Goal: Task Accomplishment & Management: Use online tool/utility

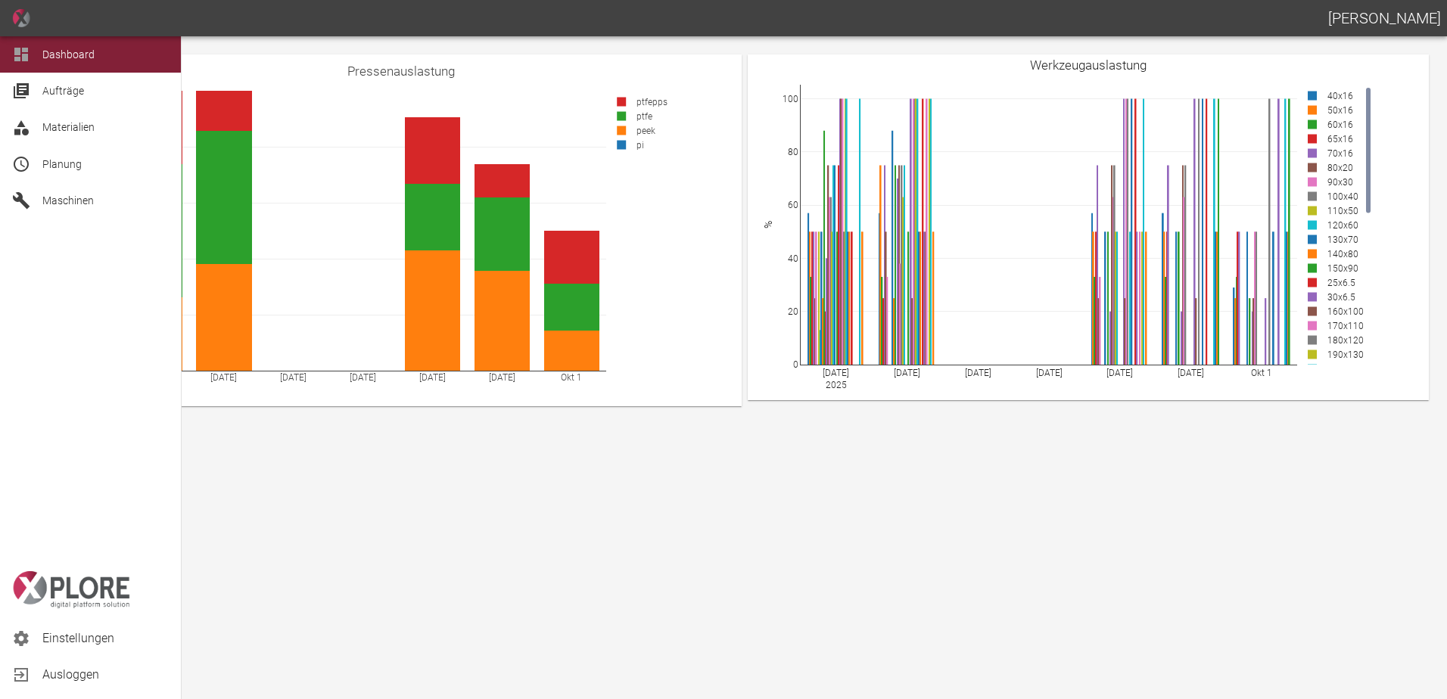
click at [64, 160] on span "Planung" at bounding box center [61, 164] width 39 height 12
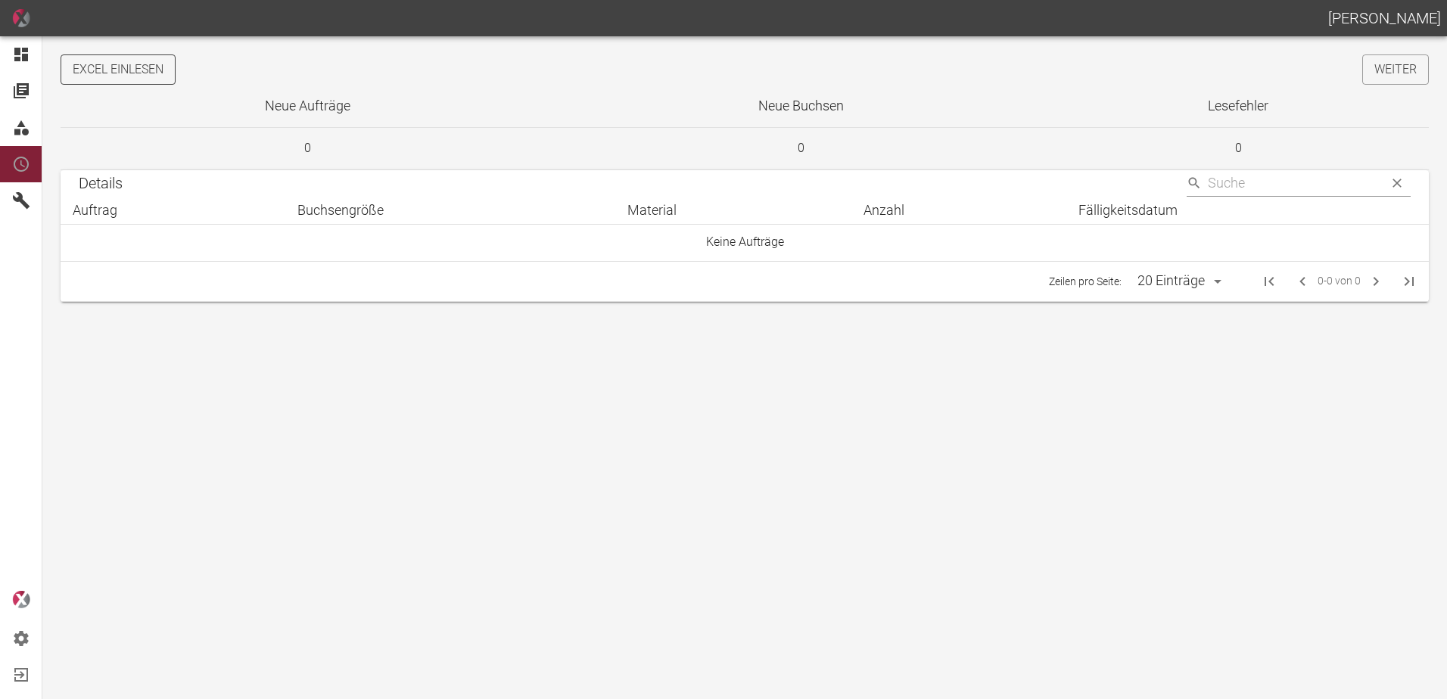
click at [151, 71] on button "Excel einlesen" at bounding box center [118, 69] width 115 height 30
click at [1394, 74] on link "Weiter" at bounding box center [1395, 69] width 67 height 30
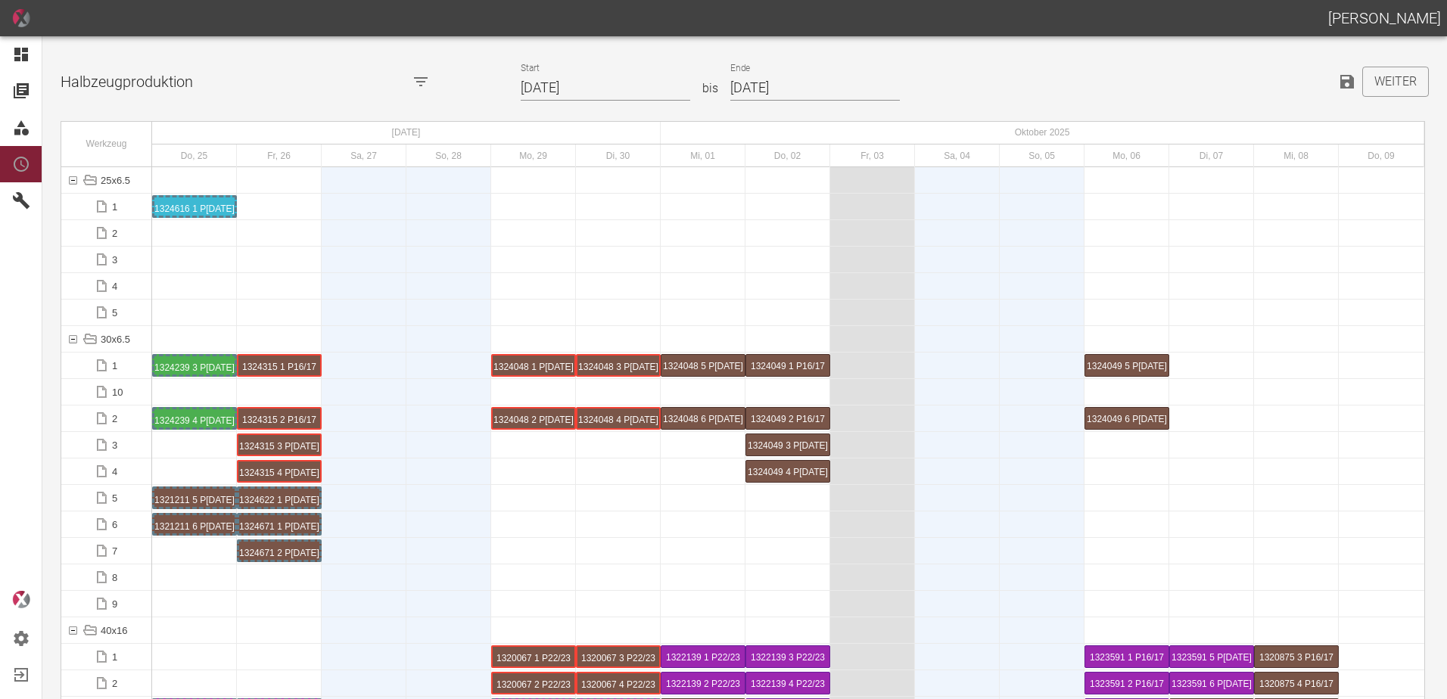
click at [611, 83] on input "25.09.2025" at bounding box center [605, 88] width 169 height 26
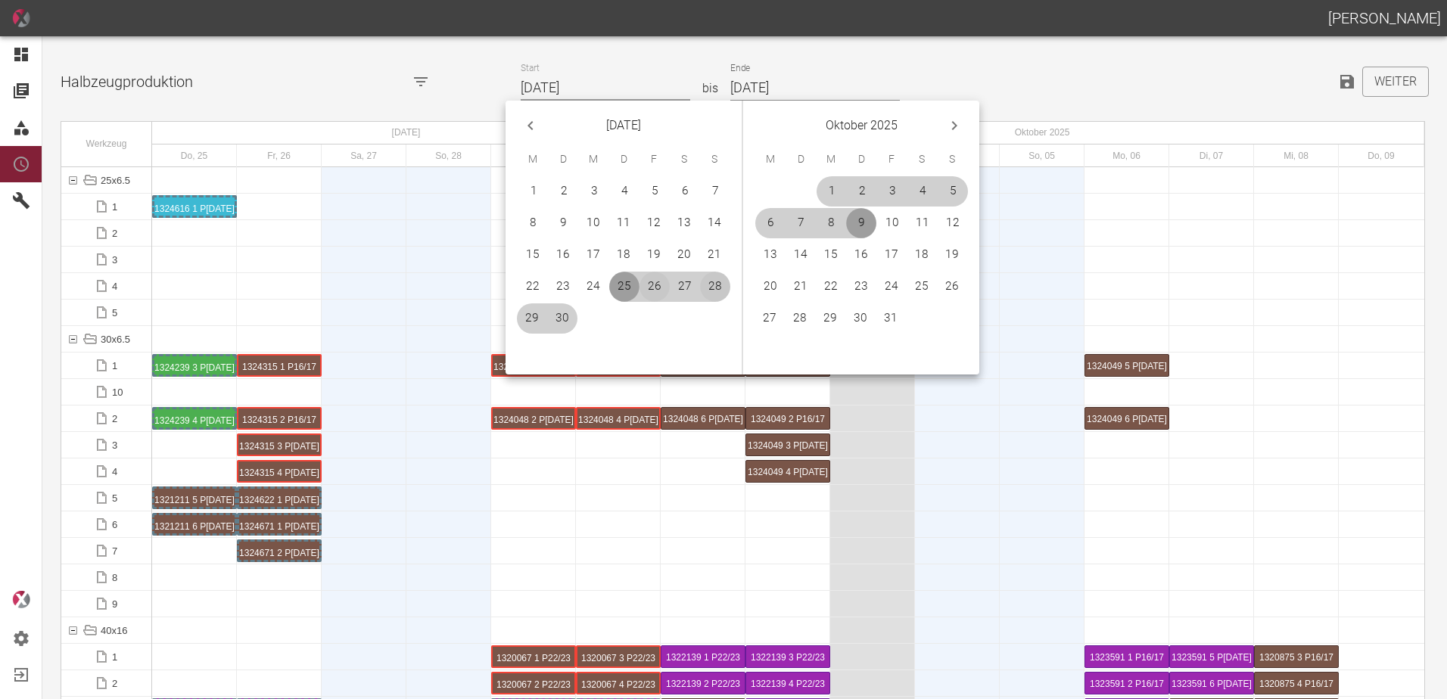
drag, startPoint x: 659, startPoint y: 284, endPoint x: 710, endPoint y: 294, distance: 51.8
click at [658, 284] on button "26" at bounding box center [654, 287] width 30 height 30
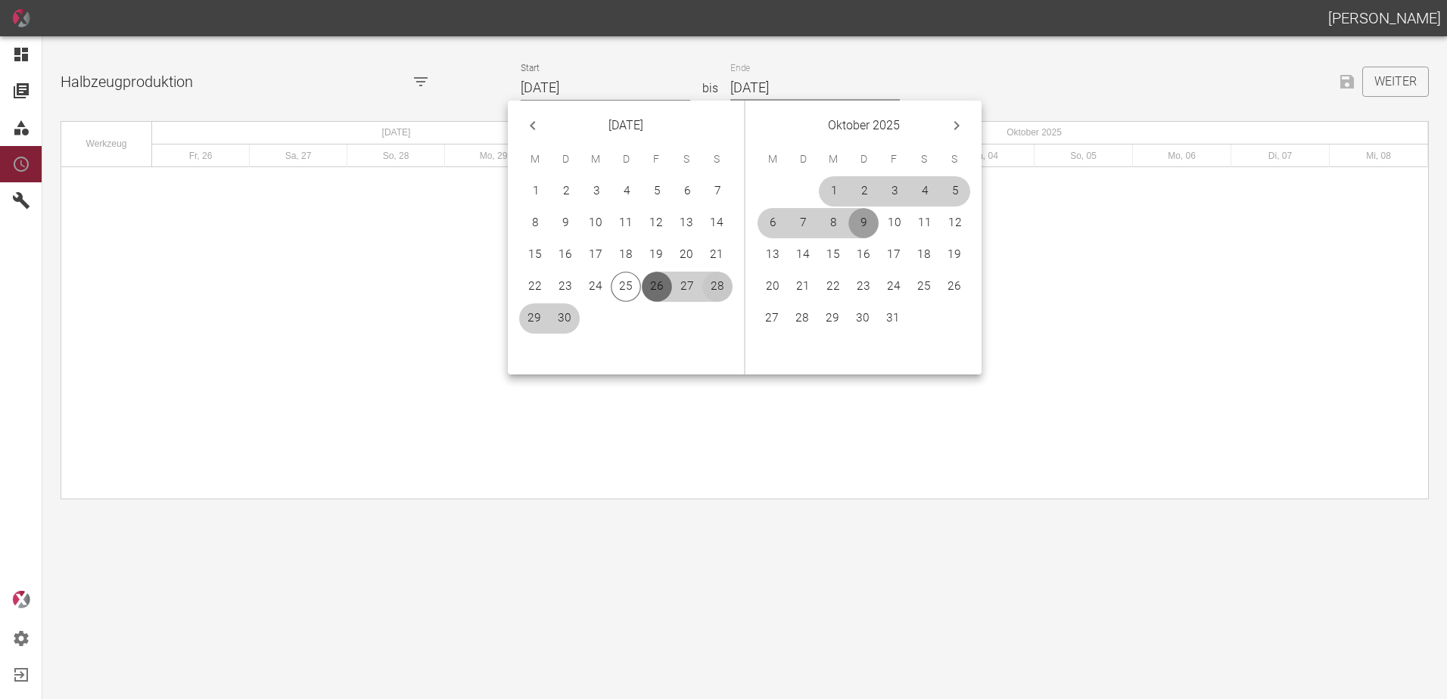
type input "[DATE]"
click at [953, 259] on button "19" at bounding box center [954, 255] width 30 height 30
type input "[DATE]"
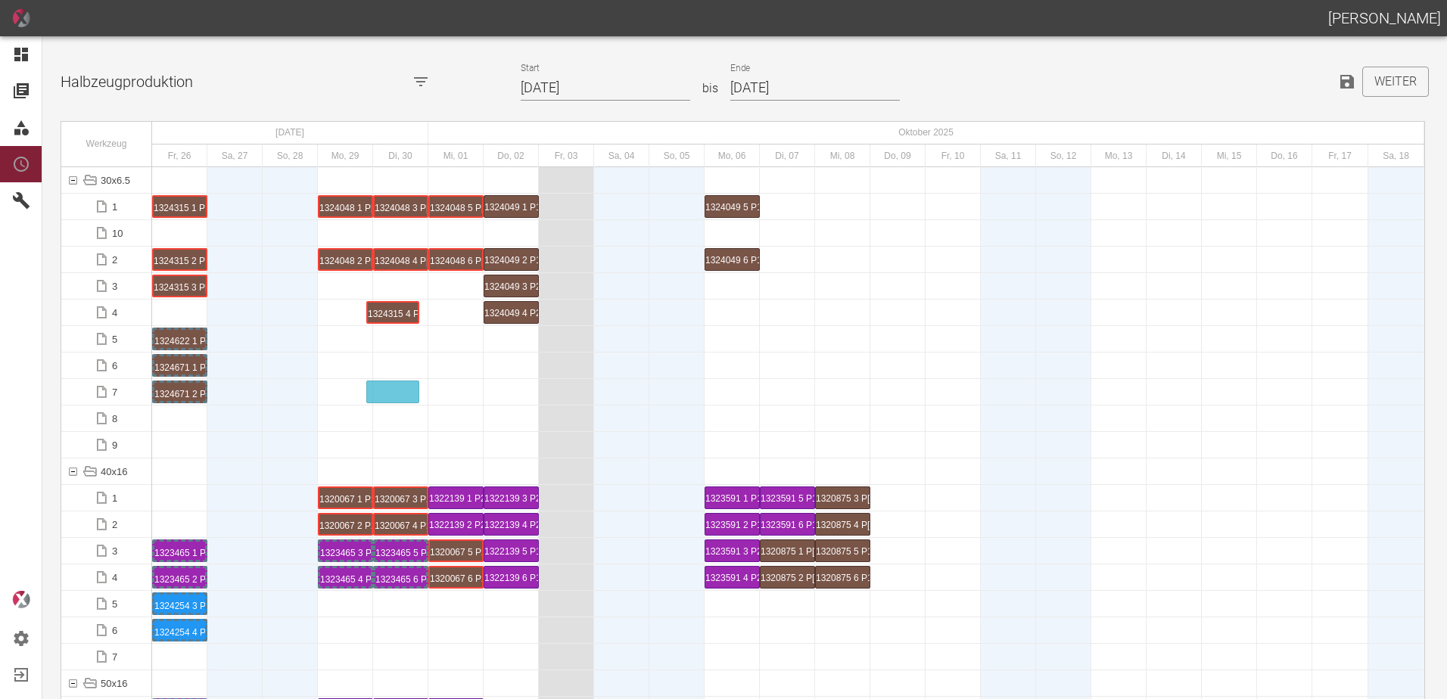
drag, startPoint x: 191, startPoint y: 310, endPoint x: 399, endPoint y: 383, distance: 219.7
drag, startPoint x: 189, startPoint y: 285, endPoint x: 411, endPoint y: 356, distance: 232.8
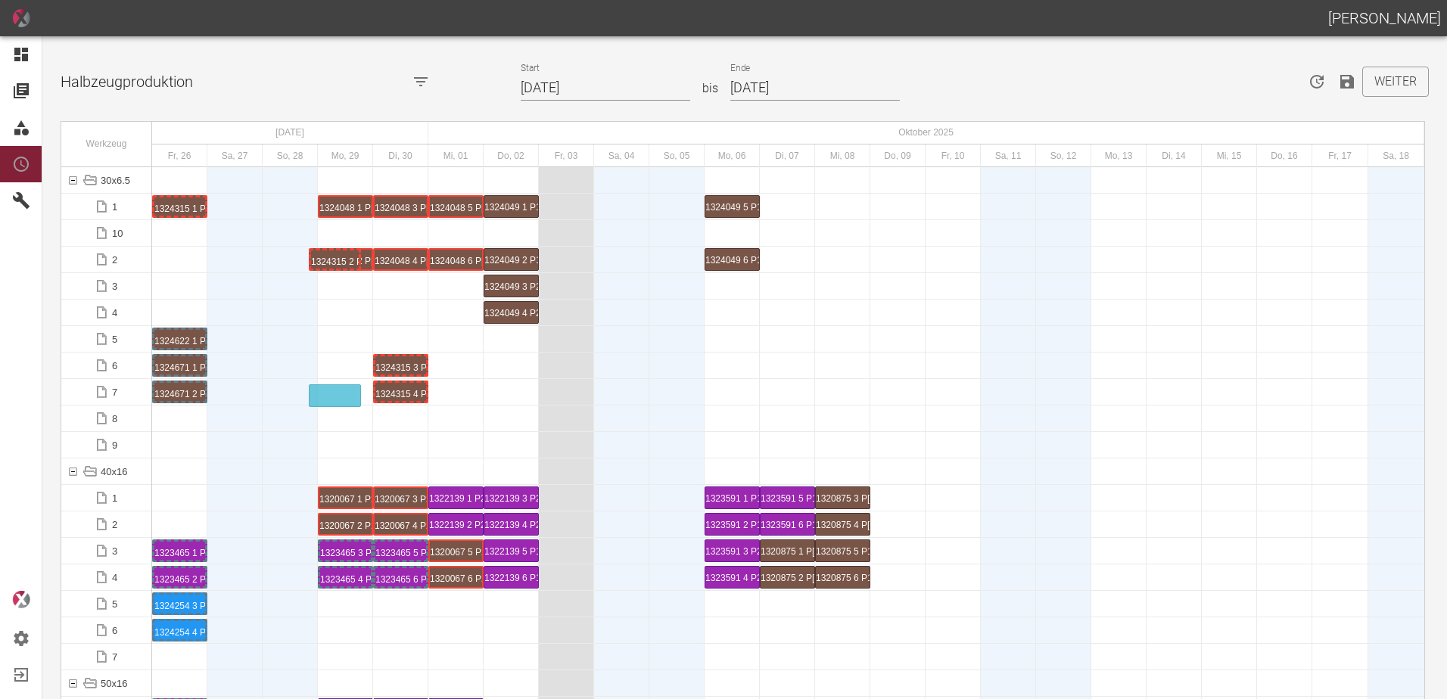
drag, startPoint x: 185, startPoint y: 263, endPoint x: 341, endPoint y: 388, distance: 200.3
drag, startPoint x: 191, startPoint y: 210, endPoint x: 251, endPoint y: 344, distance: 147.7
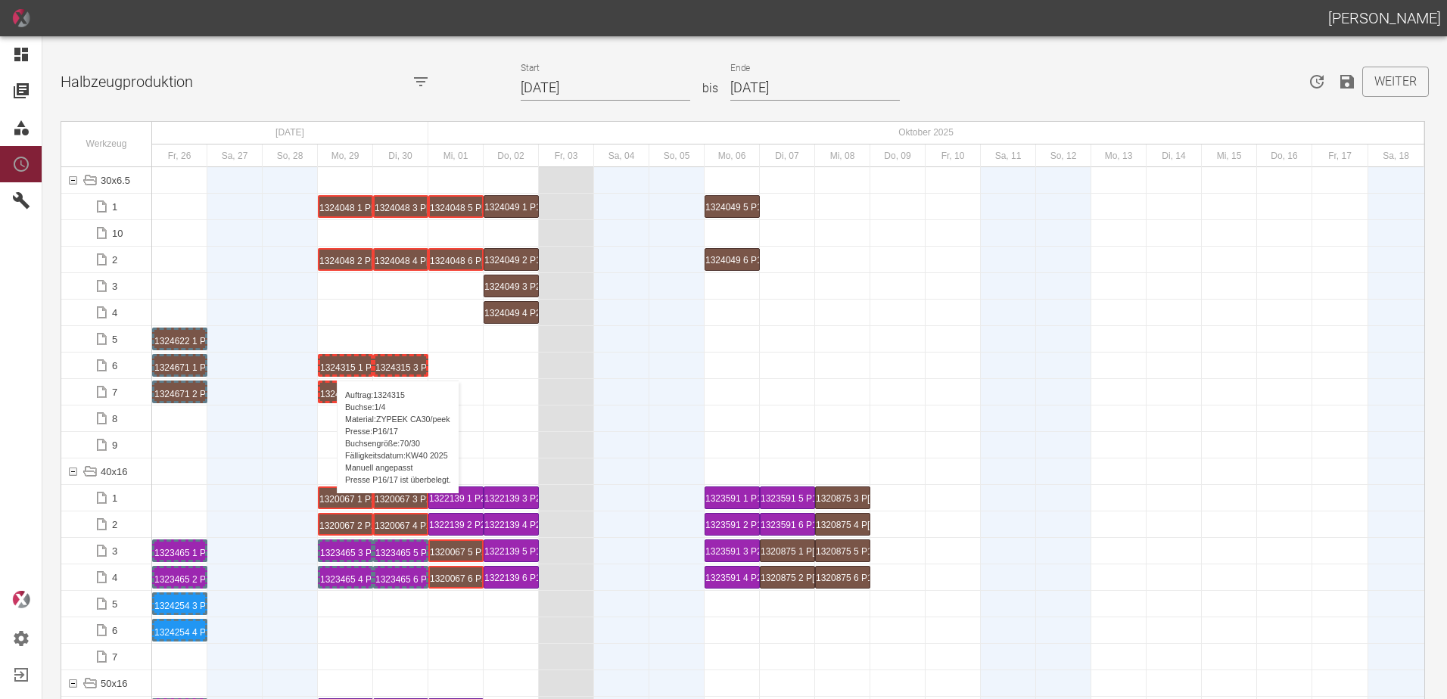
click at [329, 365] on div "1324315 1 P16/17" at bounding box center [345, 365] width 51 height 18
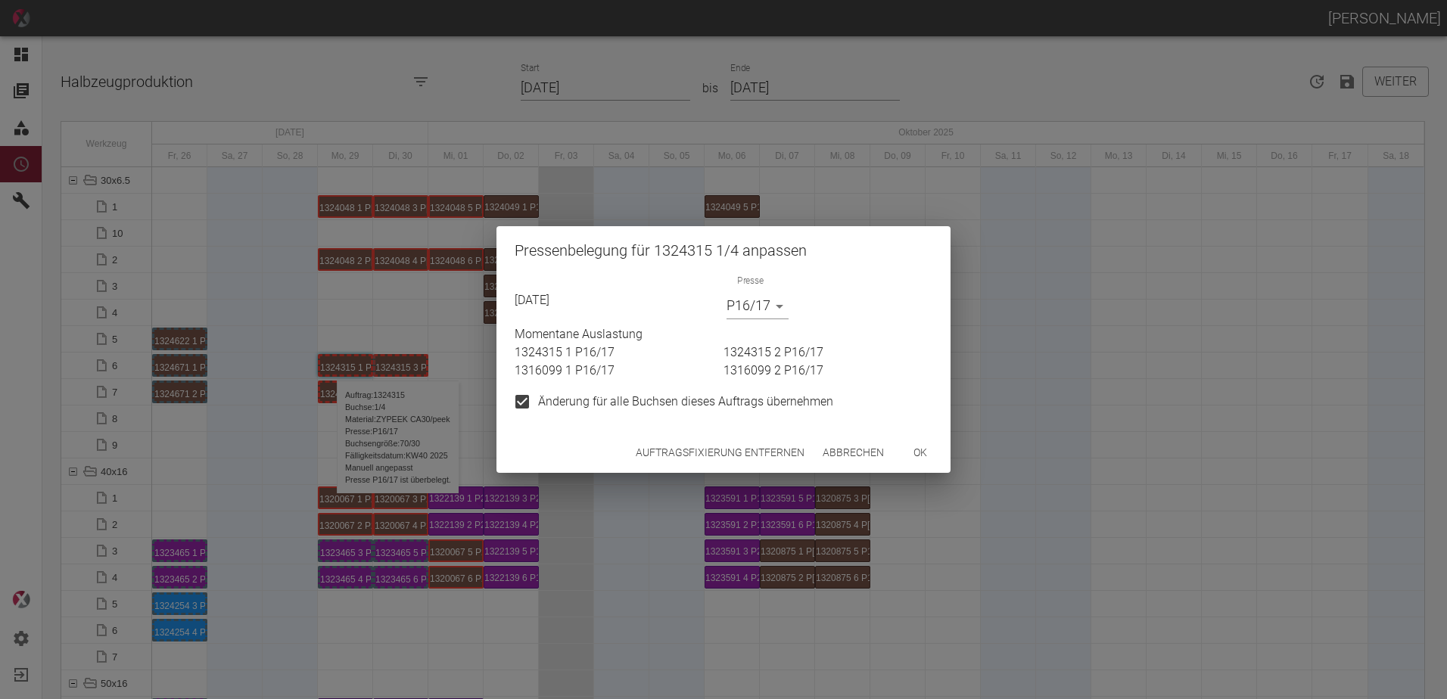
click at [751, 308] on body "[PERSON_NAME] Dashboard Aufträge Materialien Planung Maschinen Einstellungen Au…" at bounding box center [723, 349] width 1447 height 699
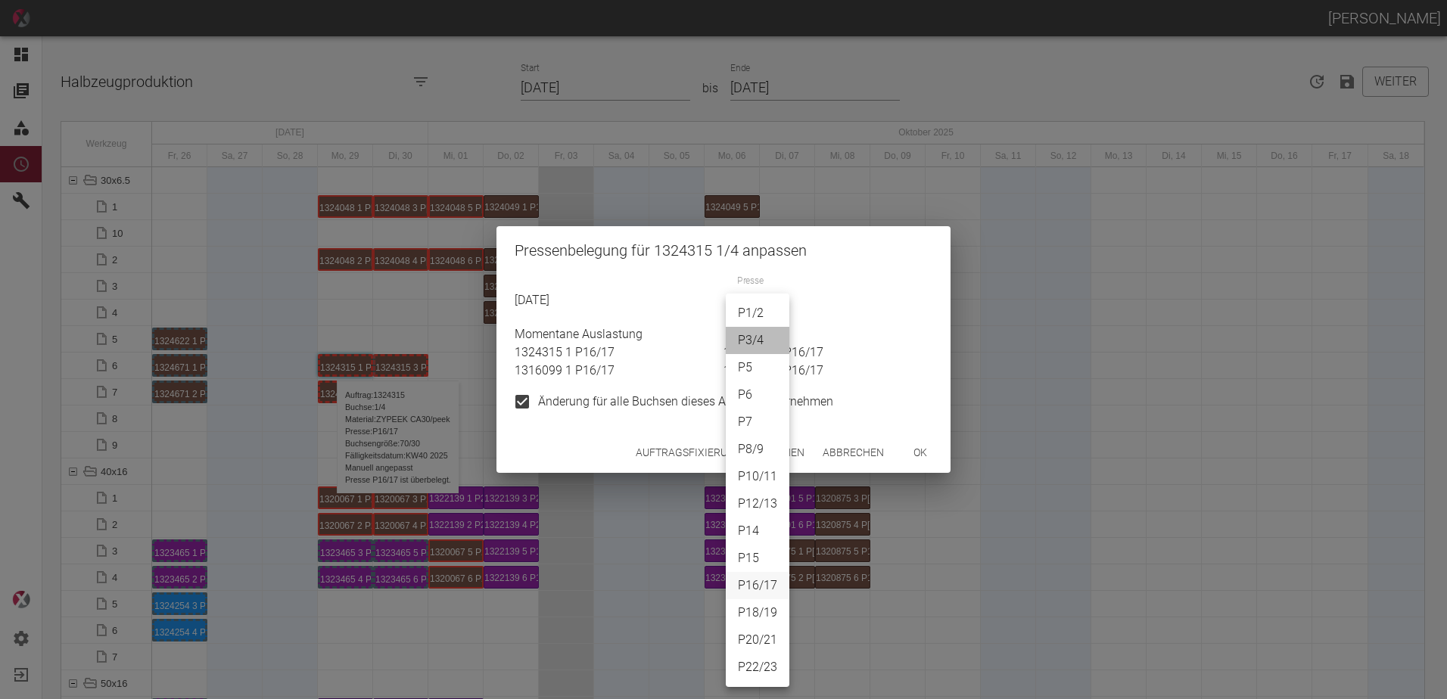
click at [752, 330] on li "P3/4" at bounding box center [758, 340] width 64 height 27
type input "P3/4"
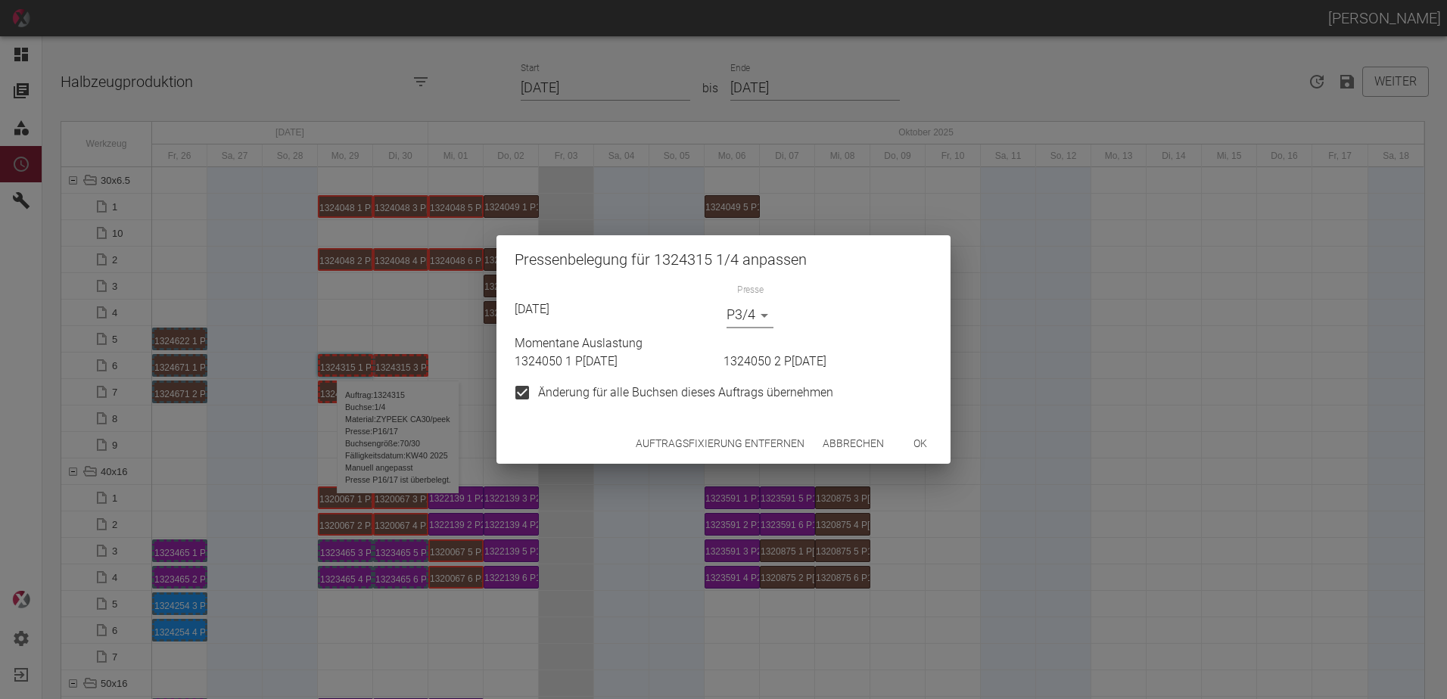
click at [921, 437] on button "ok" at bounding box center [920, 444] width 48 height 28
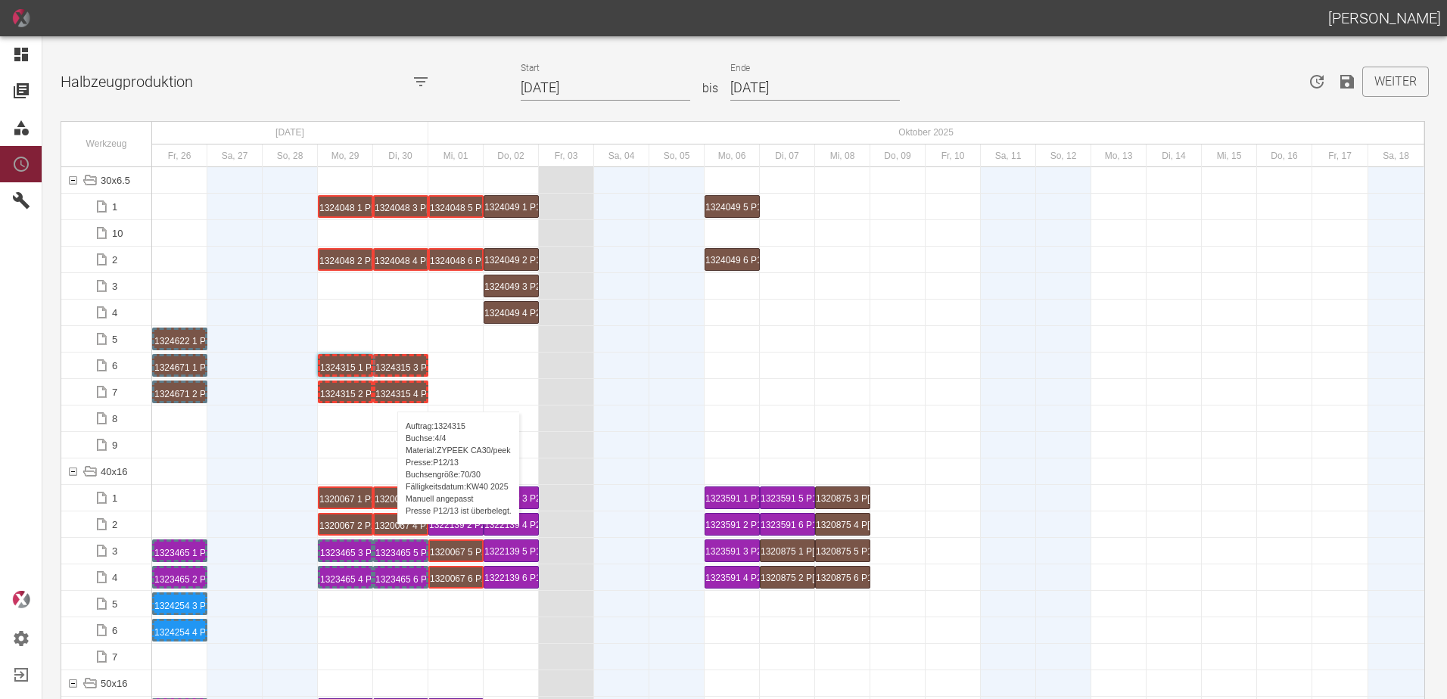
click at [390, 396] on div "1324315 4 P12/13" at bounding box center [400, 392] width 51 height 18
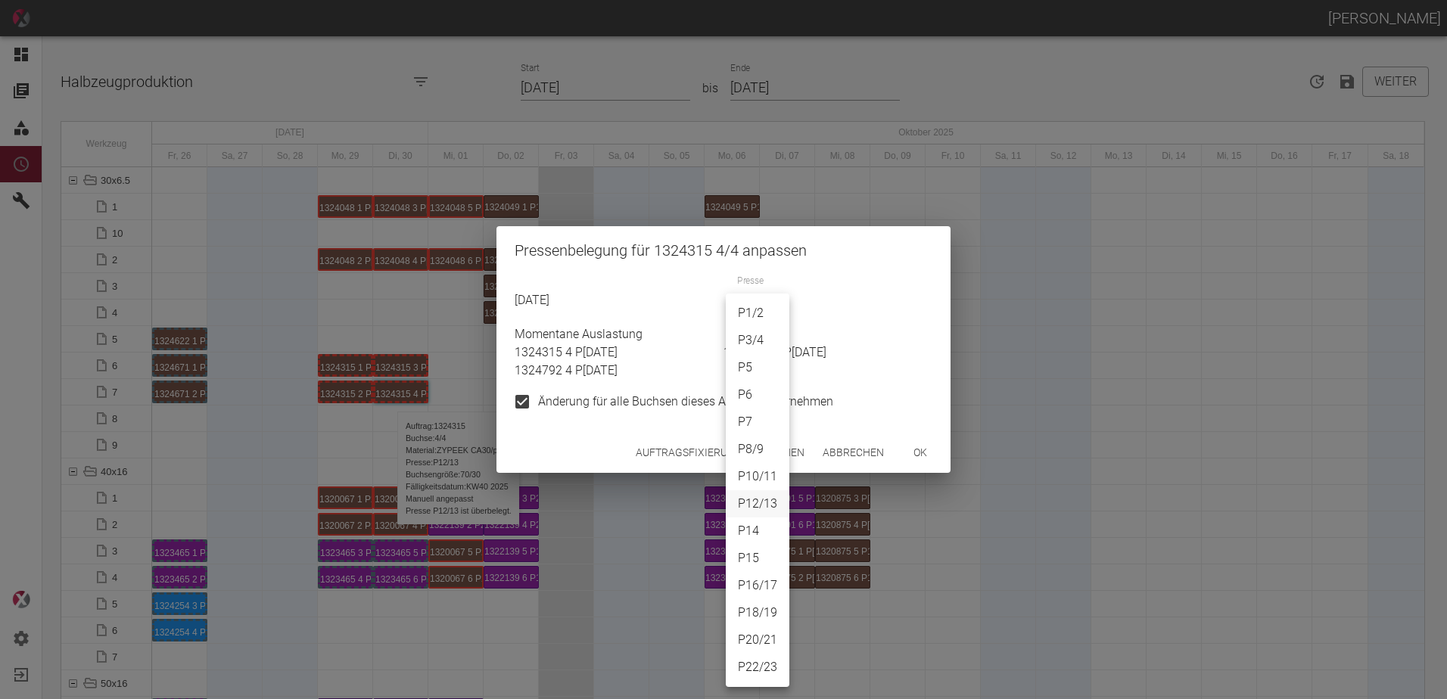
click at [755, 313] on body "[PERSON_NAME] Dashboard Aufträge Materialien Planung Maschinen Einstellungen Au…" at bounding box center [723, 349] width 1447 height 699
click at [754, 339] on li "P3/4" at bounding box center [758, 340] width 64 height 27
type input "P3/4"
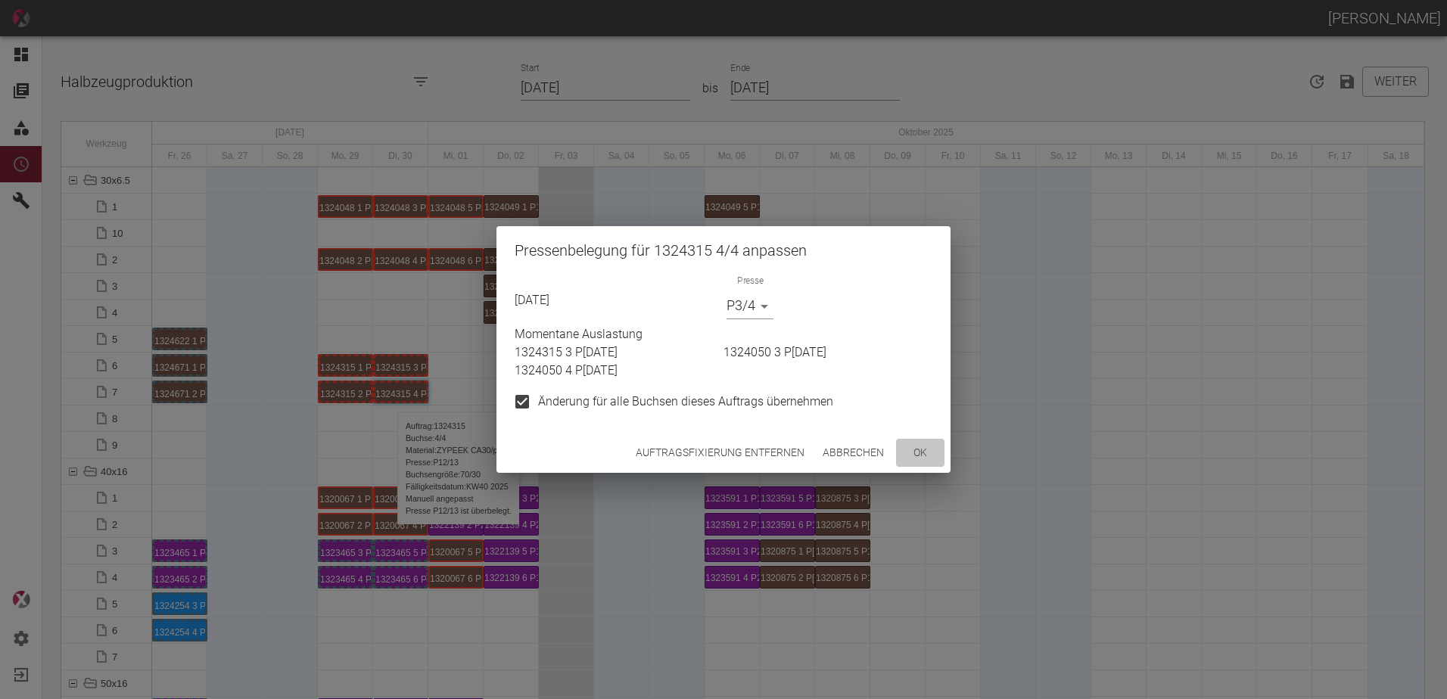
click at [915, 455] on button "ok" at bounding box center [920, 453] width 48 height 28
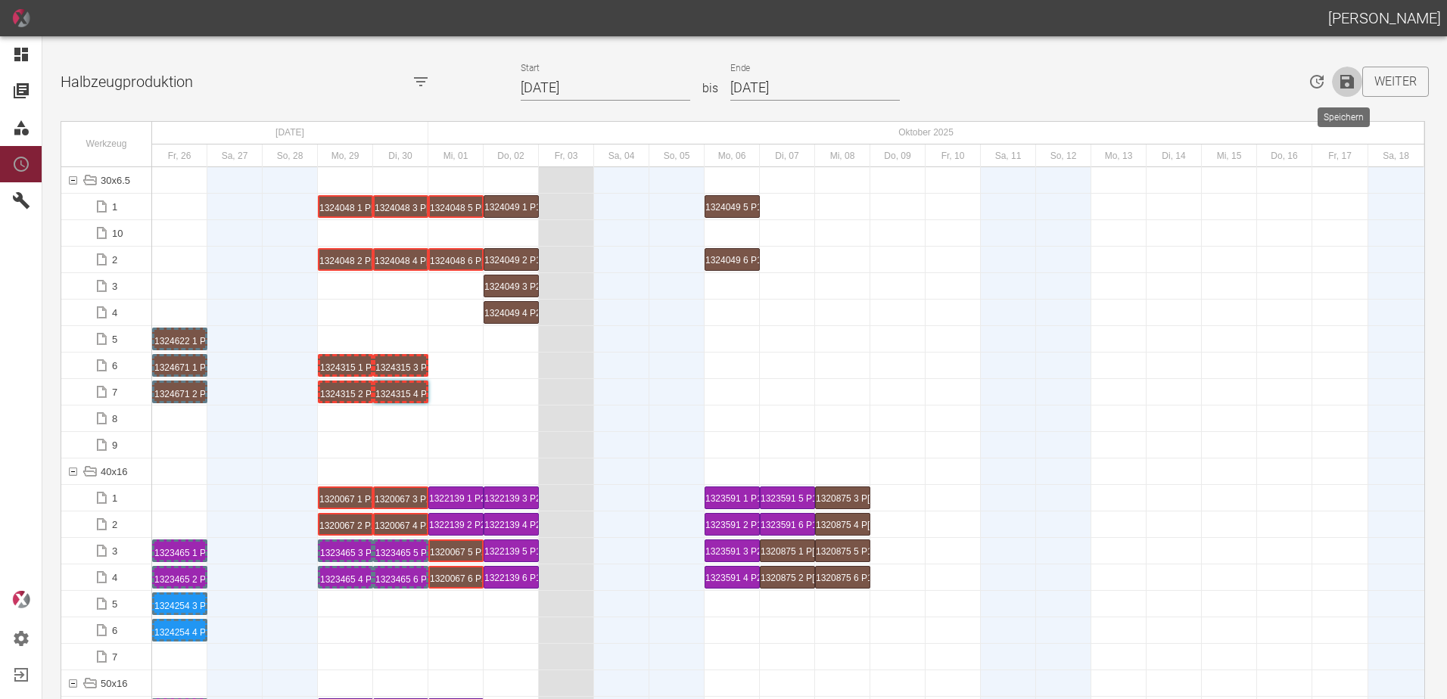
click at [1340, 81] on icon "Speichern" at bounding box center [1347, 82] width 14 height 14
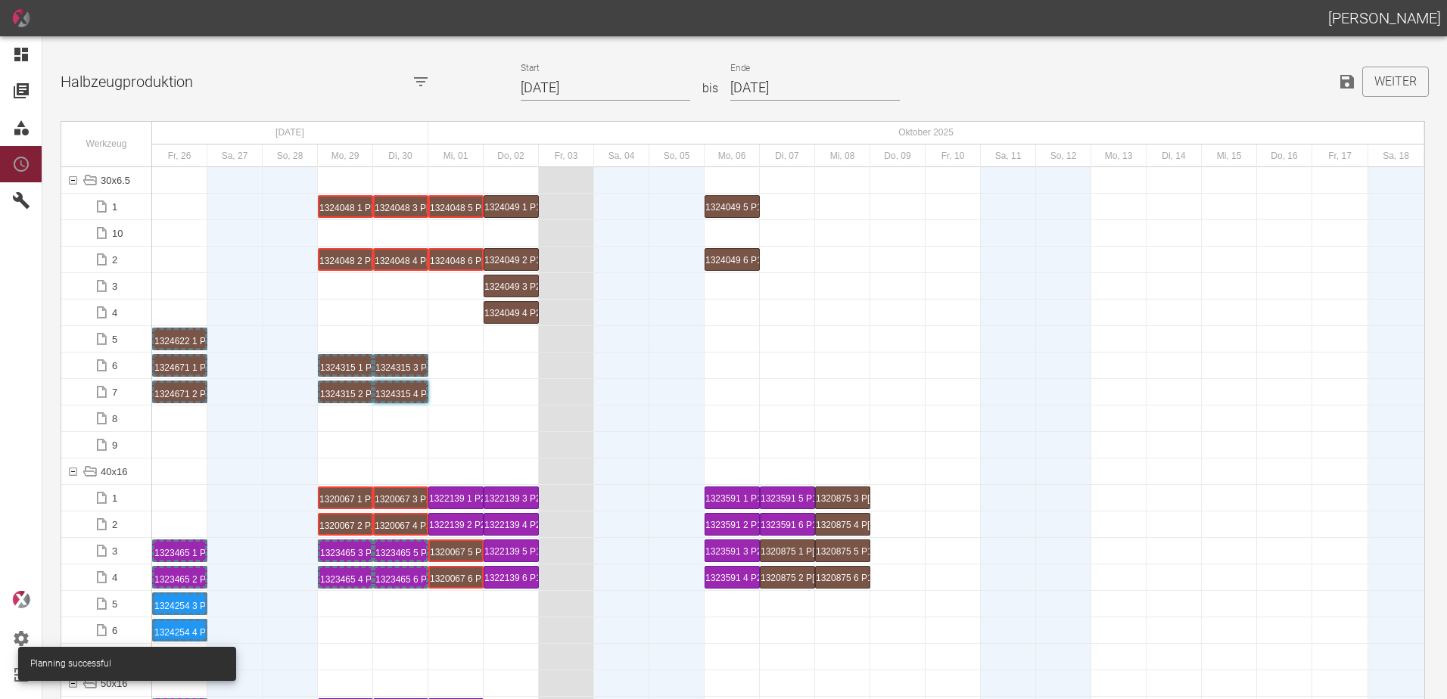
click at [498, 414] on div at bounding box center [511, 419] width 55 height 26
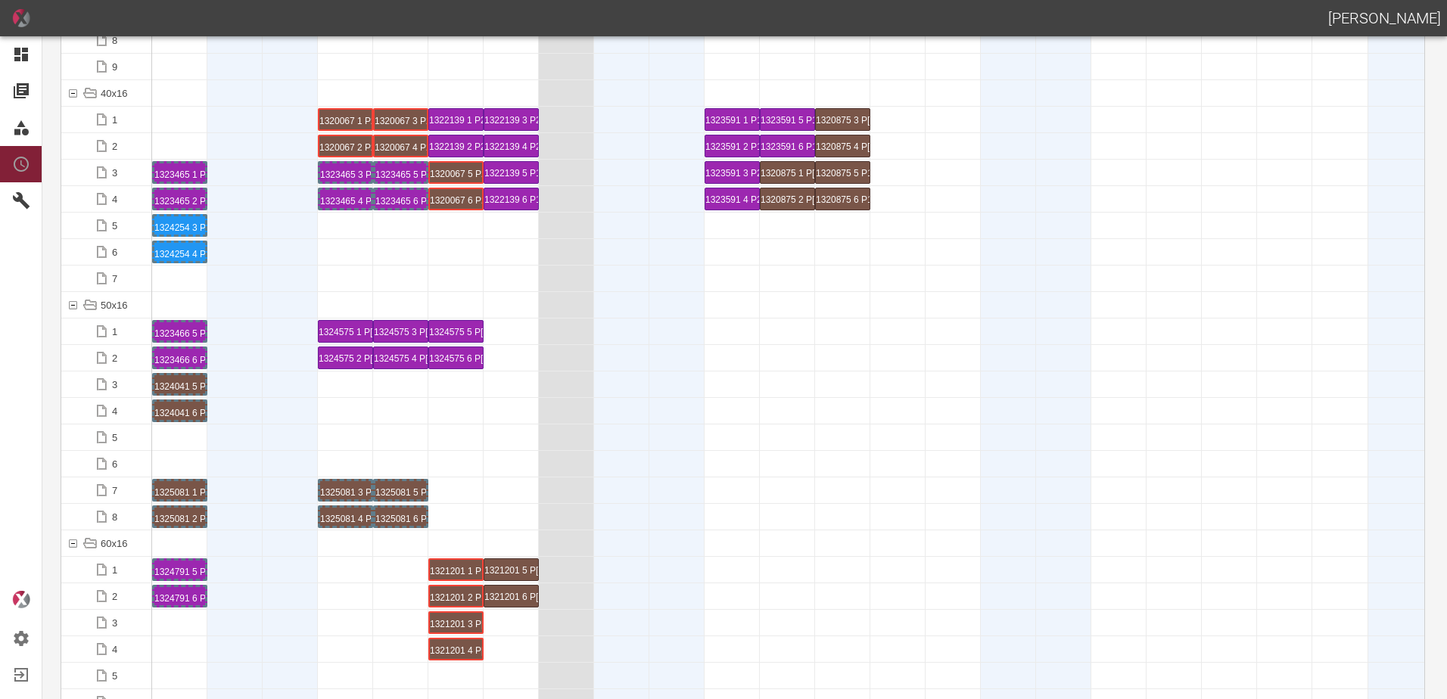
click at [274, 552] on div at bounding box center [290, 543] width 55 height 26
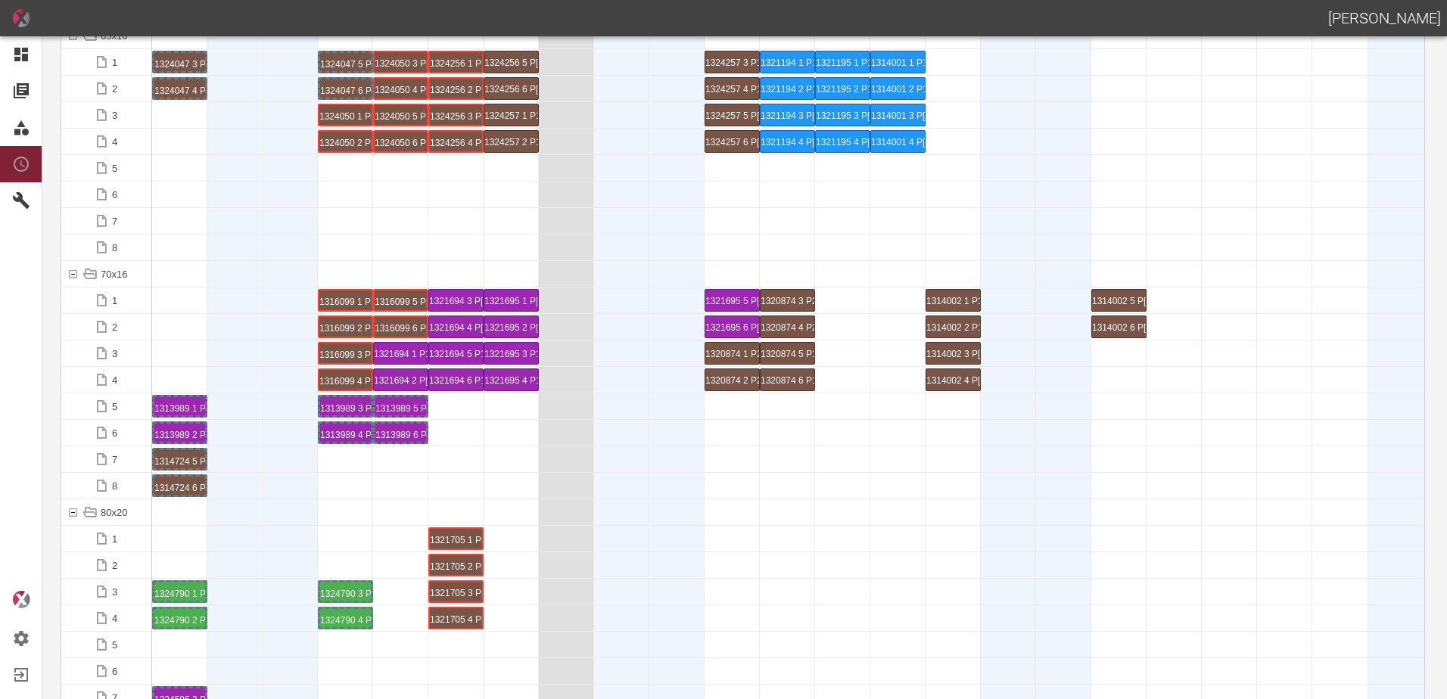
scroll to position [1211, 0]
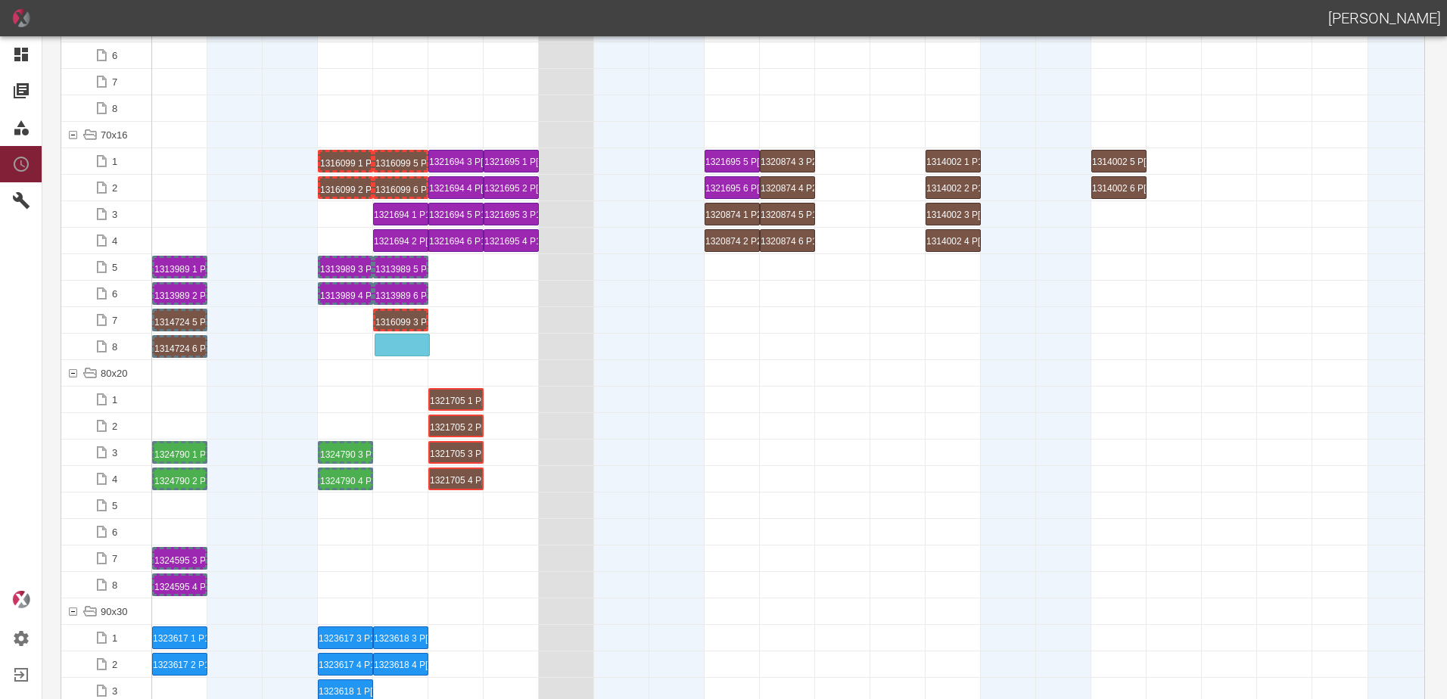
drag, startPoint x: 334, startPoint y: 246, endPoint x: 396, endPoint y: 335, distance: 108.3
drag, startPoint x: 454, startPoint y: 347, endPoint x: 341, endPoint y: 327, distance: 114.4
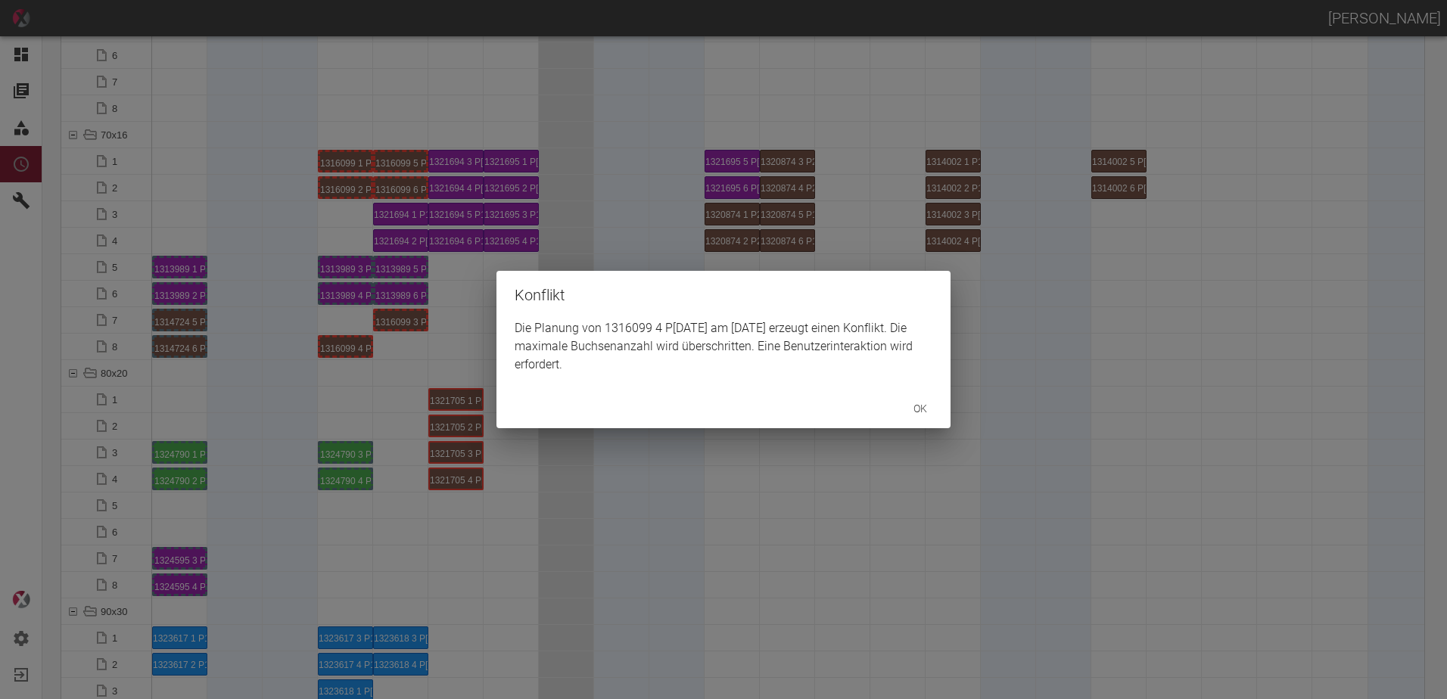
click at [414, 182] on div "Konflikt Die Planung von 1316099 4 P10/11 am 29.9.2025 erzeugt einen Konflikt. …" at bounding box center [723, 349] width 1447 height 699
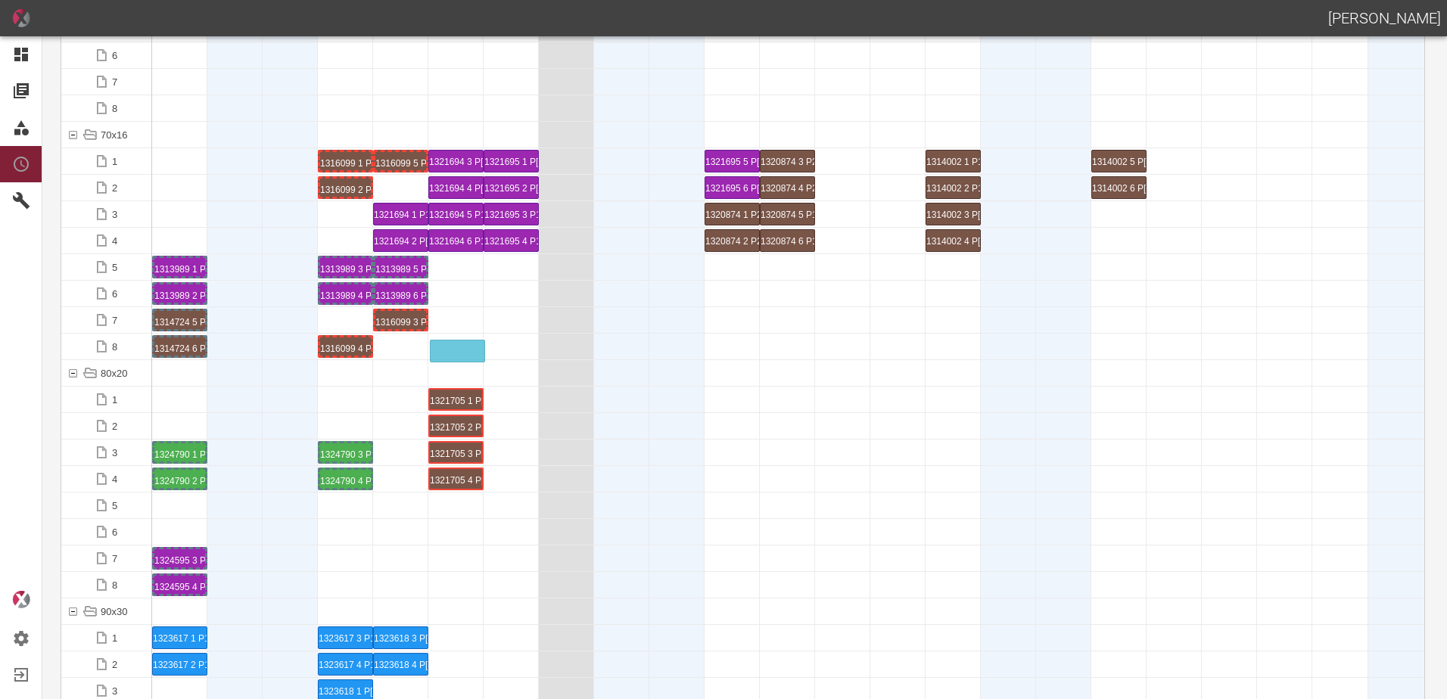
drag, startPoint x: 407, startPoint y: 185, endPoint x: 462, endPoint y: 341, distance: 164.7
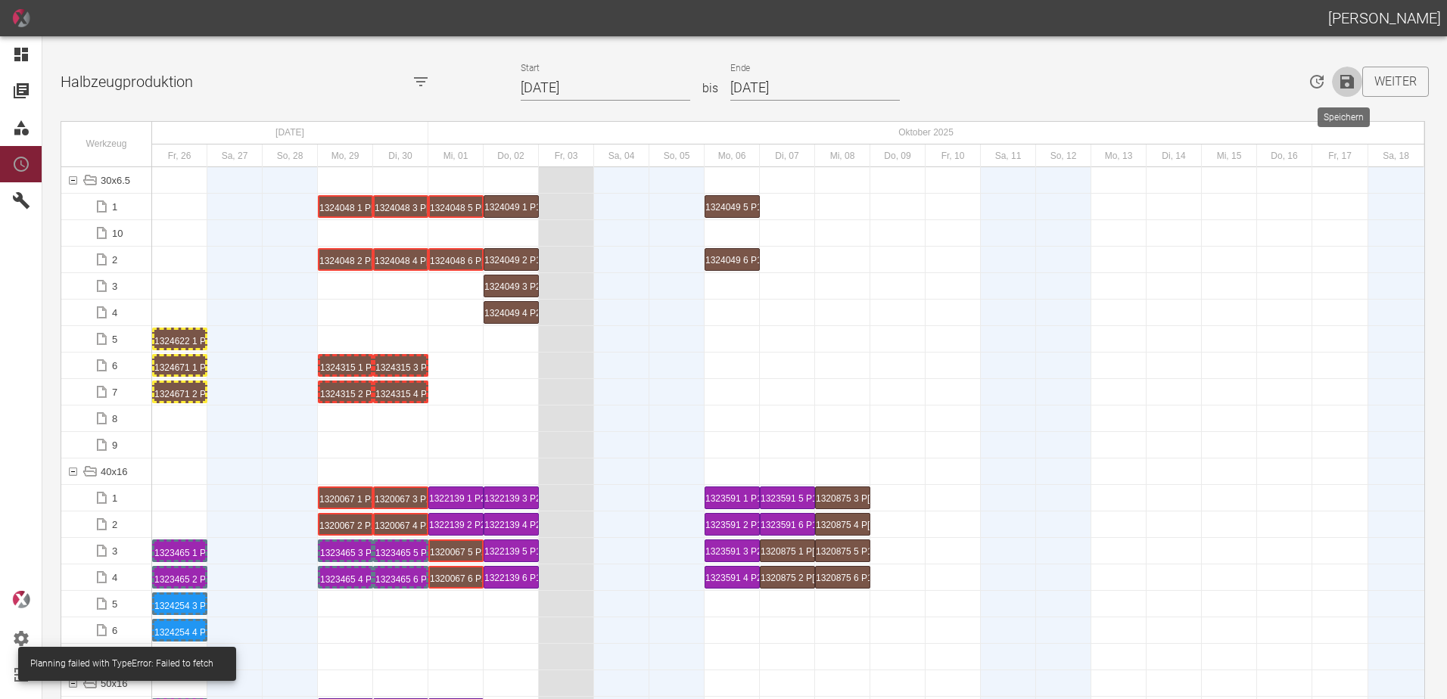
click at [1340, 79] on icon "Speichern" at bounding box center [1347, 82] width 14 height 14
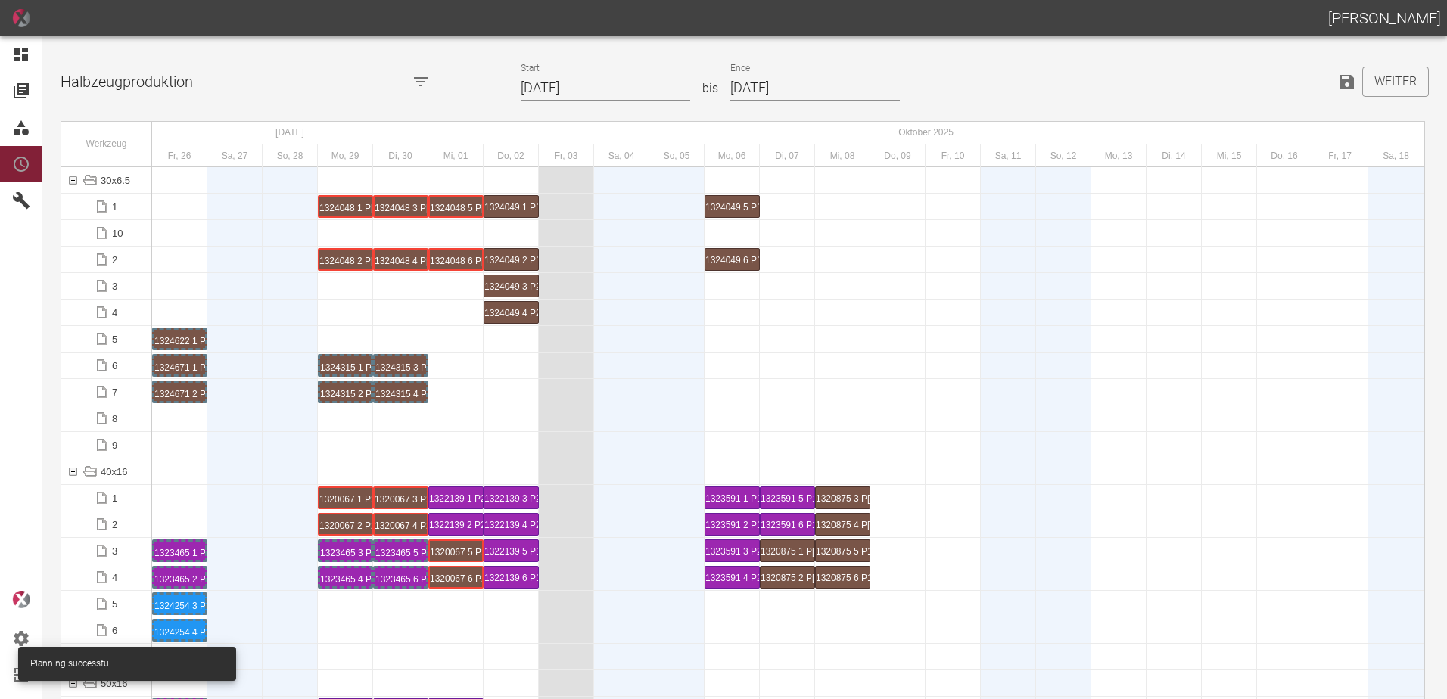
click at [451, 421] on div at bounding box center [455, 419] width 55 height 26
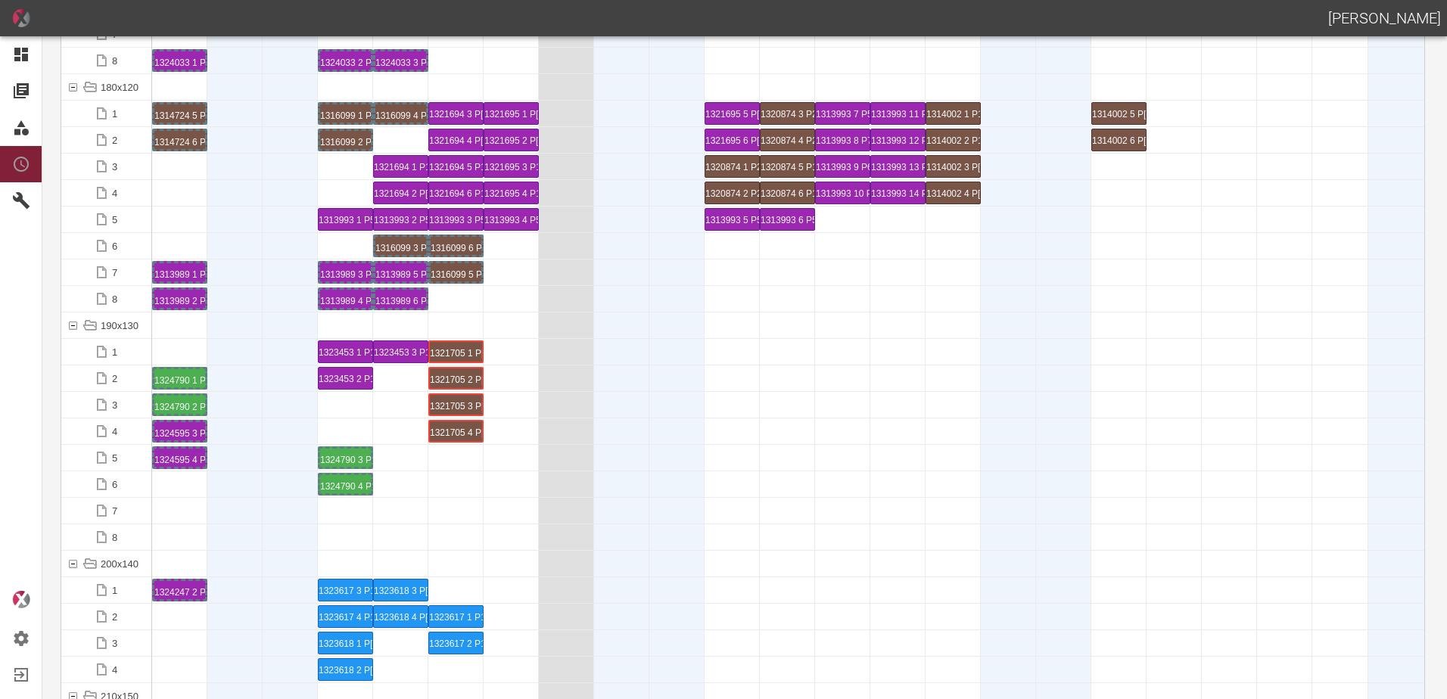
scroll to position [3859, 0]
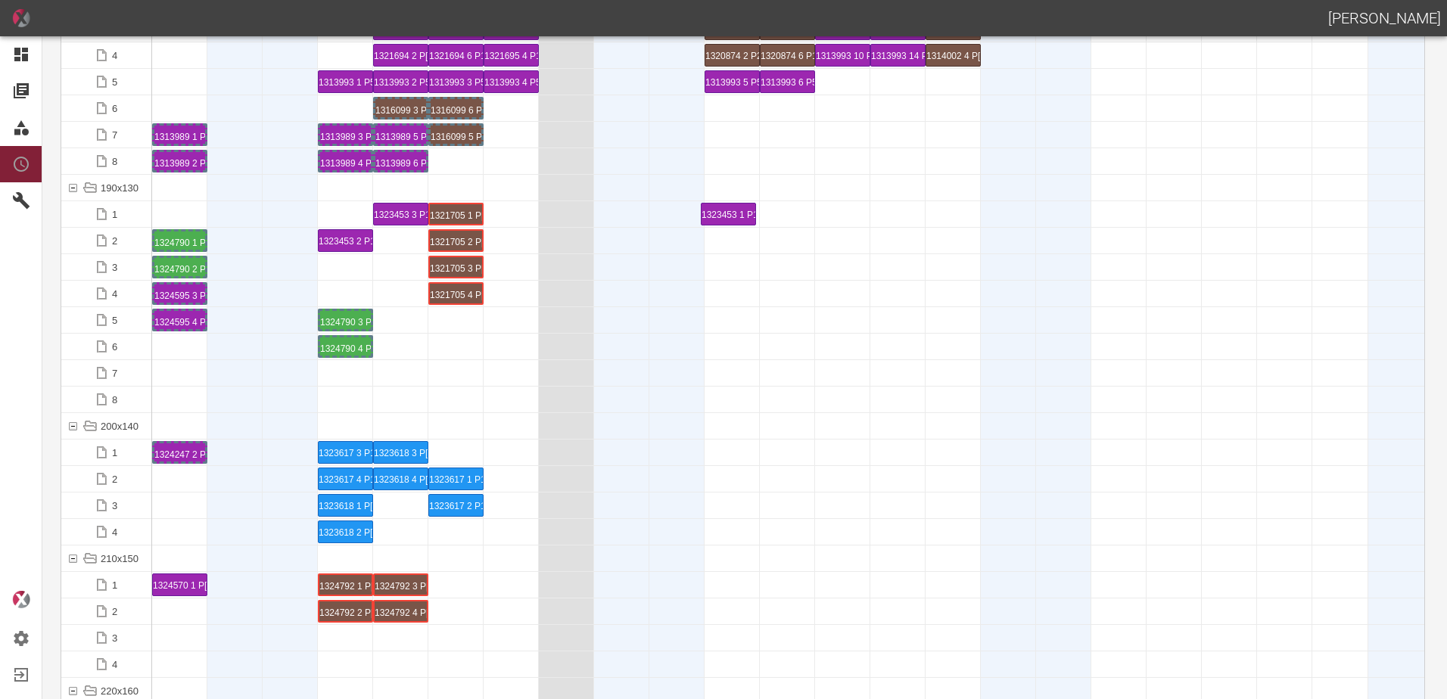
drag, startPoint x: 330, startPoint y: 214, endPoint x: 711, endPoint y: 197, distance: 381.0
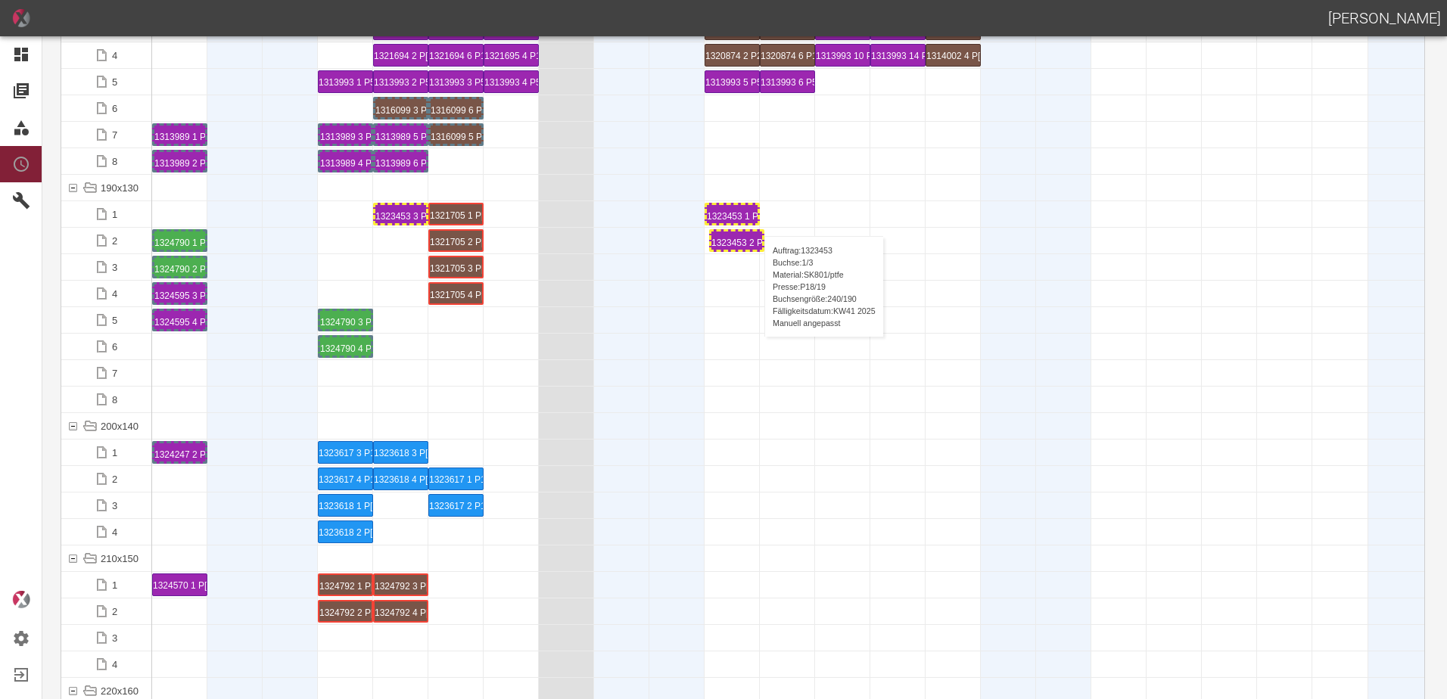
drag, startPoint x: 359, startPoint y: 238, endPoint x: 747, endPoint y: 224, distance: 387.7
click at [729, 207] on div "1323453 1 P18/19" at bounding box center [732, 214] width 51 height 18
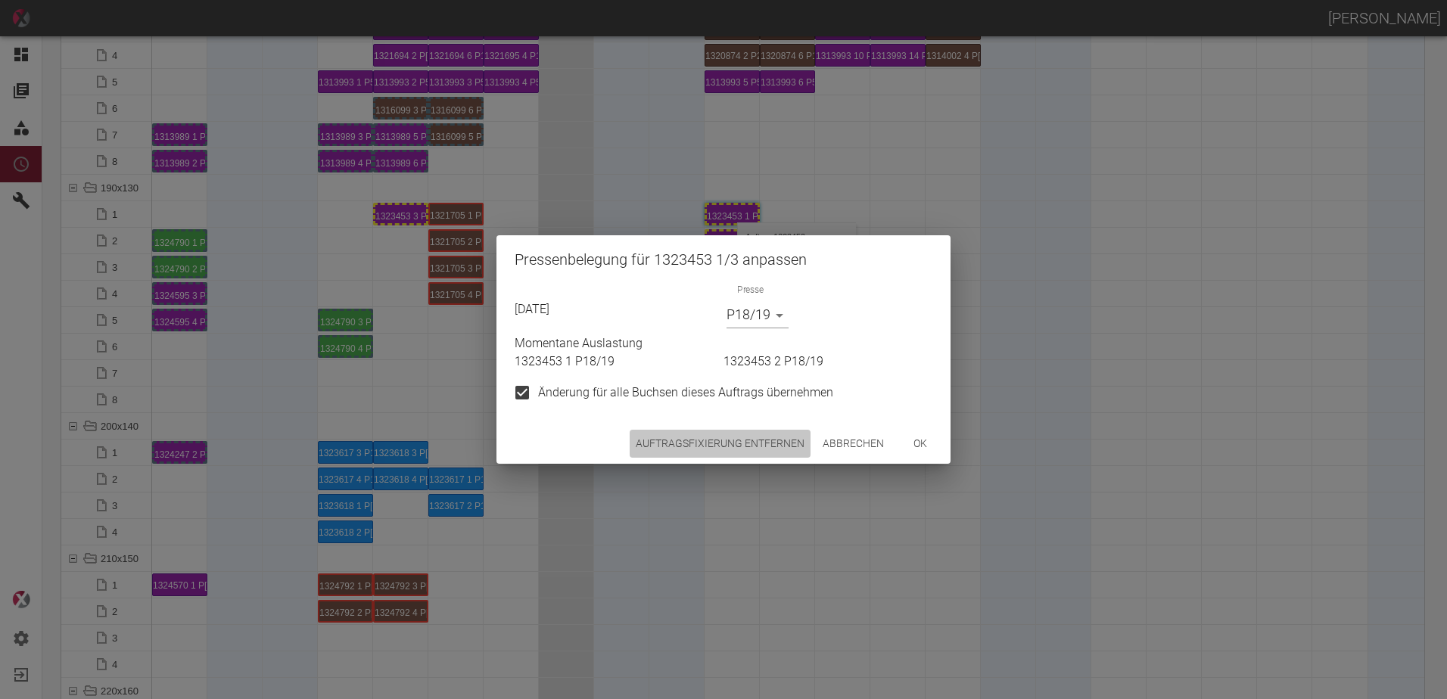
click at [751, 452] on button "Auftragsfixierung entfernen" at bounding box center [720, 444] width 181 height 28
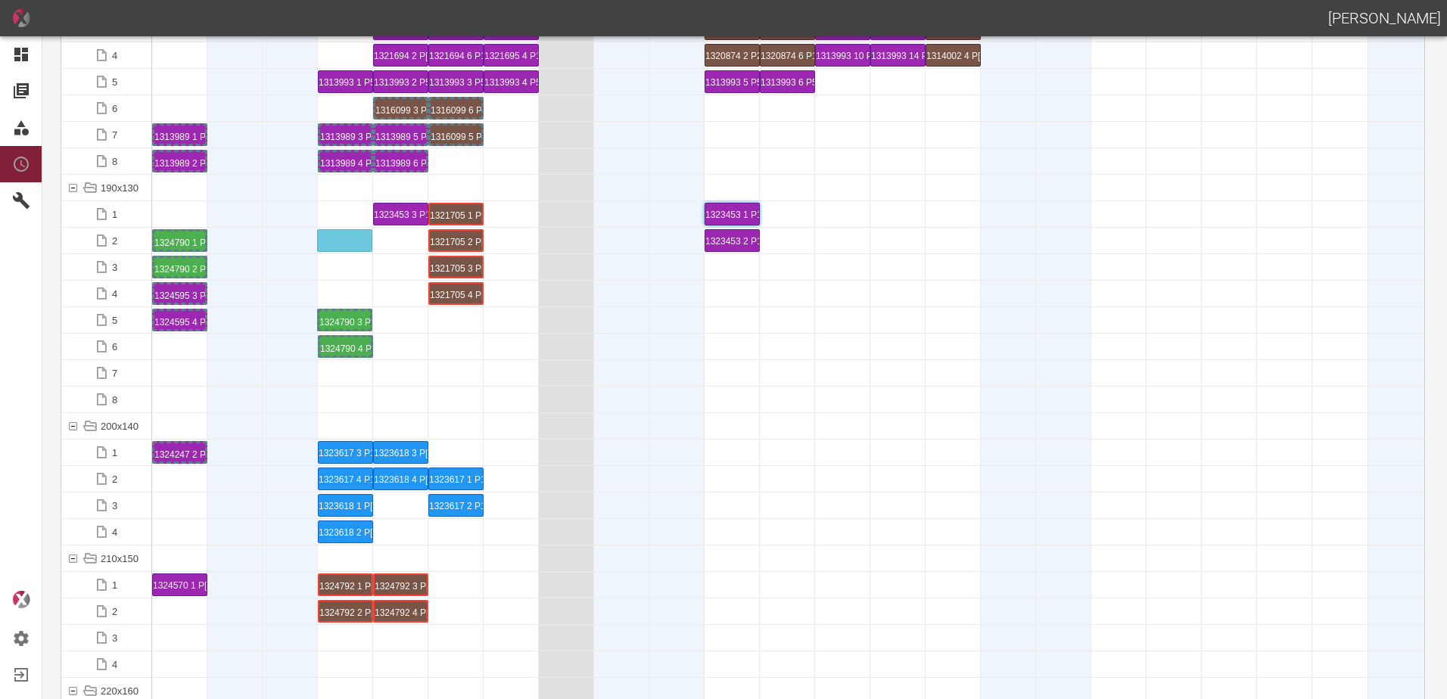
drag, startPoint x: 343, startPoint y: 299, endPoint x: 354, endPoint y: 232, distance: 68.3
drag, startPoint x: 356, startPoint y: 351, endPoint x: 332, endPoint y: 262, distance: 92.3
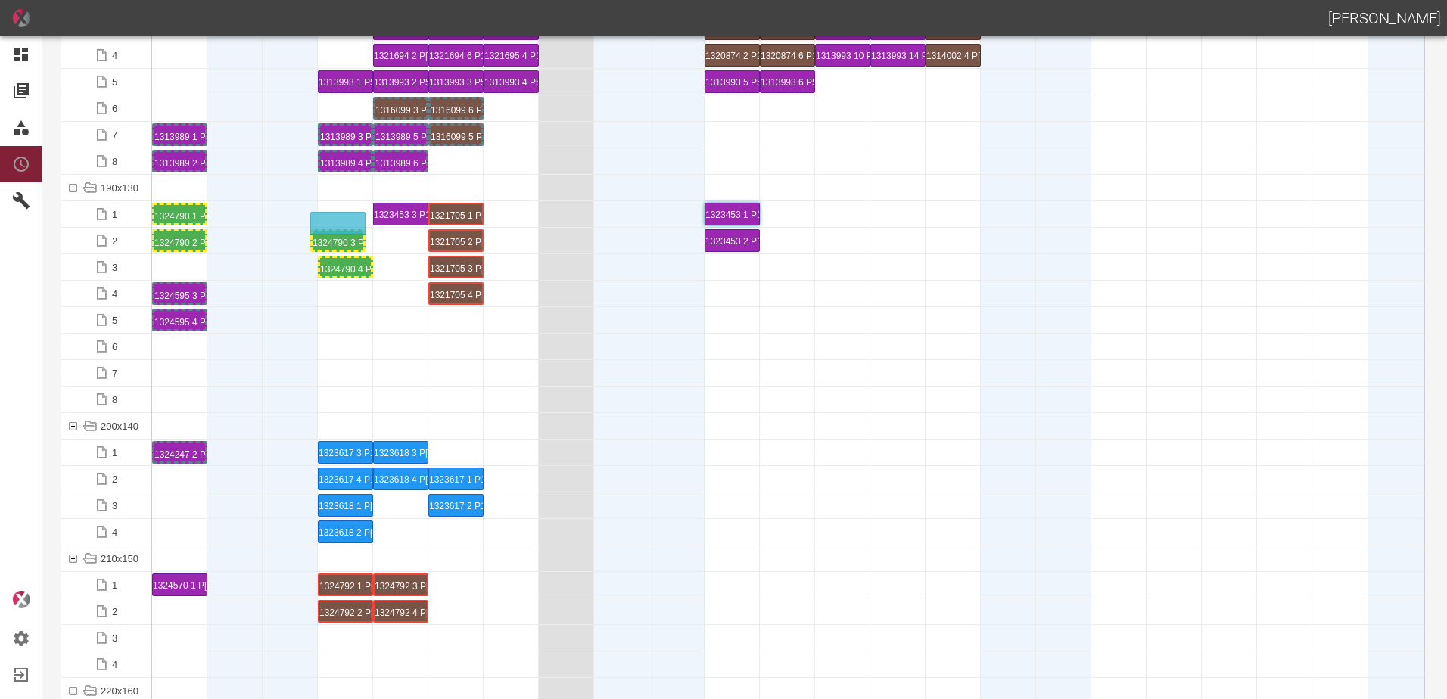
drag, startPoint x: 344, startPoint y: 242, endPoint x: 337, endPoint y: 213, distance: 30.5
drag, startPoint x: 347, startPoint y: 269, endPoint x: 349, endPoint y: 235, distance: 34.8
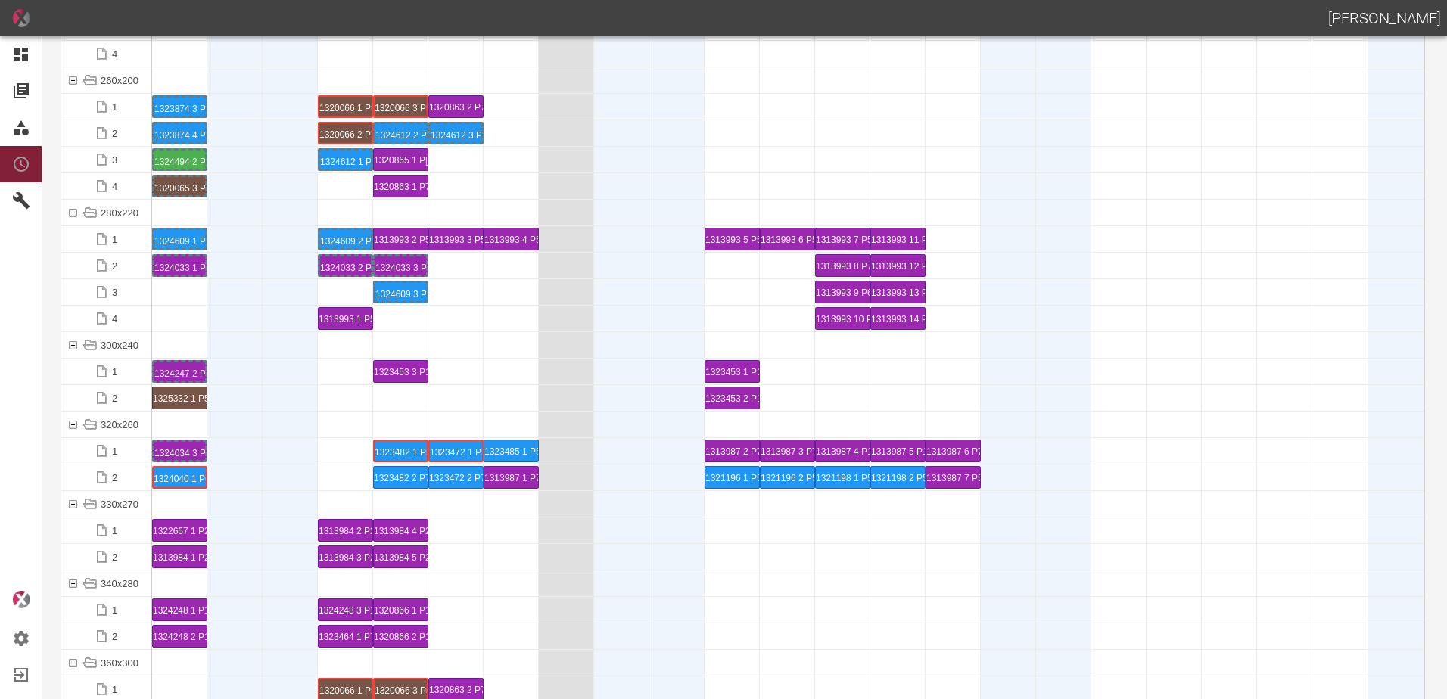
scroll to position [5070, 0]
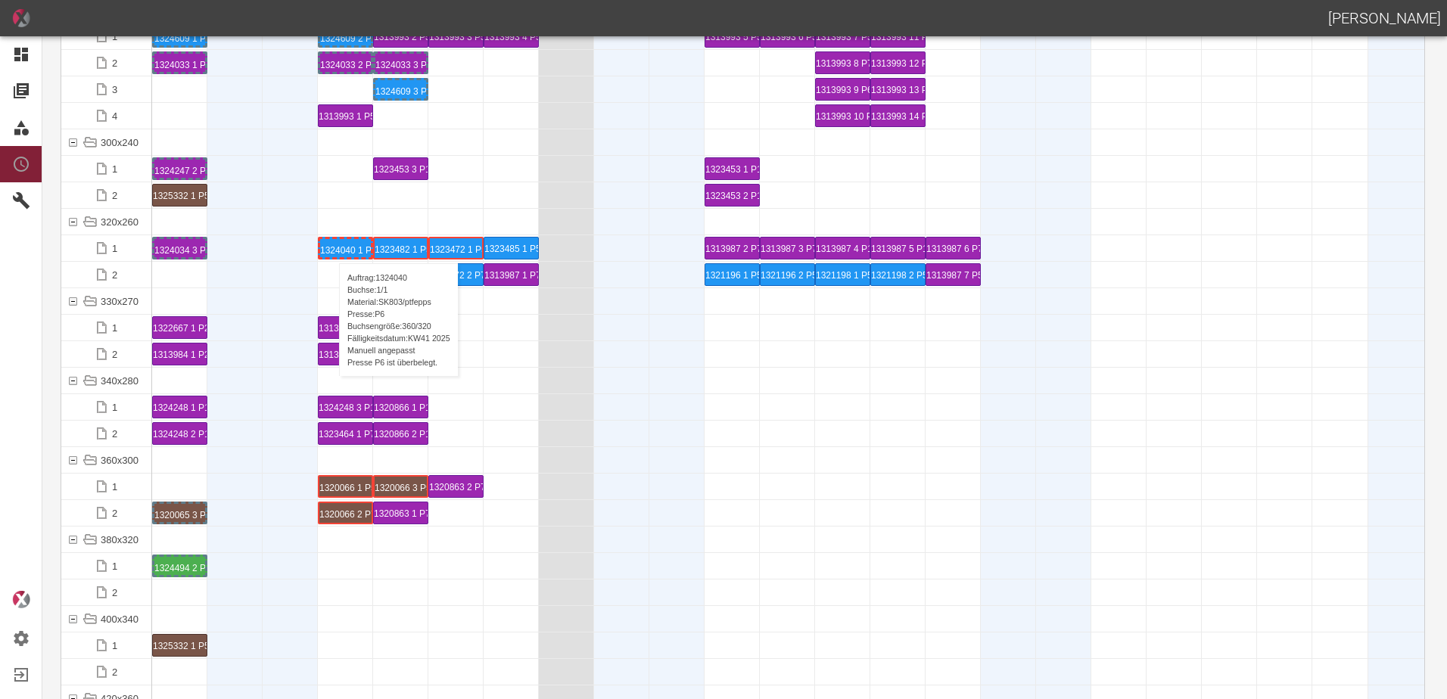
click at [331, 248] on div "1324040 1 P6" at bounding box center [345, 248] width 51 height 18
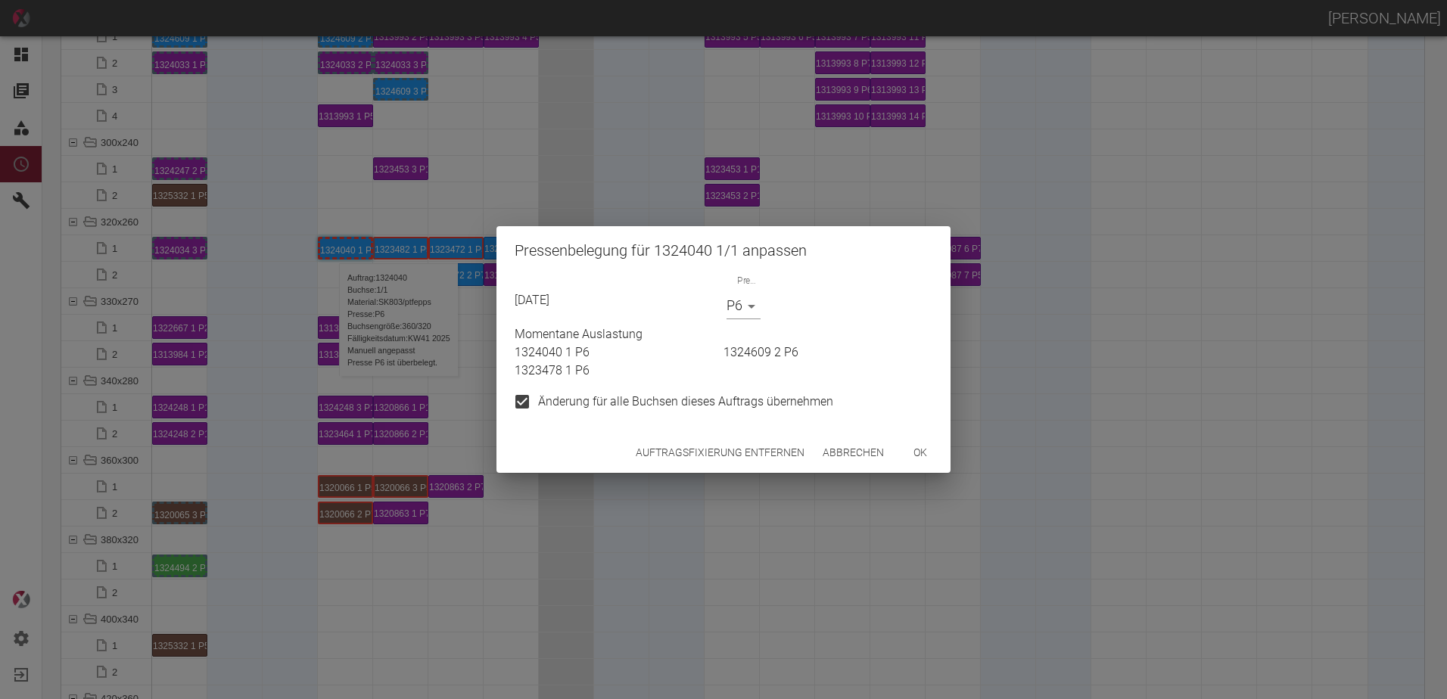
click at [729, 309] on body "[PERSON_NAME] Dashboard Aufträge Materialien Planung Maschinen Einstellungen Au…" at bounding box center [723, 349] width 1447 height 699
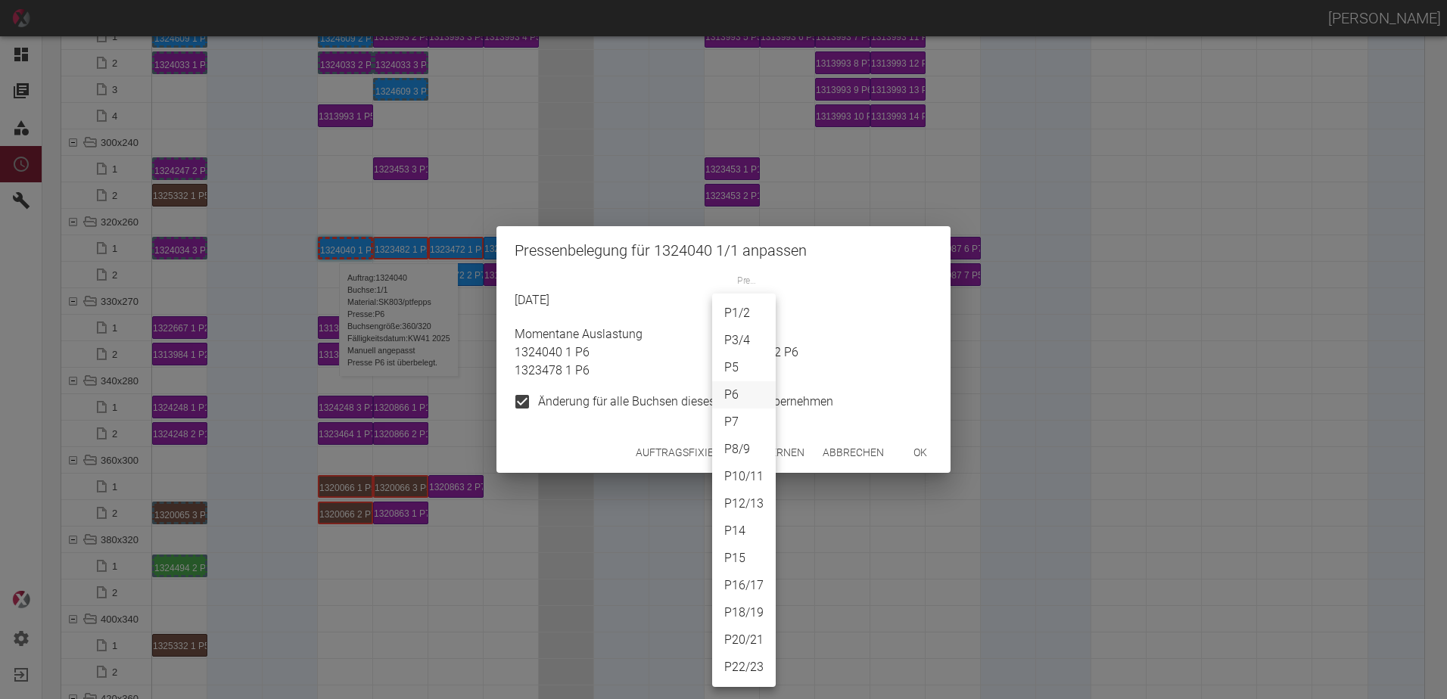
click at [738, 418] on li "P7" at bounding box center [744, 422] width 64 height 27
type input "P7"
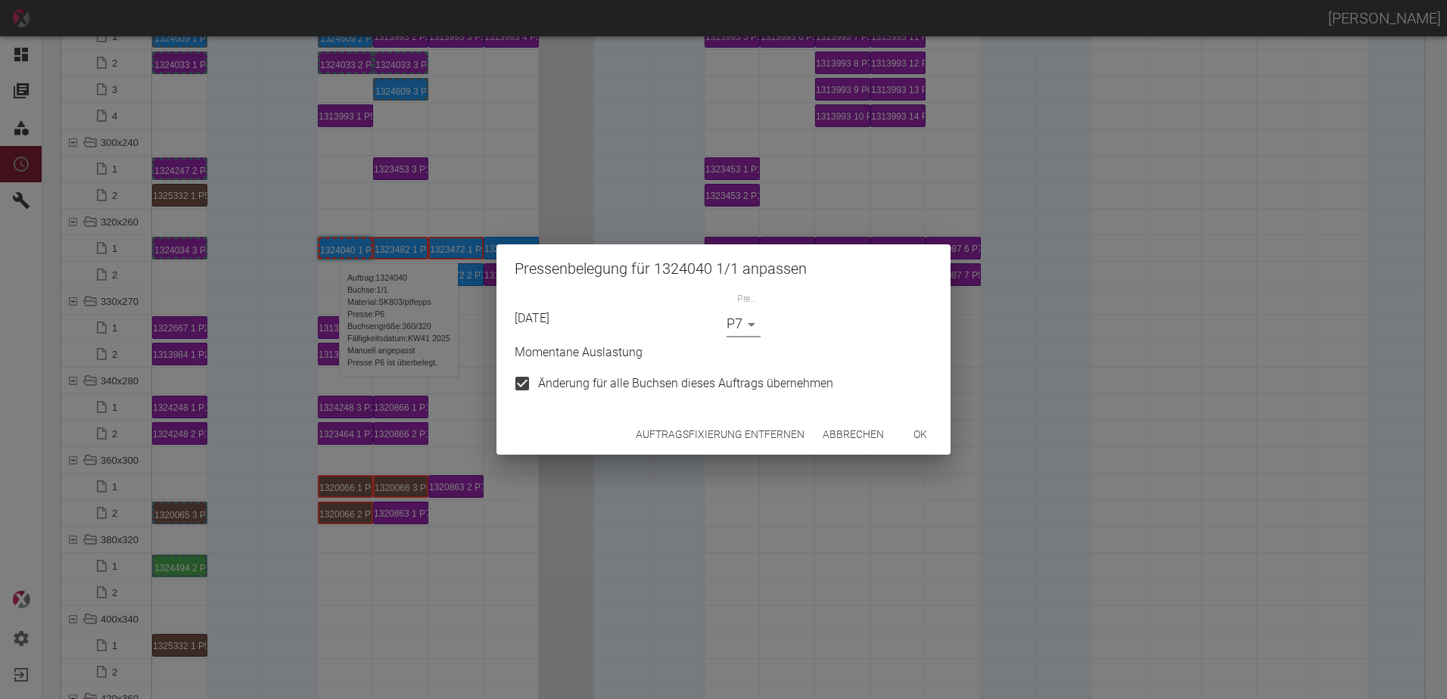
click at [913, 438] on button "ok" at bounding box center [920, 435] width 48 height 28
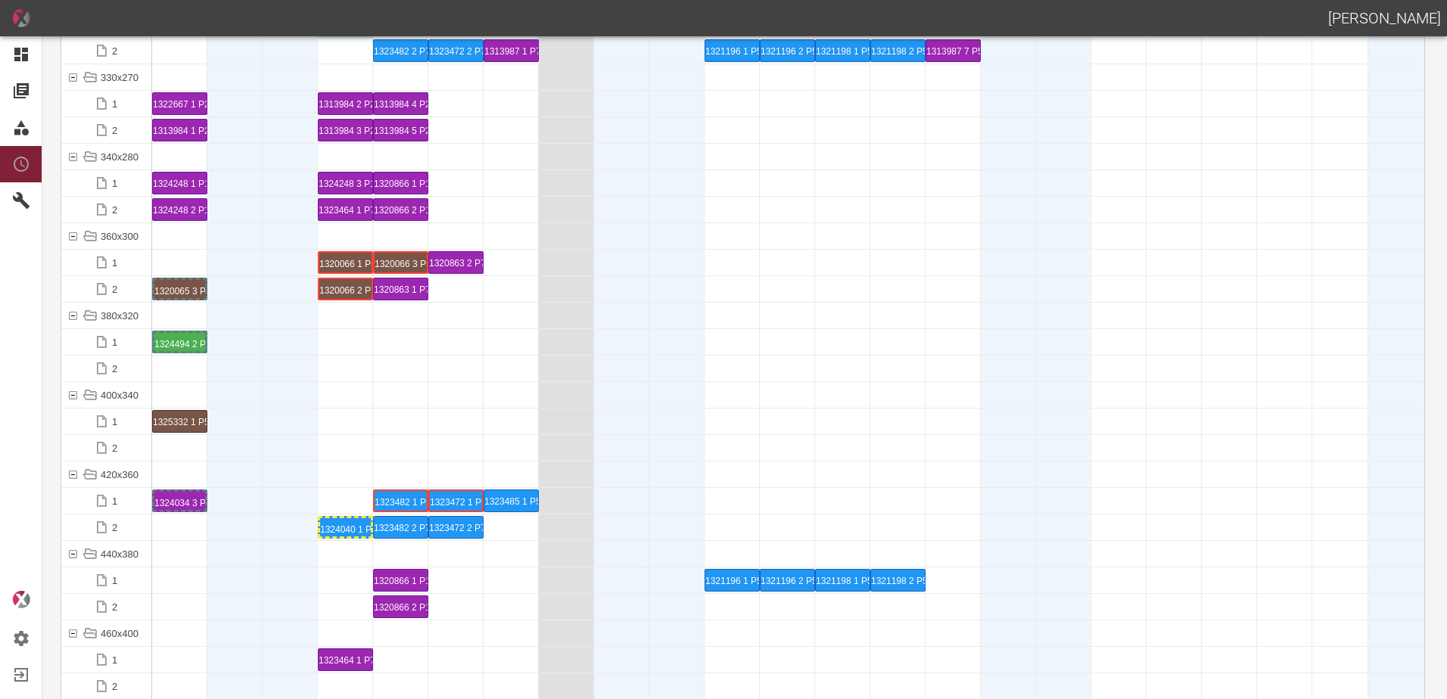
scroll to position [5448, 0]
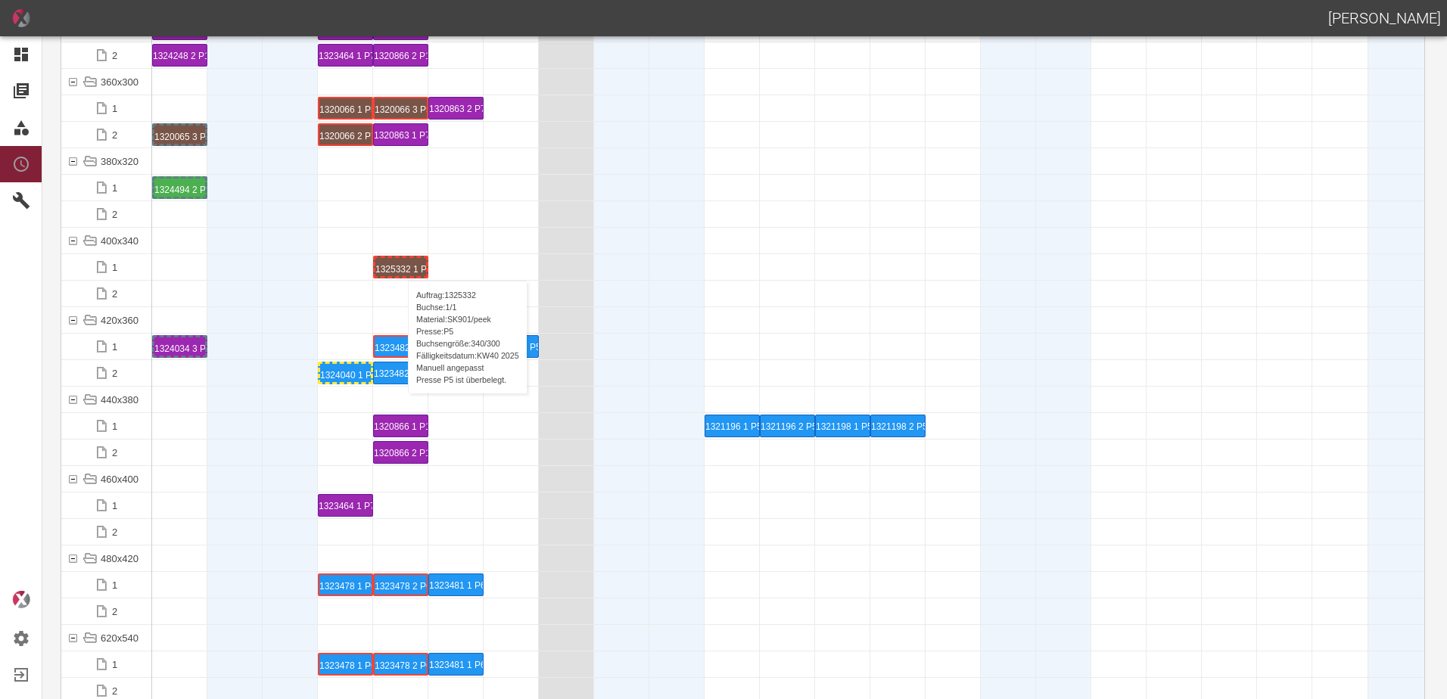
click at [400, 266] on div "1325332 1 P5" at bounding box center [400, 267] width 51 height 18
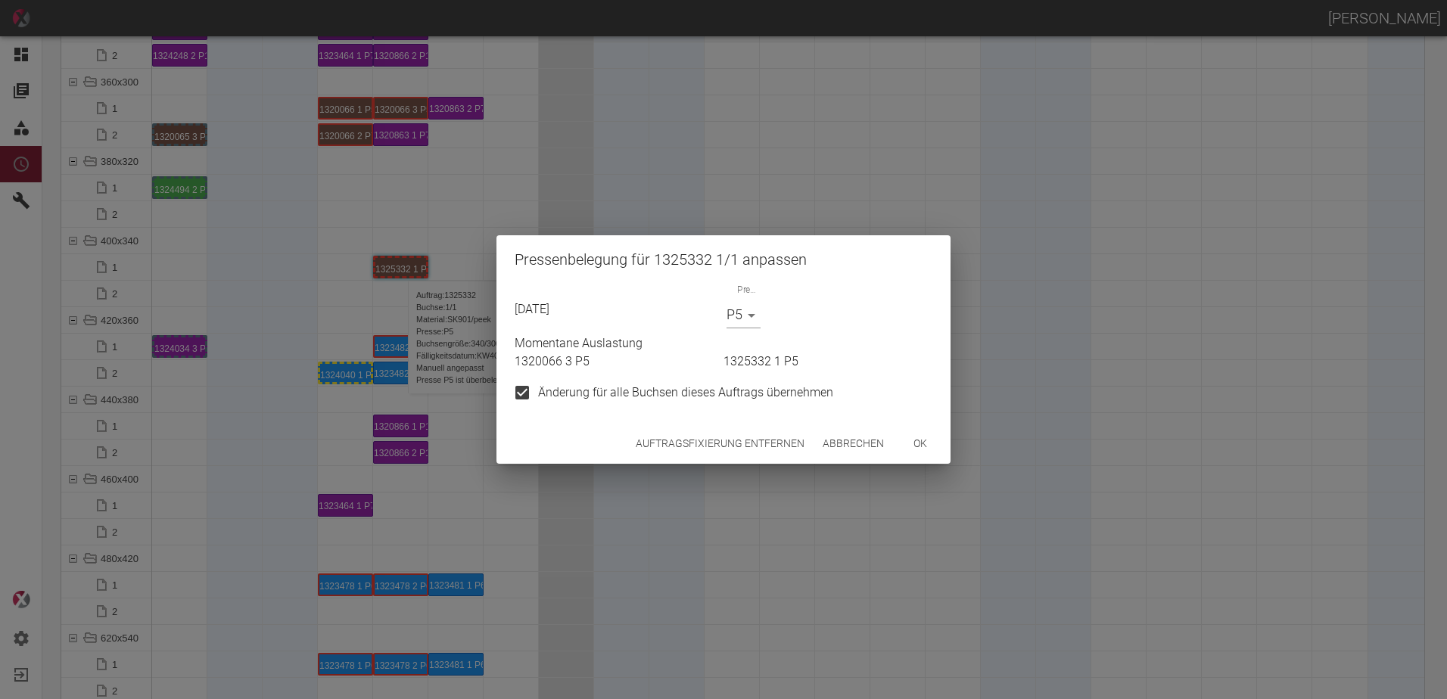
click at [660, 446] on button "Auftragsfixierung entfernen" at bounding box center [720, 444] width 181 height 28
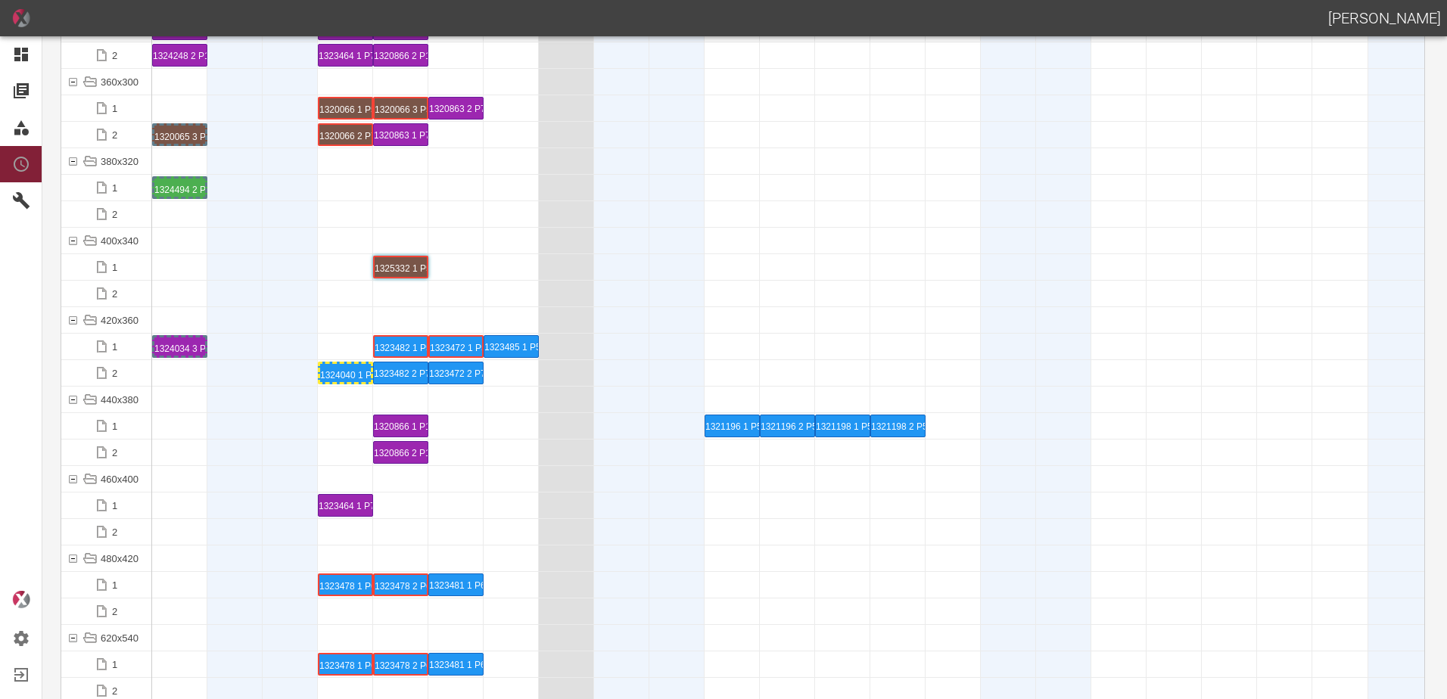
scroll to position [5902, 0]
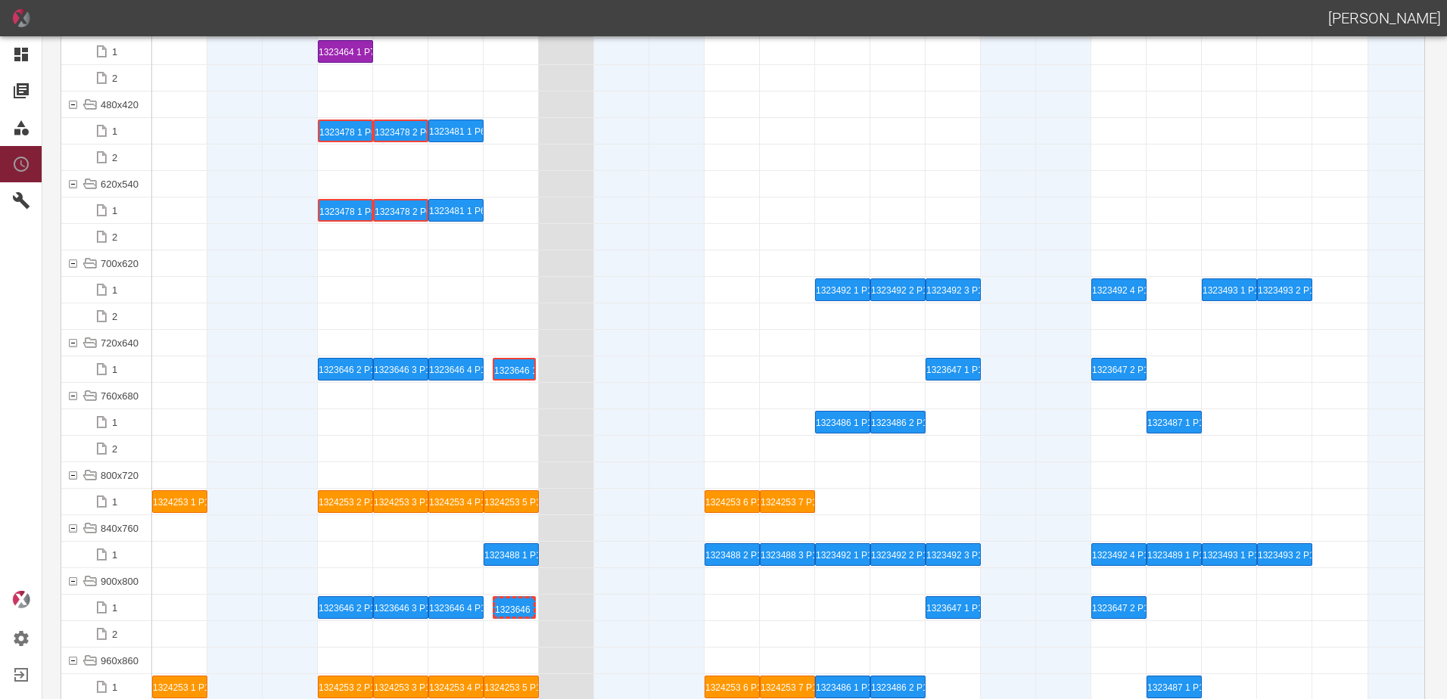
drag, startPoint x: 188, startPoint y: 373, endPoint x: 517, endPoint y: 346, distance: 329.5
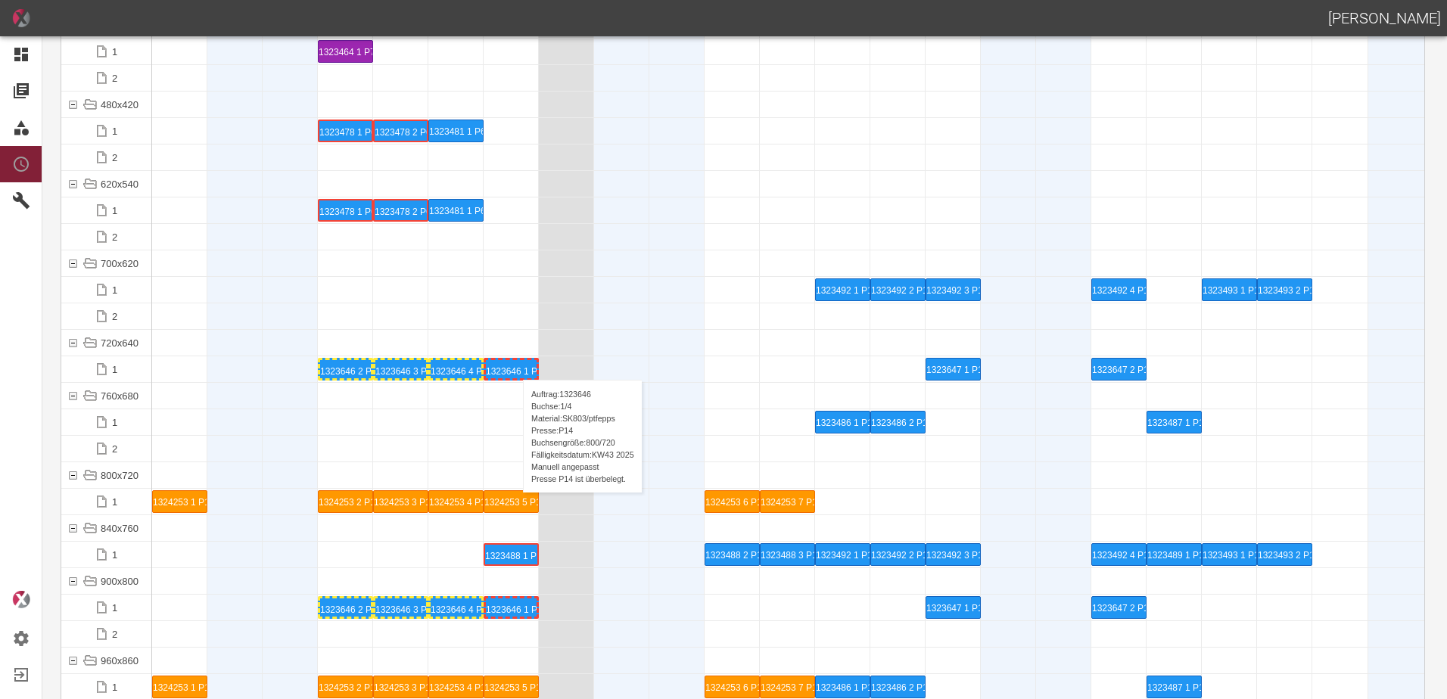
click at [512, 369] on div "1323646 1 P14" at bounding box center [511, 369] width 51 height 18
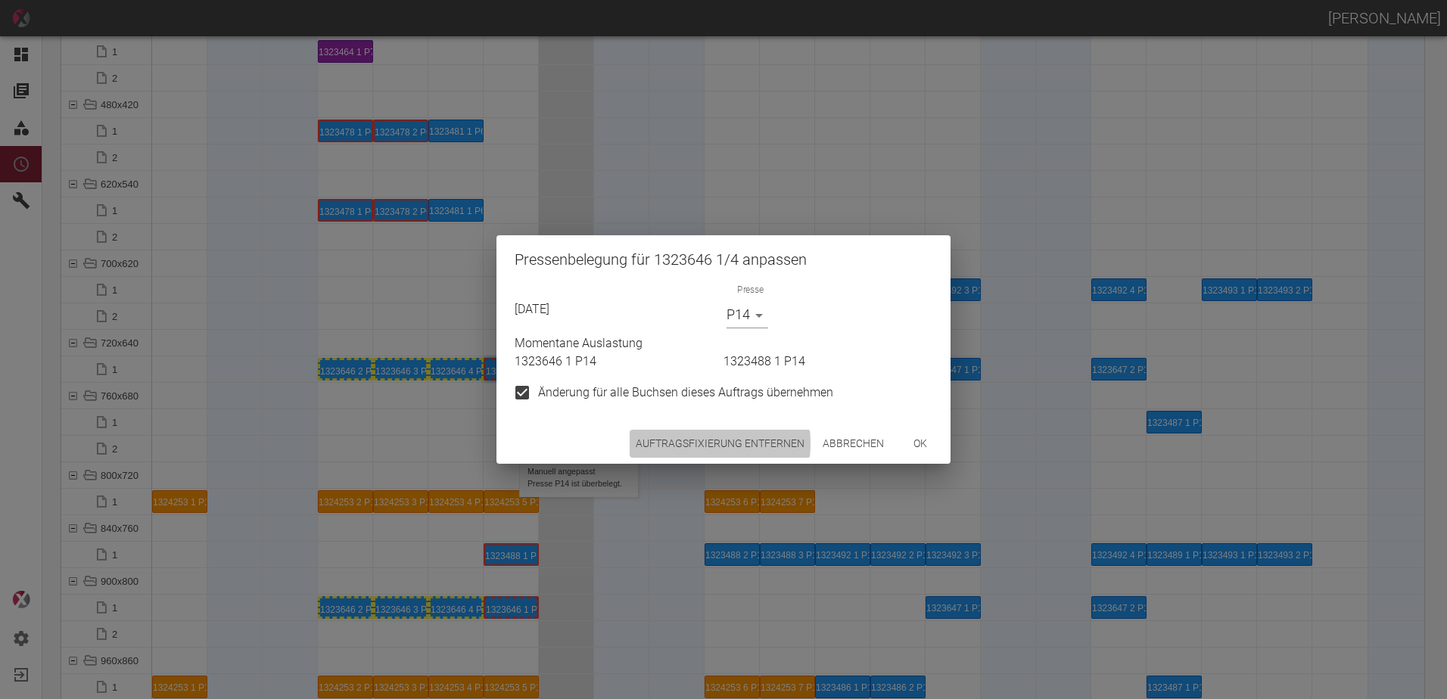
click at [675, 443] on button "Auftragsfixierung entfernen" at bounding box center [720, 444] width 181 height 28
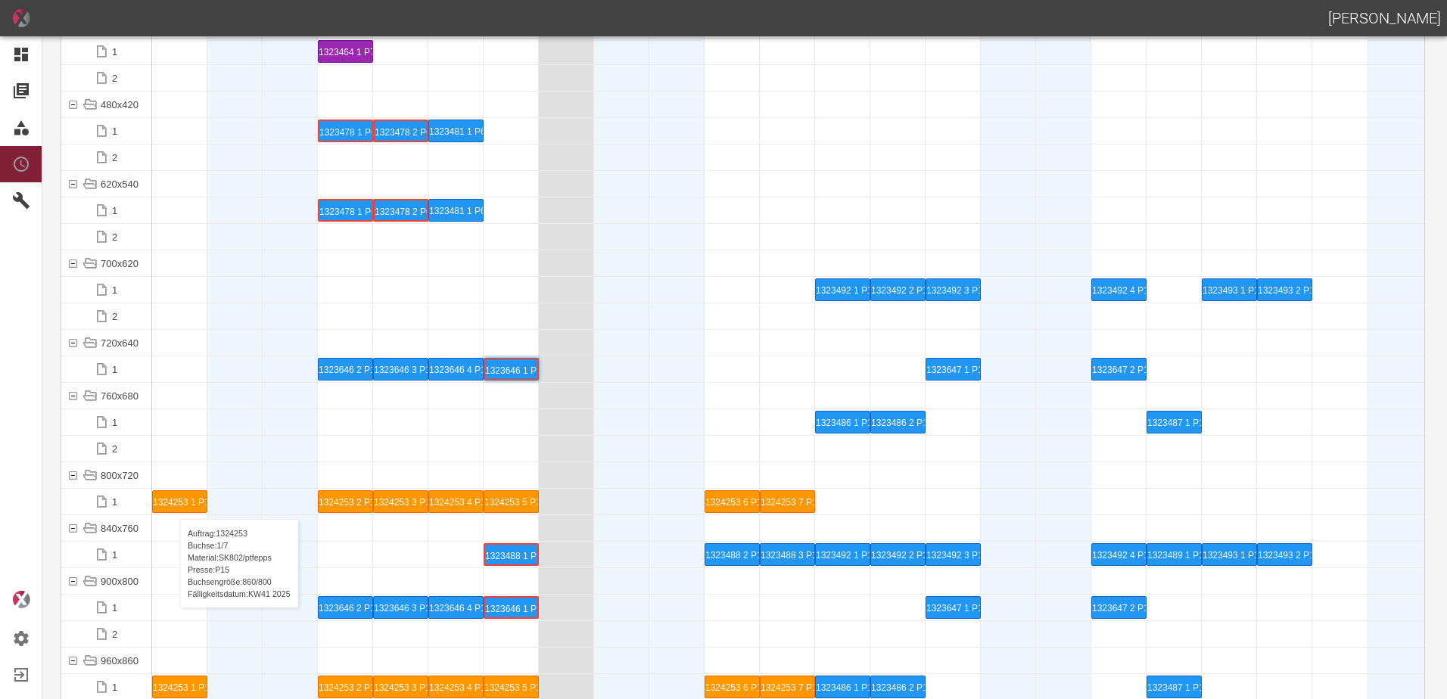
click at [172, 504] on div "1324253 1 P15" at bounding box center [180, 501] width 54 height 21
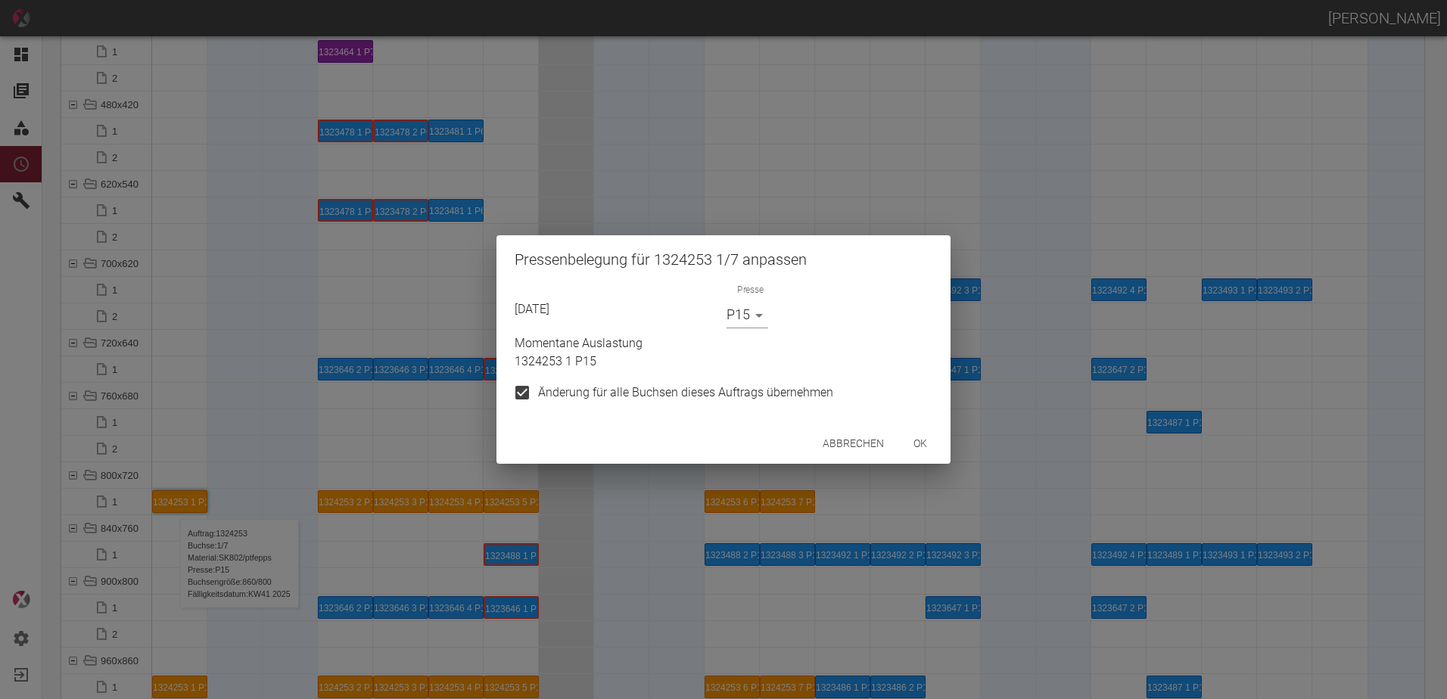
click at [921, 434] on button "ok" at bounding box center [920, 444] width 48 height 28
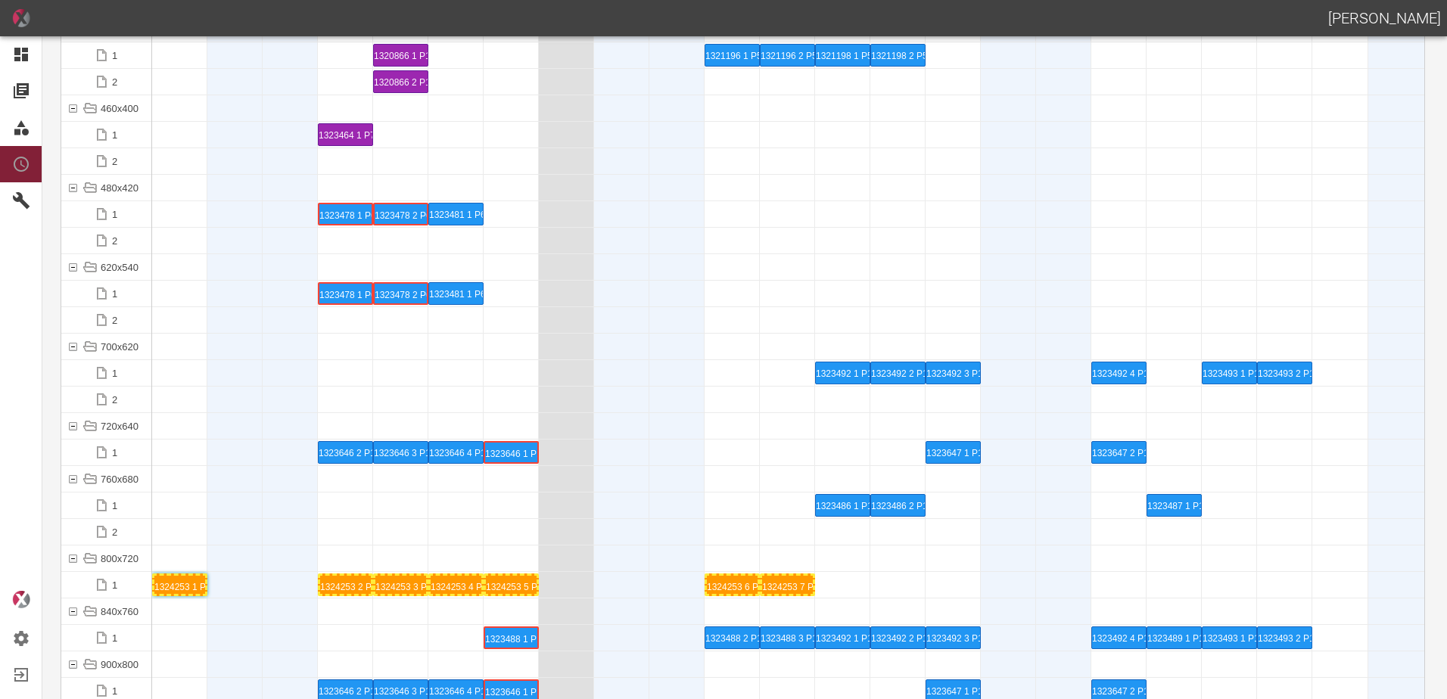
scroll to position [5751, 0]
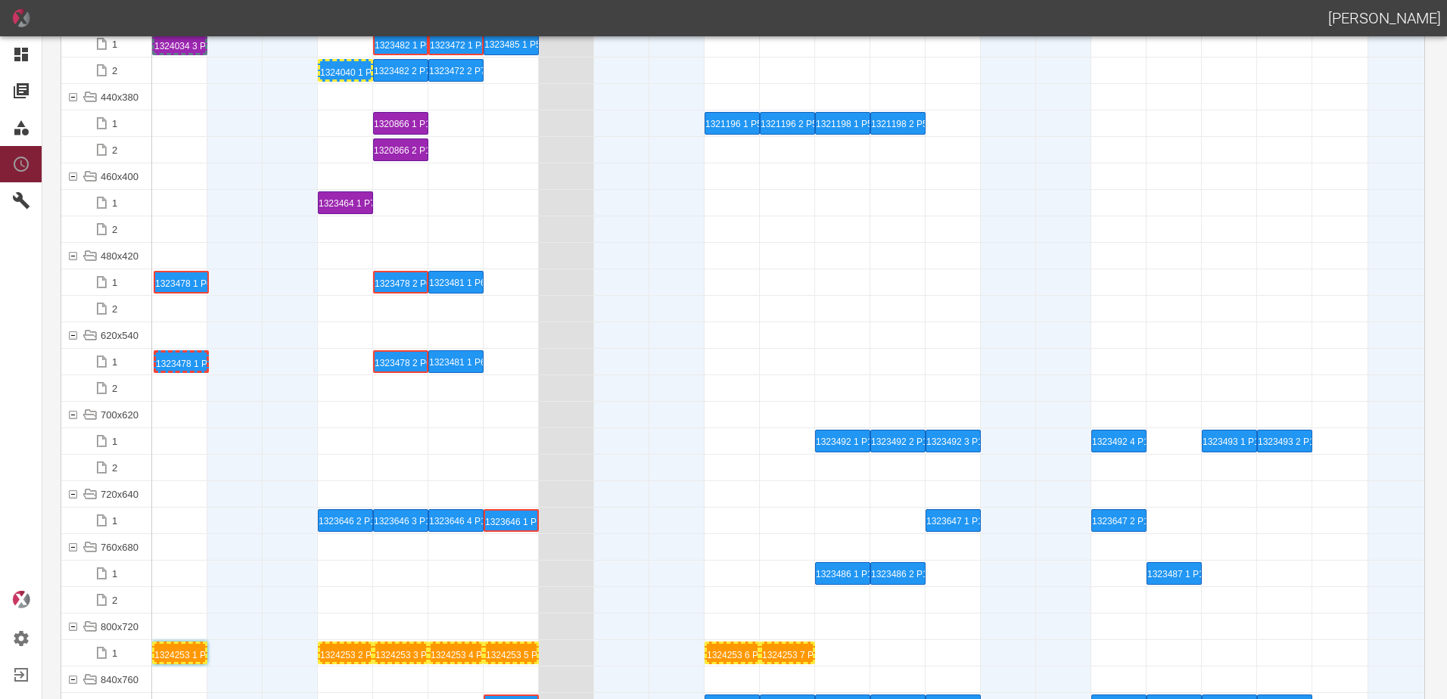
drag, startPoint x: 339, startPoint y: 284, endPoint x: 175, endPoint y: 262, distance: 165.7
drag, startPoint x: 411, startPoint y: 285, endPoint x: 365, endPoint y: 277, distance: 46.8
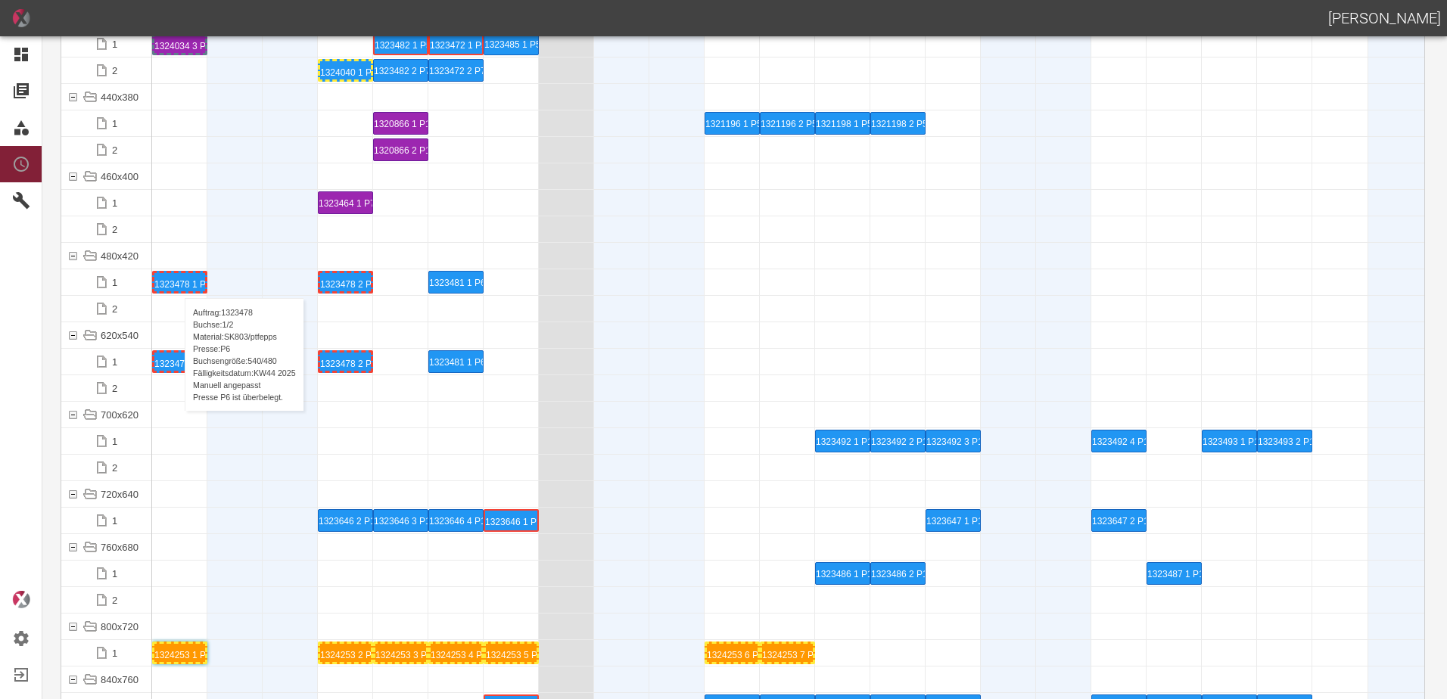
click at [177, 283] on div "1323478 1 P6" at bounding box center [179, 282] width 51 height 18
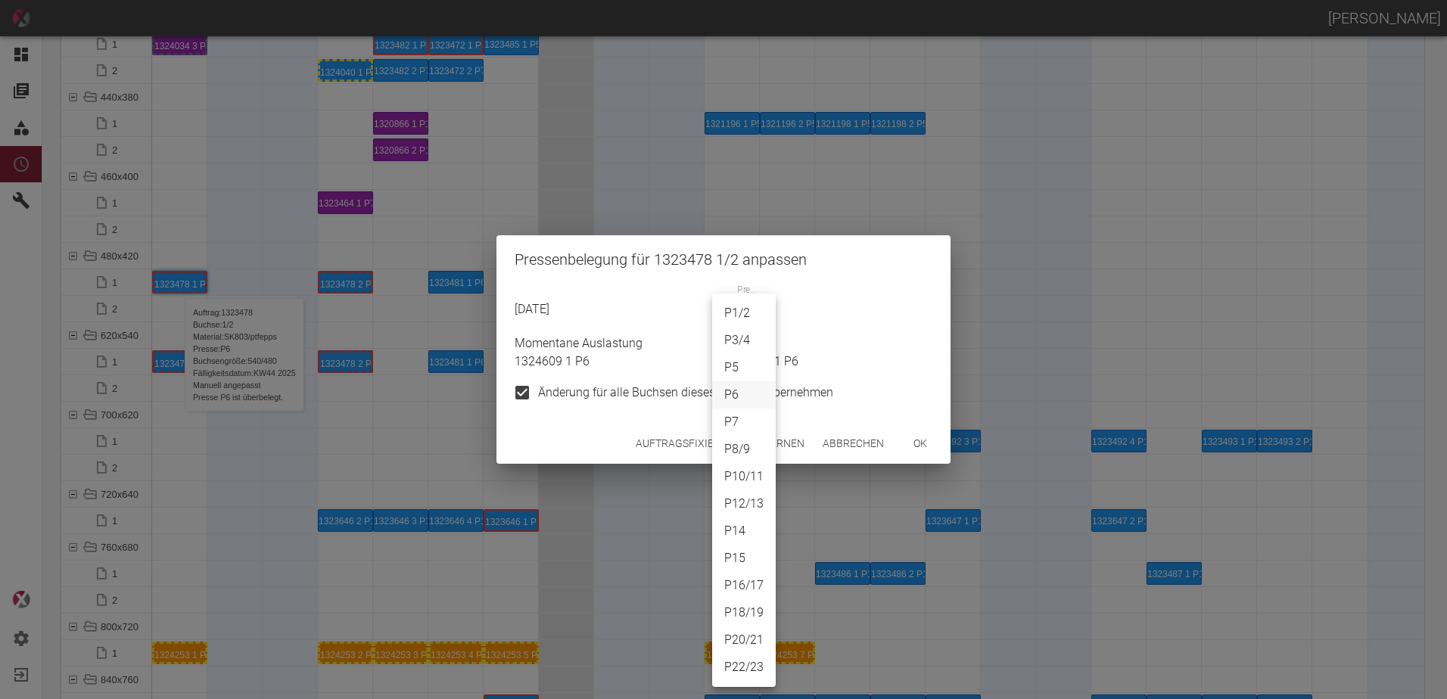
click at [744, 309] on body "[PERSON_NAME] Dashboard Aufträge Materialien Planung Maschinen Einstellungen Au…" at bounding box center [723, 349] width 1447 height 699
click at [745, 527] on li "P14" at bounding box center [744, 531] width 64 height 27
type input "P14"
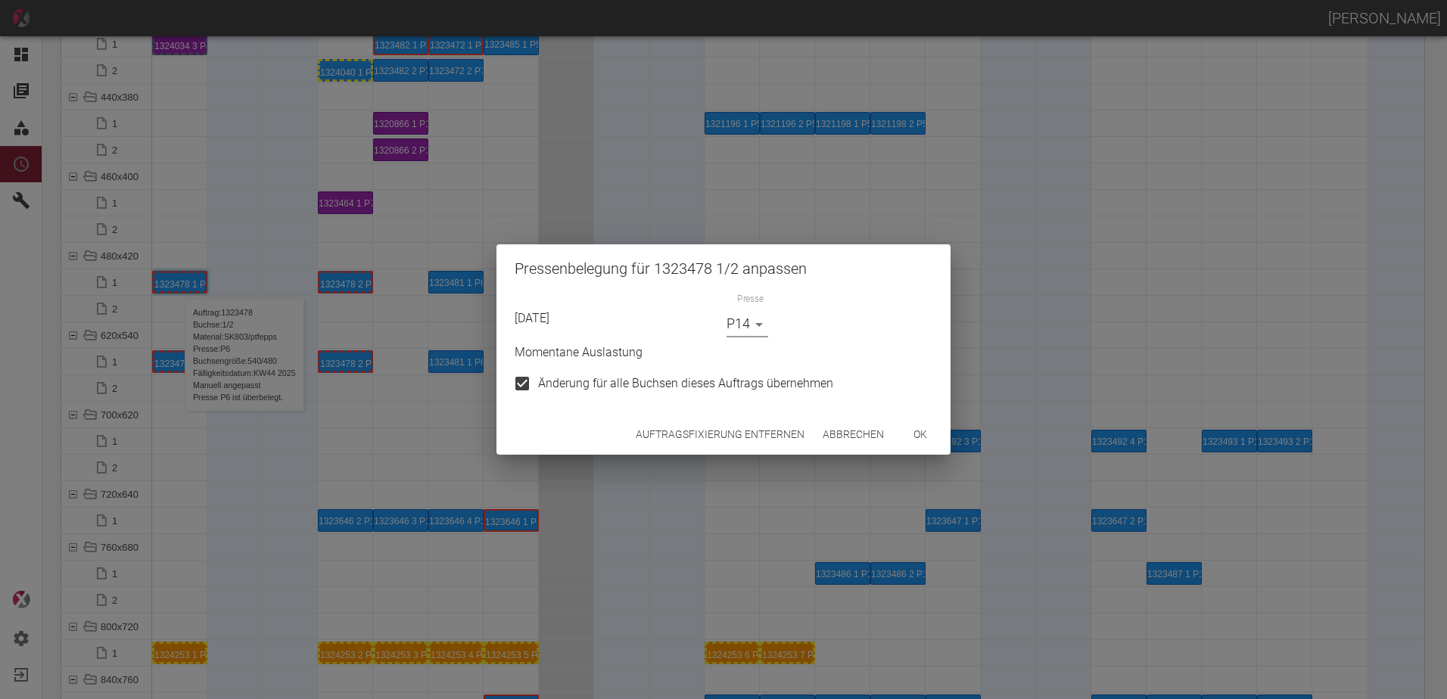
click at [906, 426] on button "ok" at bounding box center [920, 435] width 48 height 28
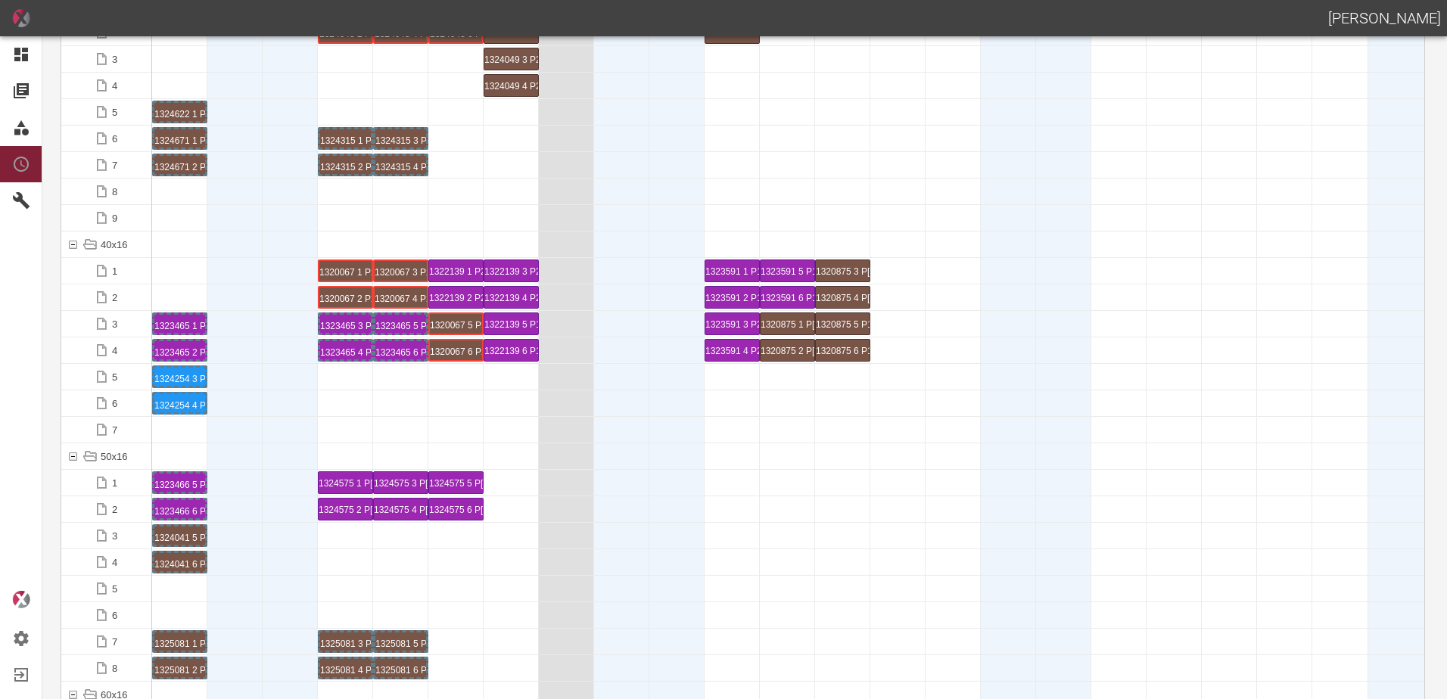
scroll to position [0, 0]
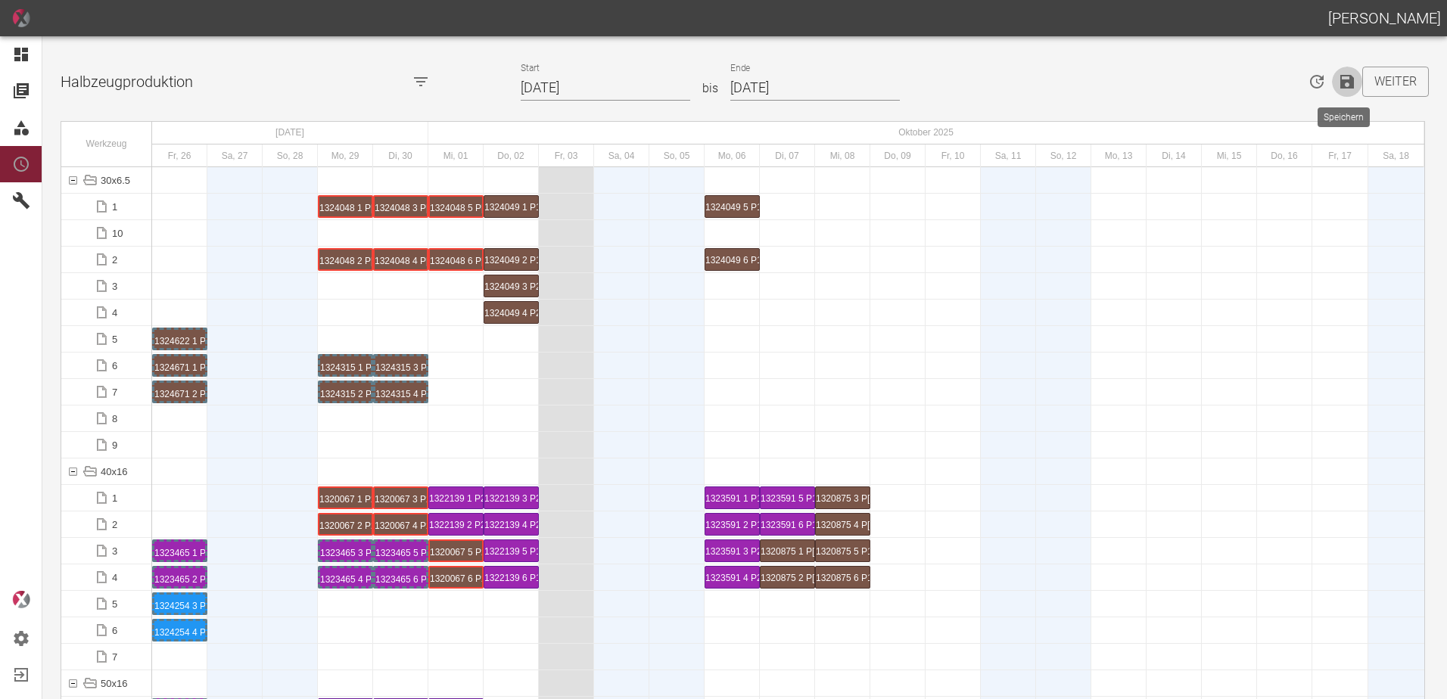
click at [1350, 81] on icon "Speichern" at bounding box center [1347, 82] width 18 height 18
drag, startPoint x: 250, startPoint y: 452, endPoint x: 259, endPoint y: 449, distance: 9.8
click at [257, 449] on div at bounding box center [234, 445] width 55 height 26
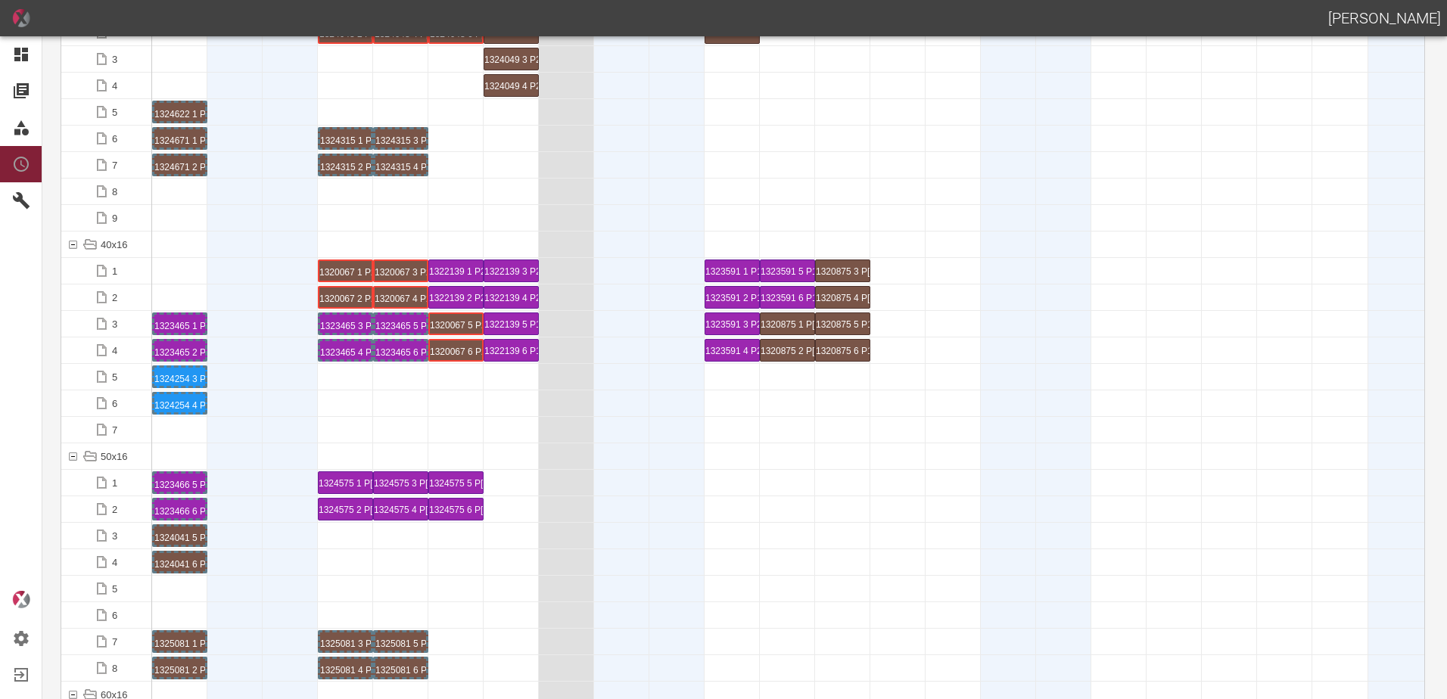
click at [298, 463] on div at bounding box center [290, 456] width 55 height 26
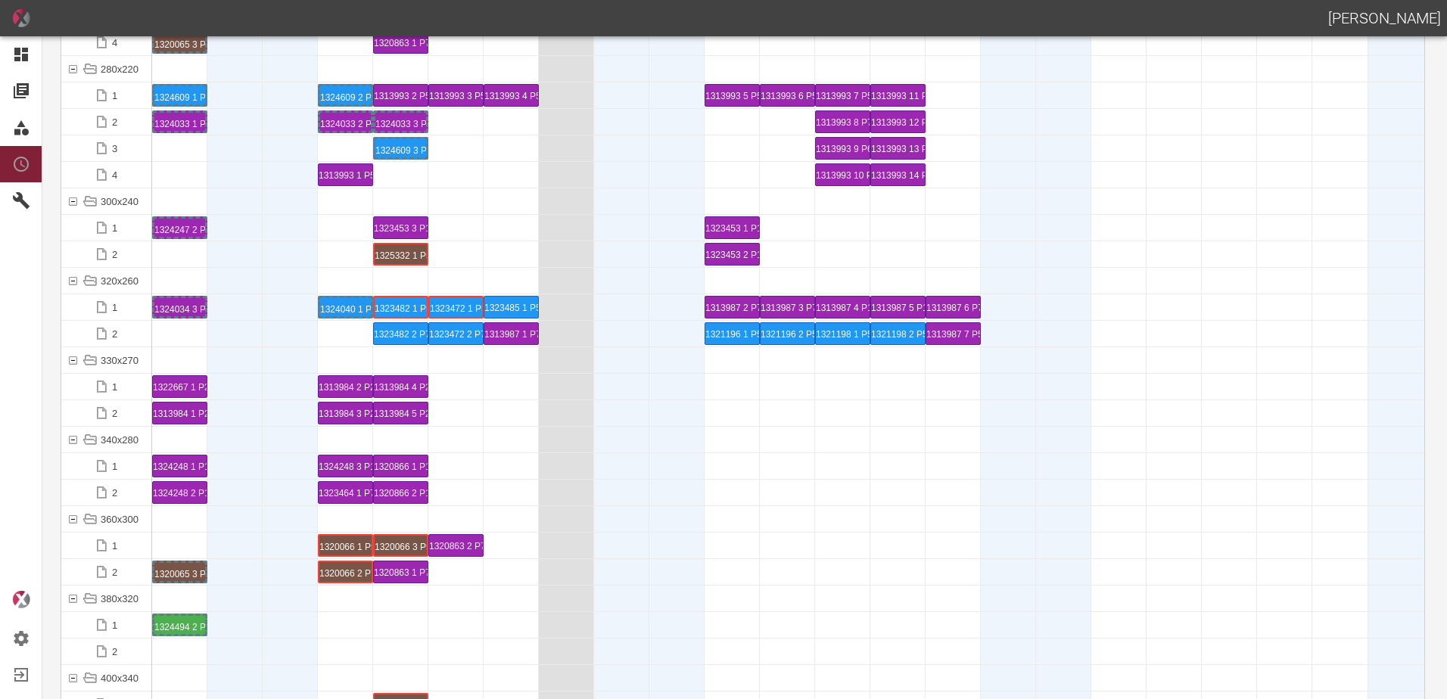
scroll to position [4918, 0]
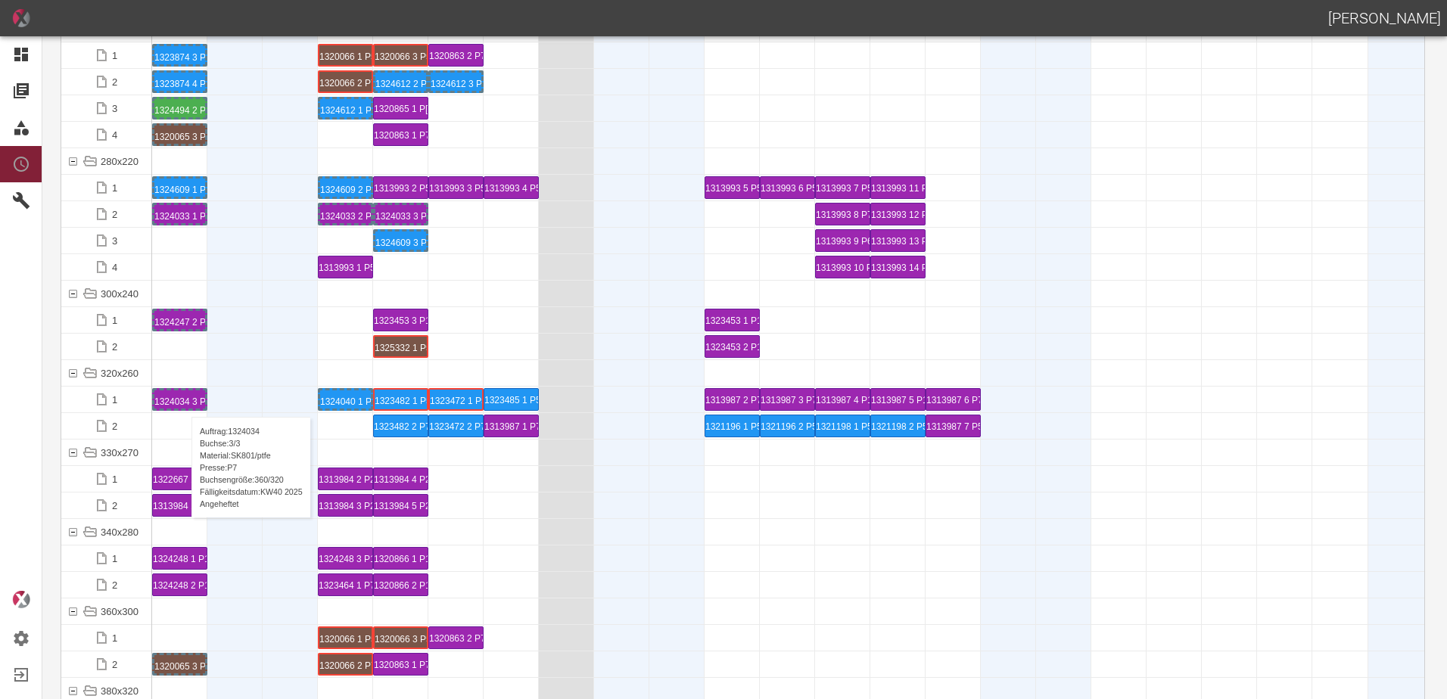
click at [184, 402] on div "1324034 3 P7" at bounding box center [179, 399] width 51 height 18
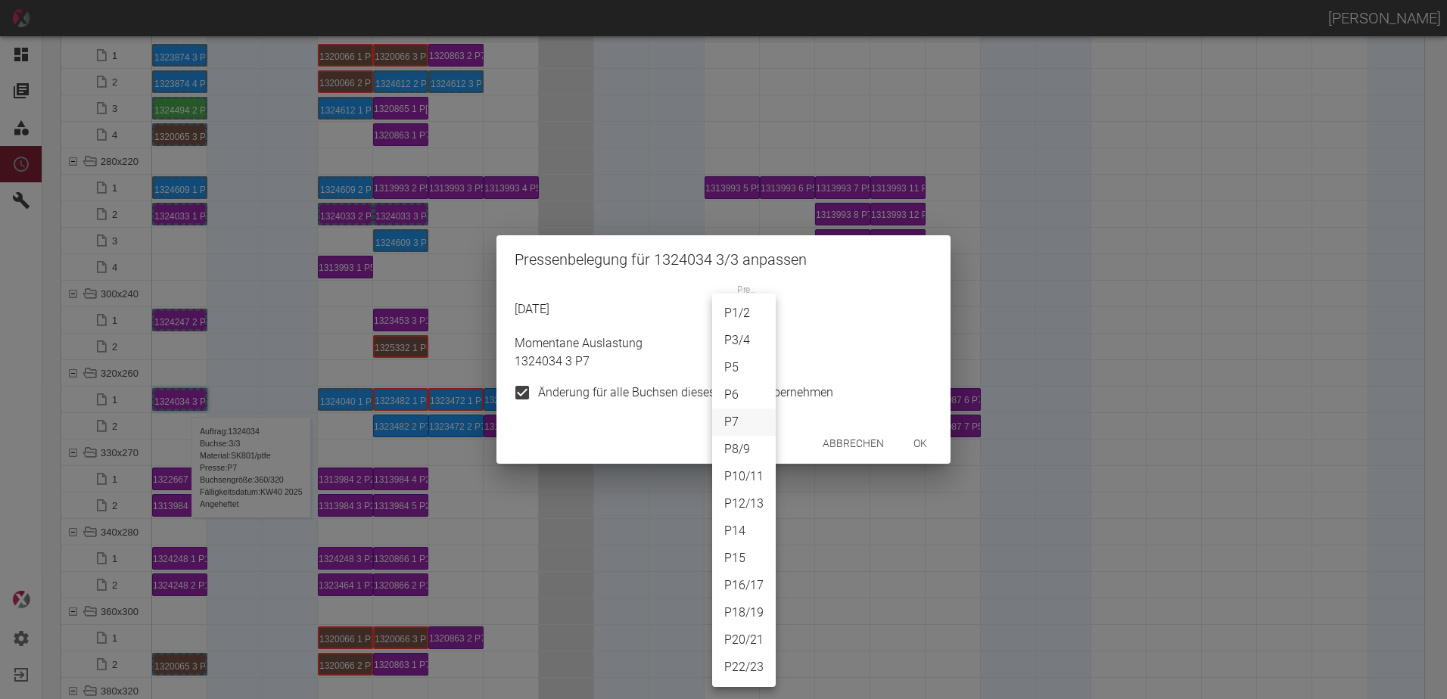
click at [754, 322] on body "[PERSON_NAME] Dashboard Aufträge Materialien Planung Maschinen Einstellungen Au…" at bounding box center [723, 349] width 1447 height 699
click at [750, 530] on li "P14" at bounding box center [744, 531] width 64 height 27
type input "P14"
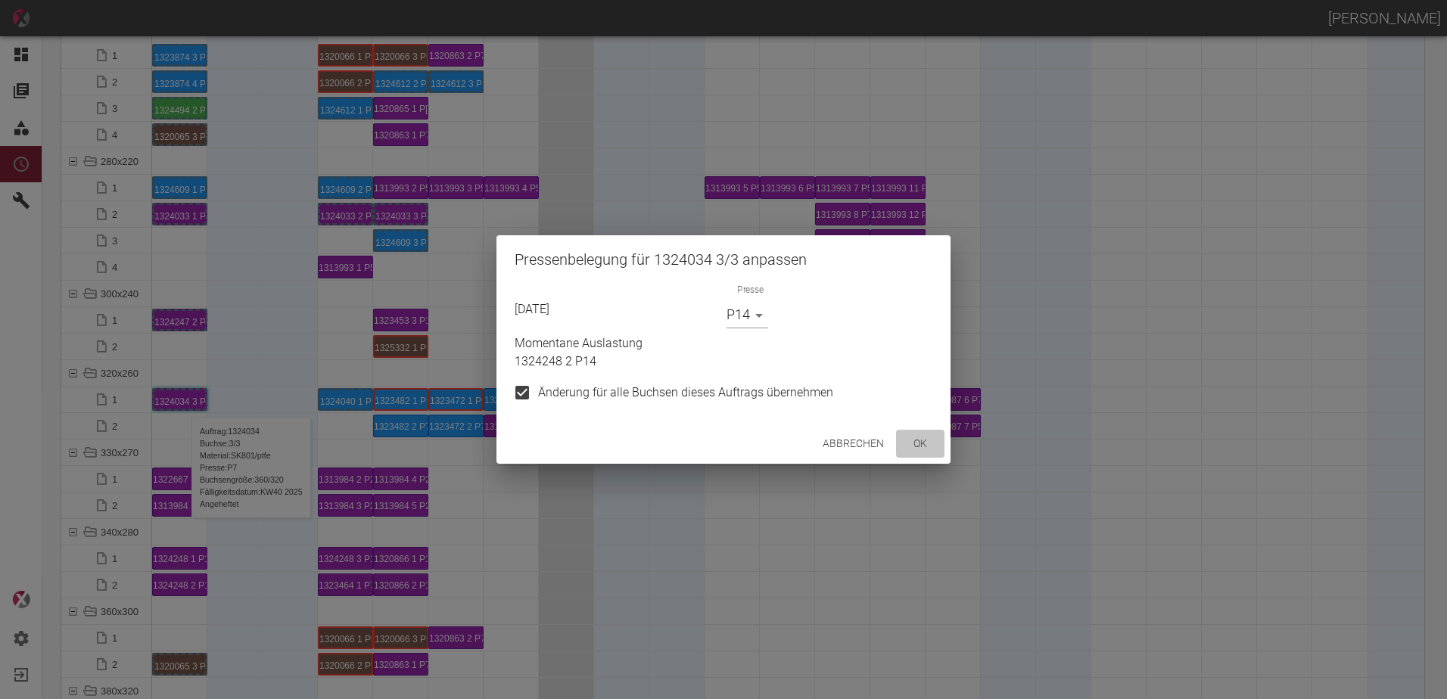
click at [918, 447] on button "ok" at bounding box center [920, 444] width 48 height 28
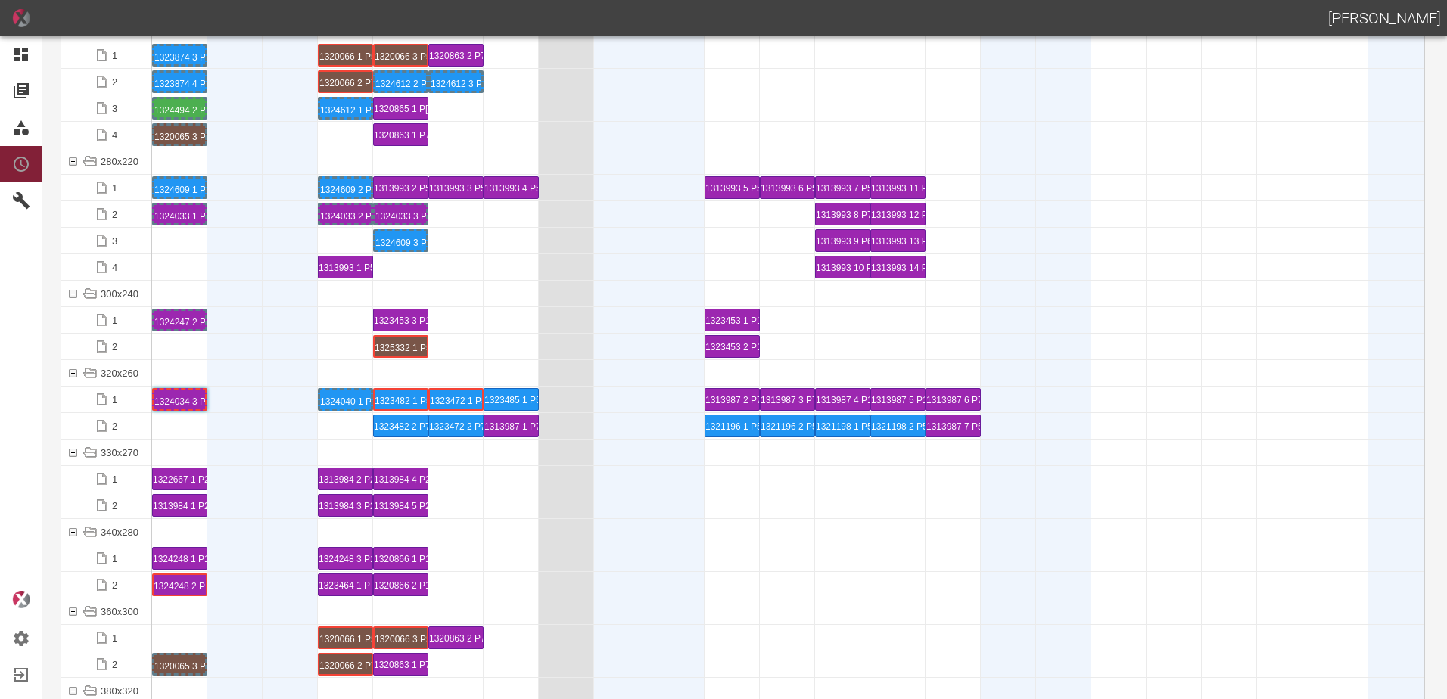
click at [266, 375] on div at bounding box center [290, 373] width 55 height 26
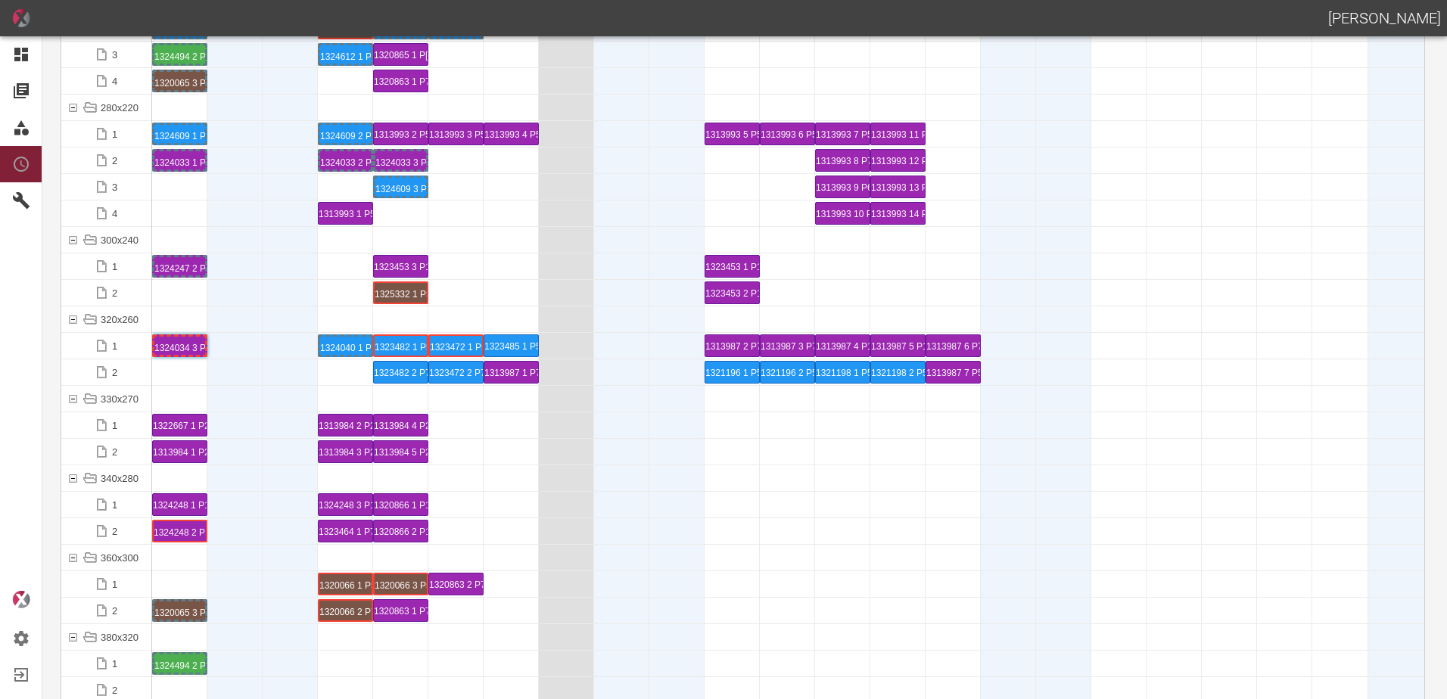
scroll to position [5070, 0]
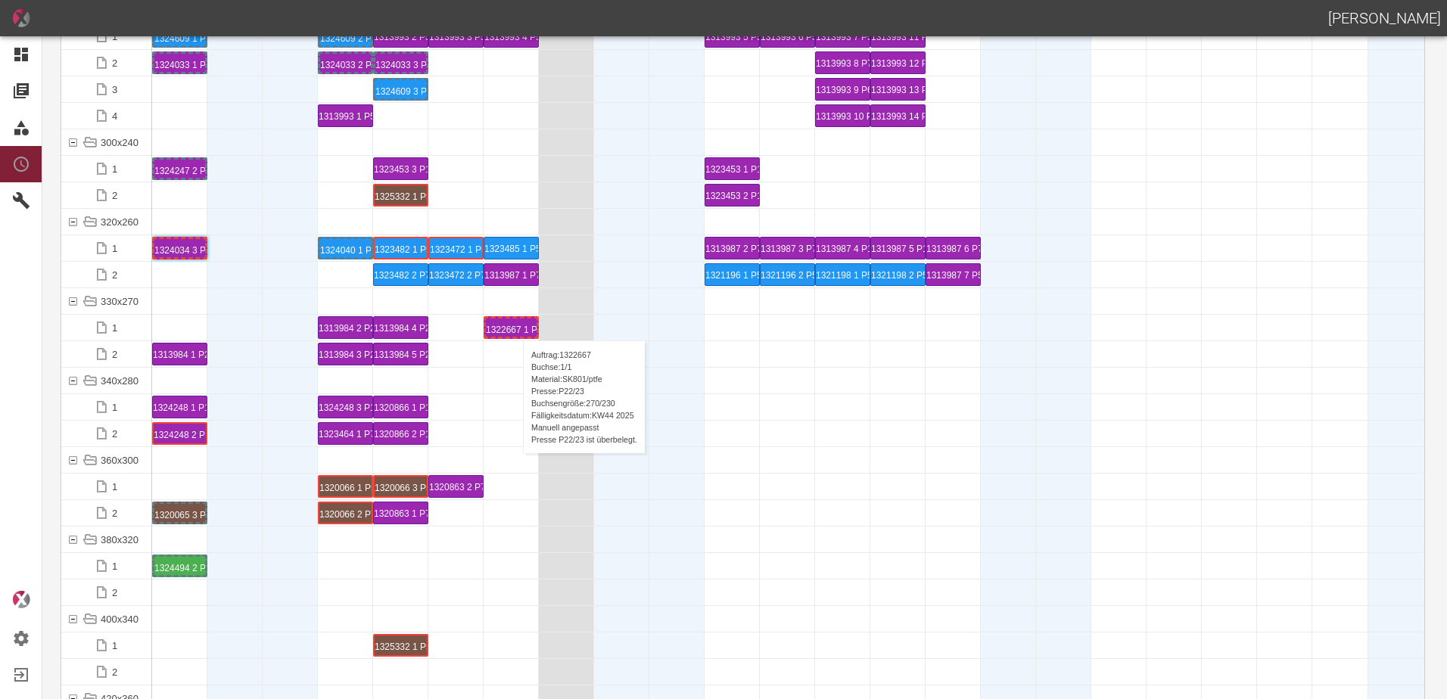
click at [515, 325] on div "1322667 1 P22/23" at bounding box center [511, 328] width 51 height 18
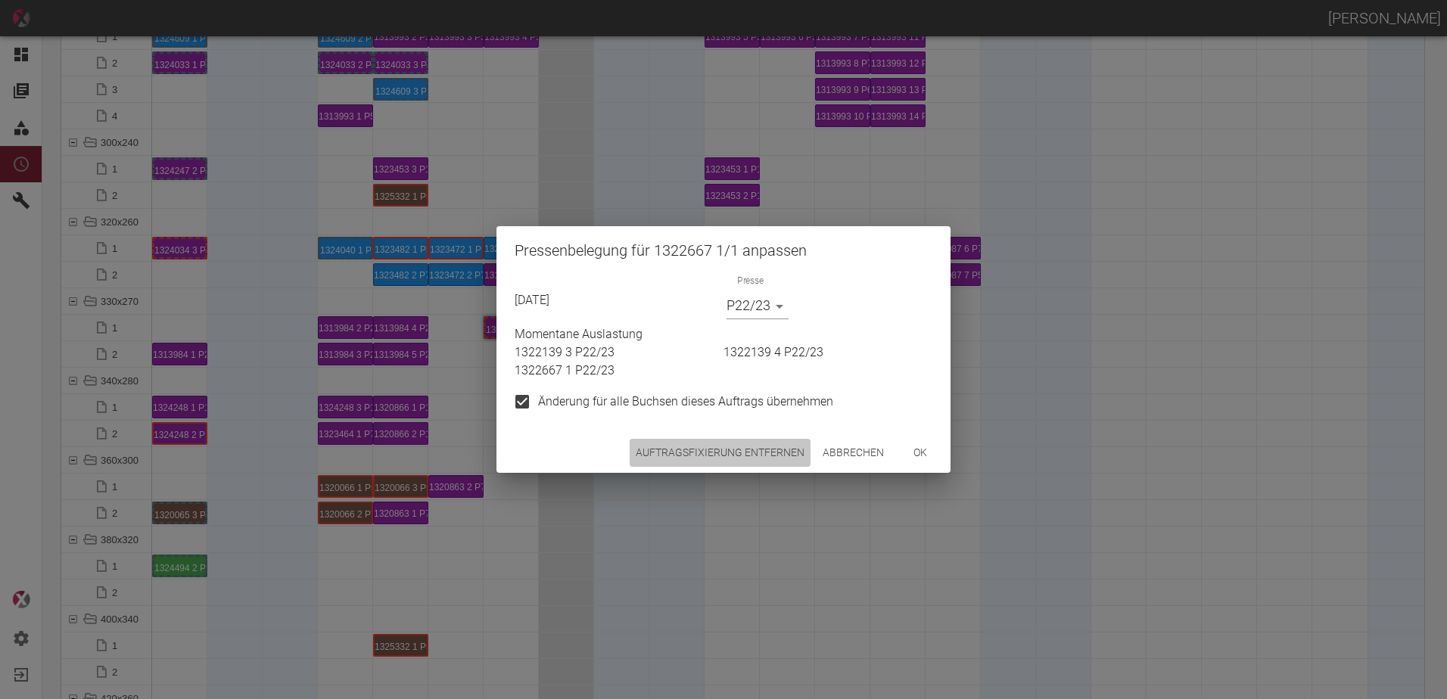
click at [725, 455] on button "Auftragsfixierung entfernen" at bounding box center [720, 453] width 181 height 28
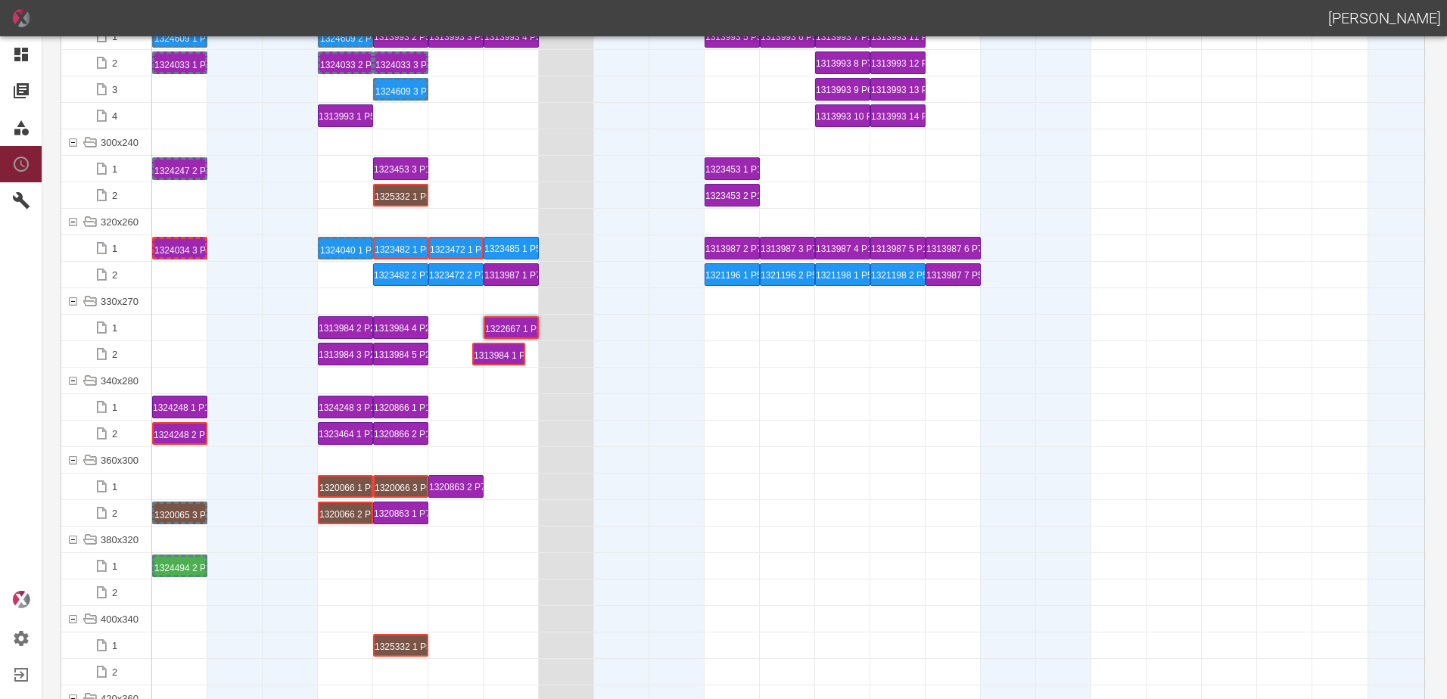
drag, startPoint x: 179, startPoint y: 356, endPoint x: 495, endPoint y: 350, distance: 315.6
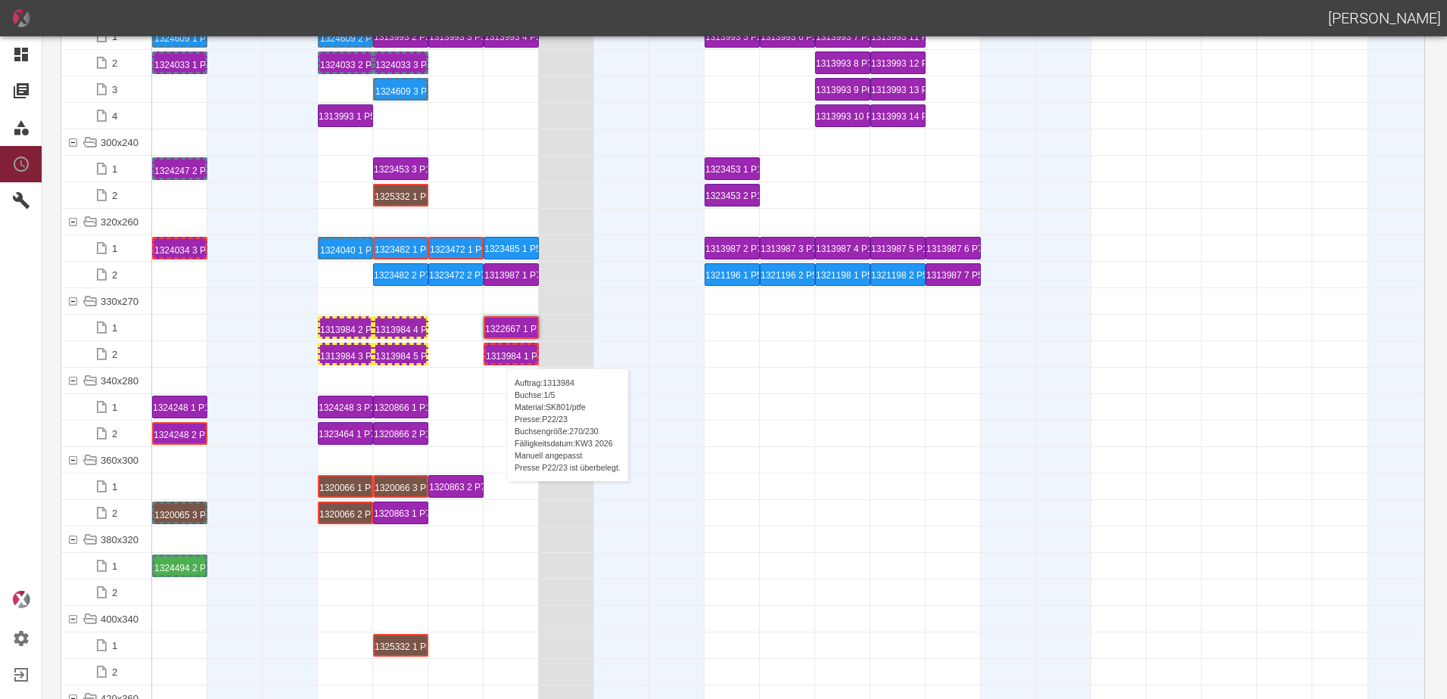
click at [499, 353] on div "1313984 1 P22/23" at bounding box center [511, 354] width 51 height 18
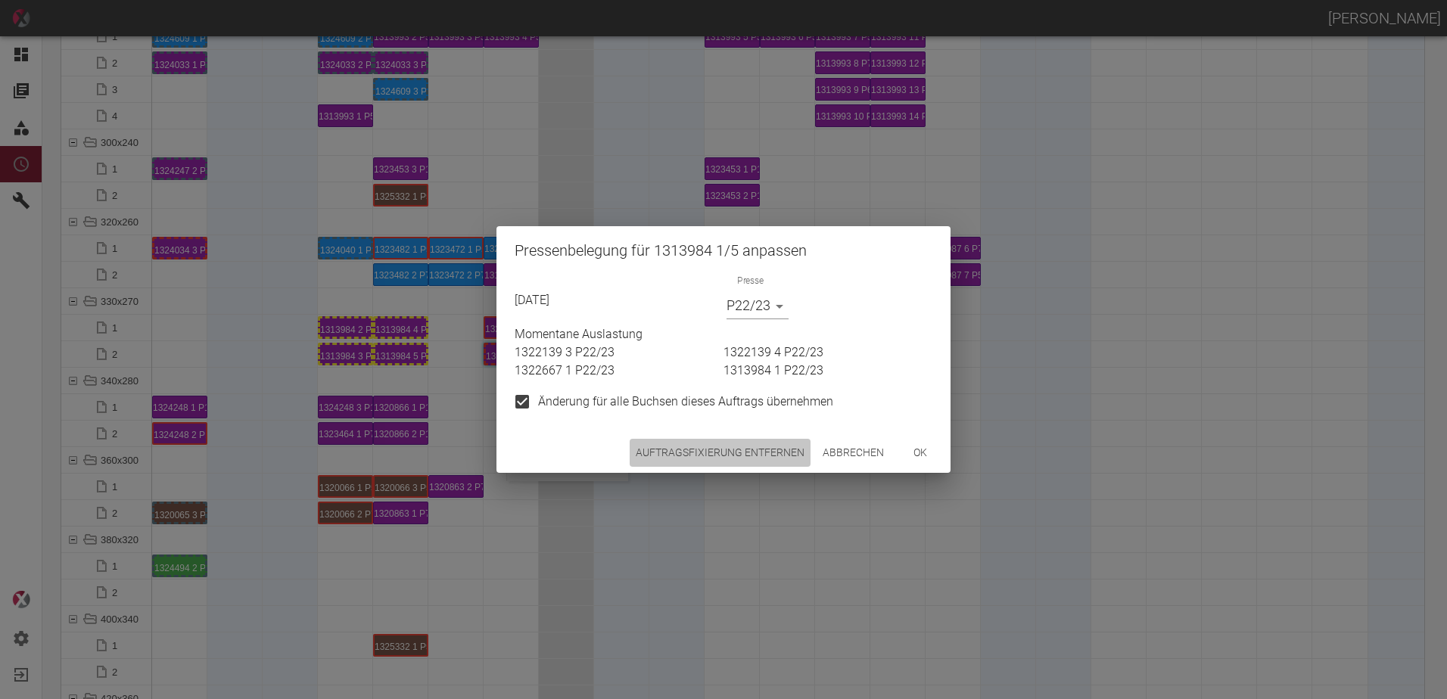
click at [742, 455] on button "Auftragsfixierung entfernen" at bounding box center [720, 453] width 181 height 28
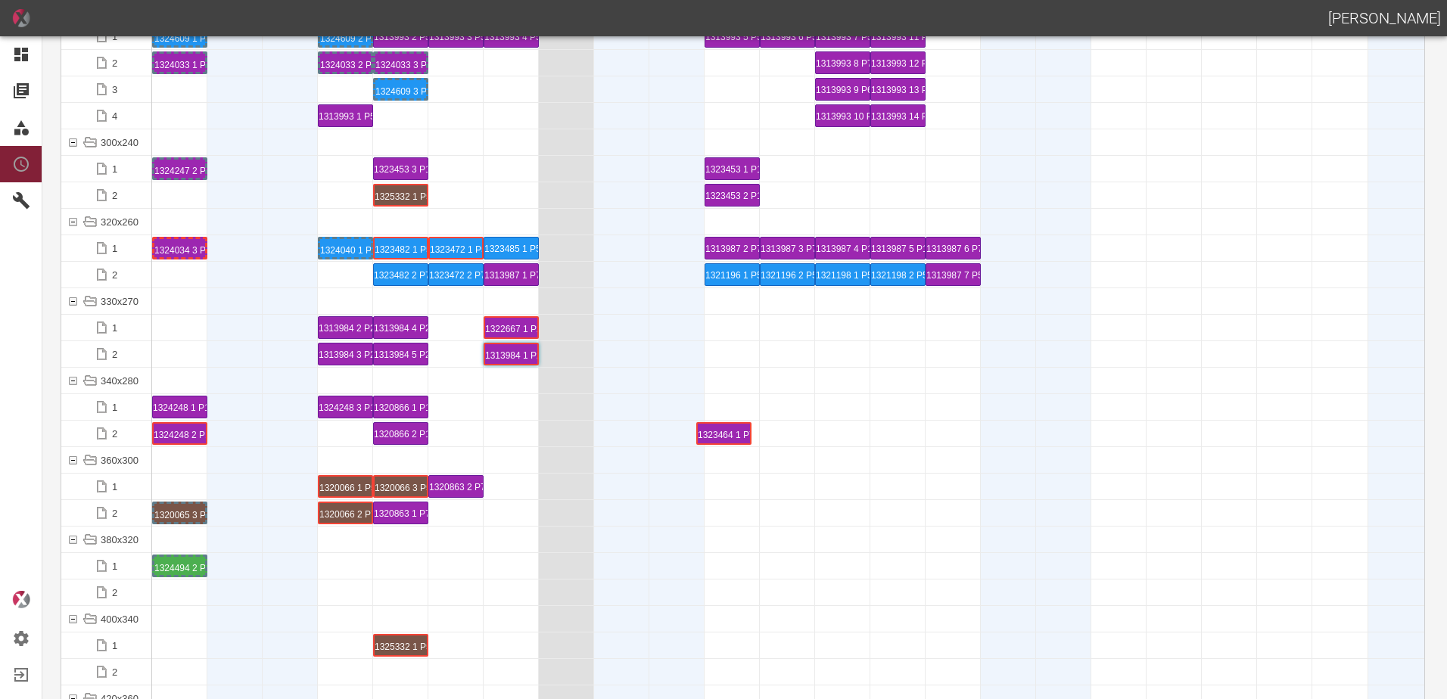
drag, startPoint x: 342, startPoint y: 437, endPoint x: 720, endPoint y: 410, distance: 379.3
drag, startPoint x: 406, startPoint y: 434, endPoint x: 792, endPoint y: 396, distance: 387.8
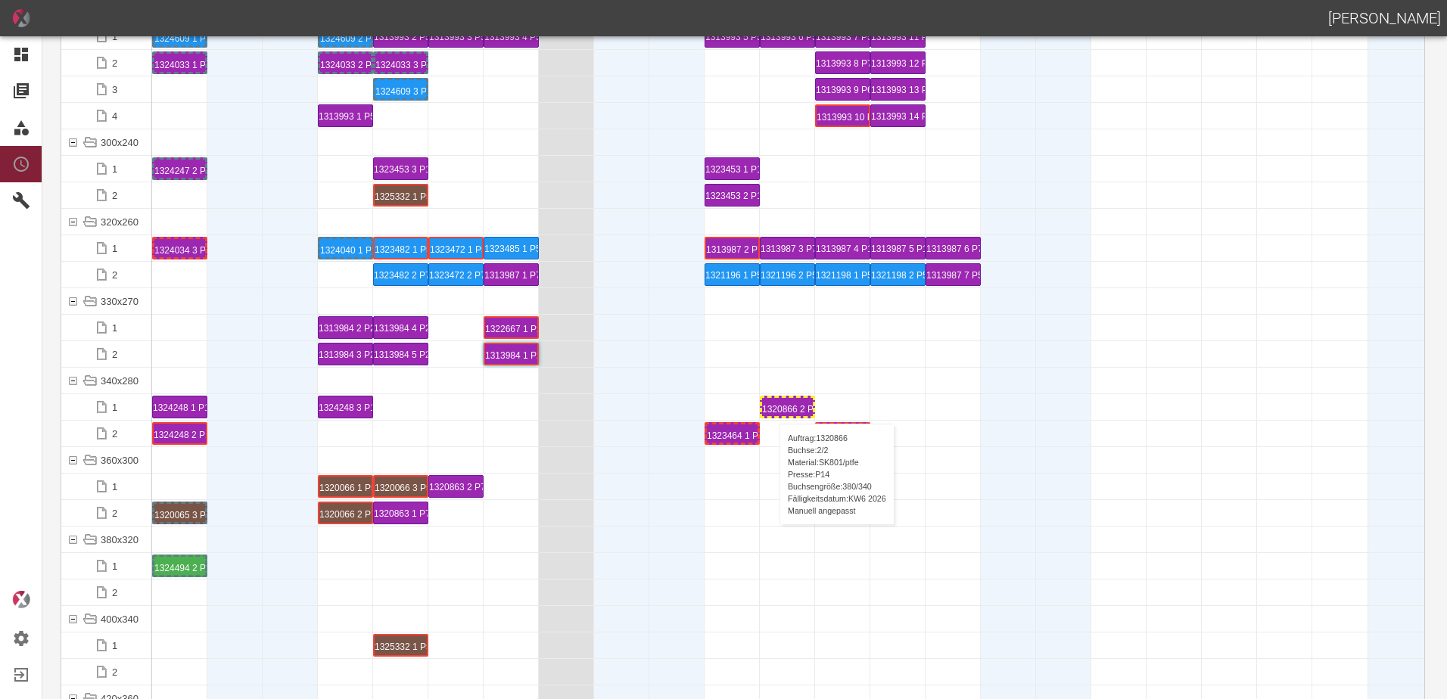
click at [772, 409] on div "1320866 2 P14" at bounding box center [787, 407] width 51 height 18
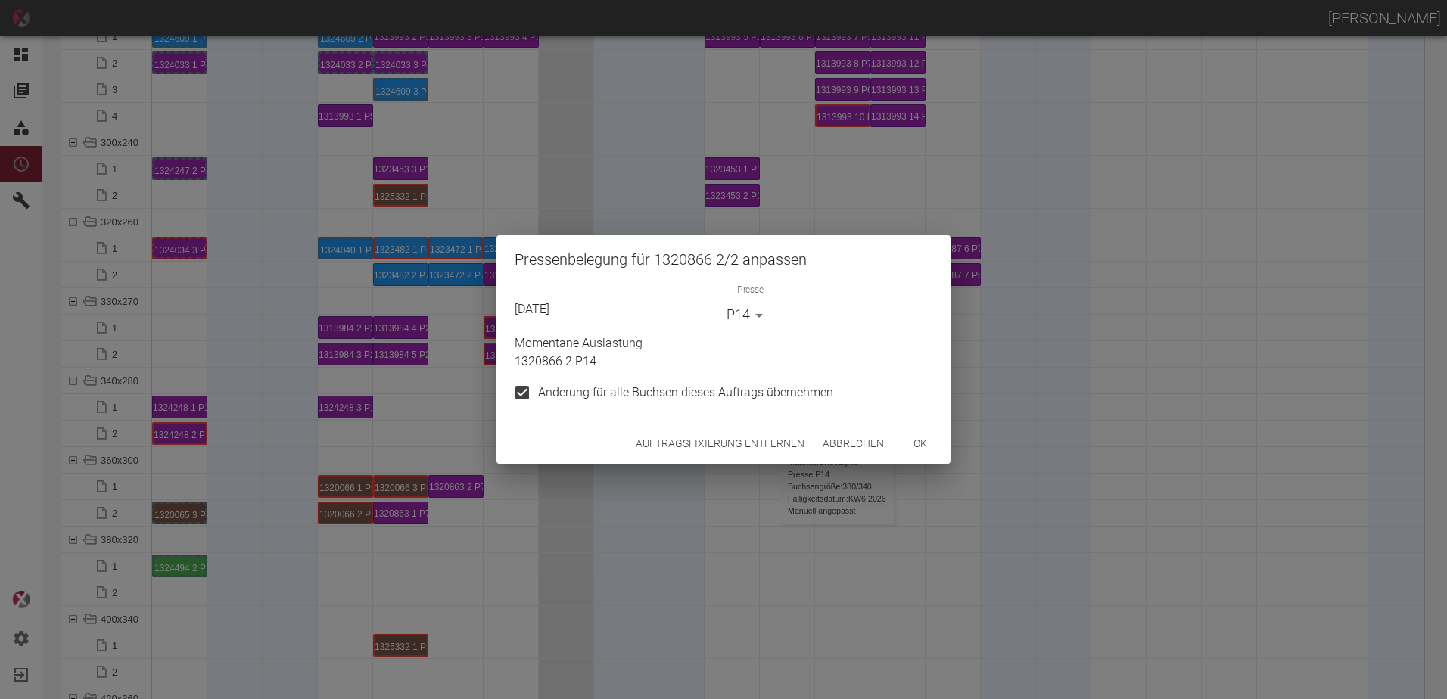
click at [753, 440] on button "Auftragsfixierung entfernen" at bounding box center [720, 444] width 181 height 28
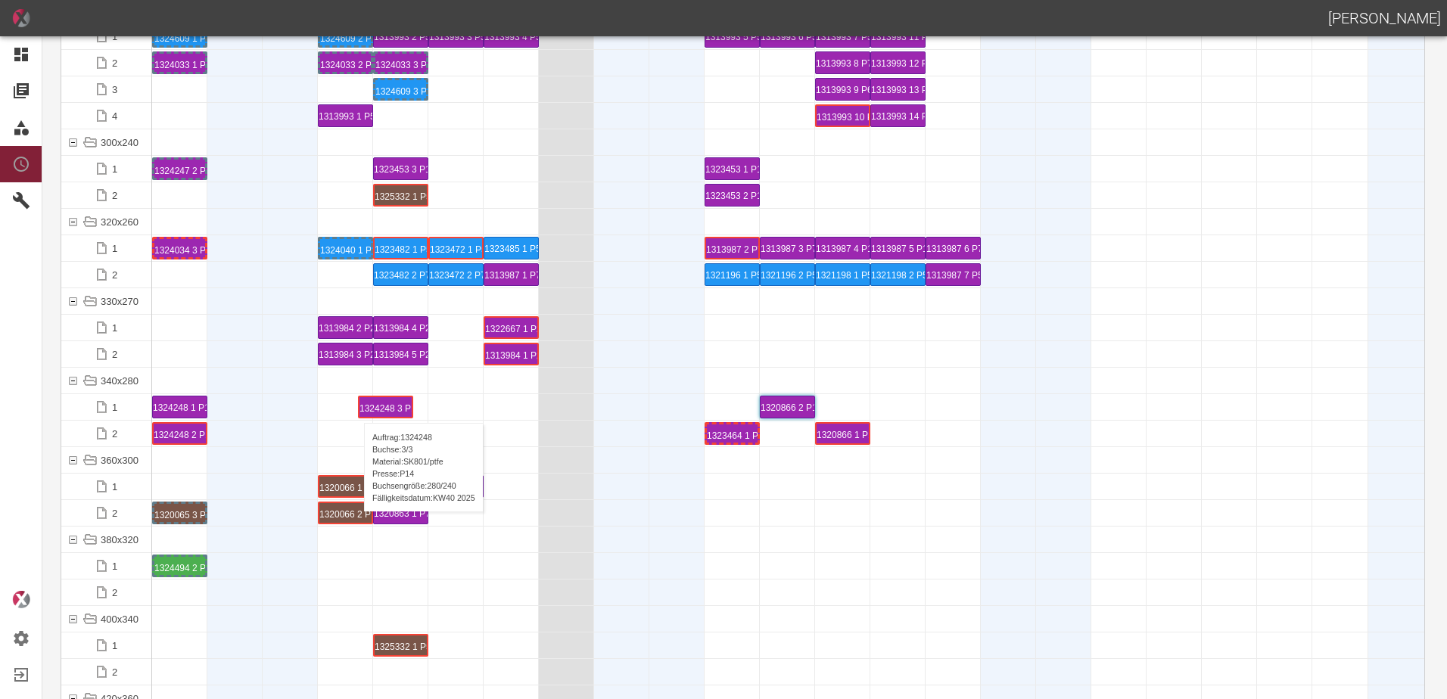
drag, startPoint x: 366, startPoint y: 405, endPoint x: 402, endPoint y: 393, distance: 37.3
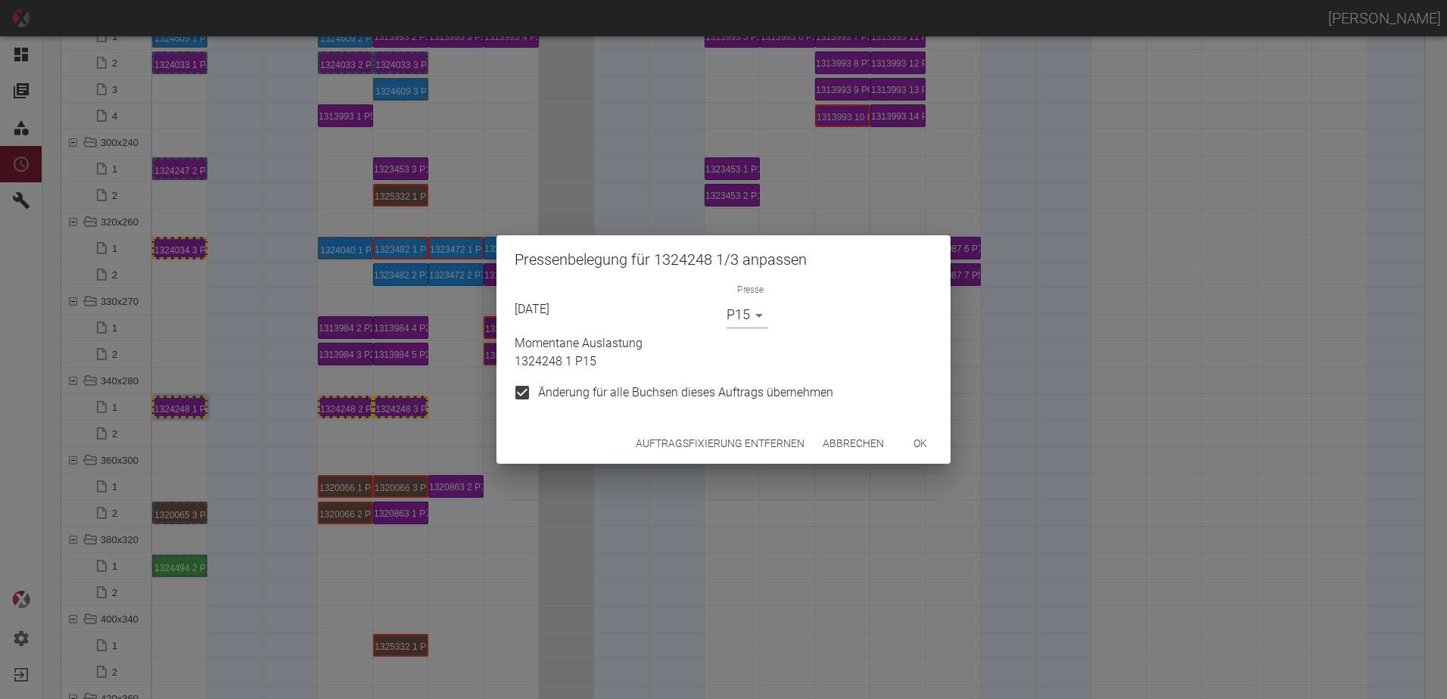
click at [764, 303] on body "[PERSON_NAME] Dashboard Aufträge Materialien Planung Maschinen Einstellungen Au…" at bounding box center [723, 349] width 1447 height 699
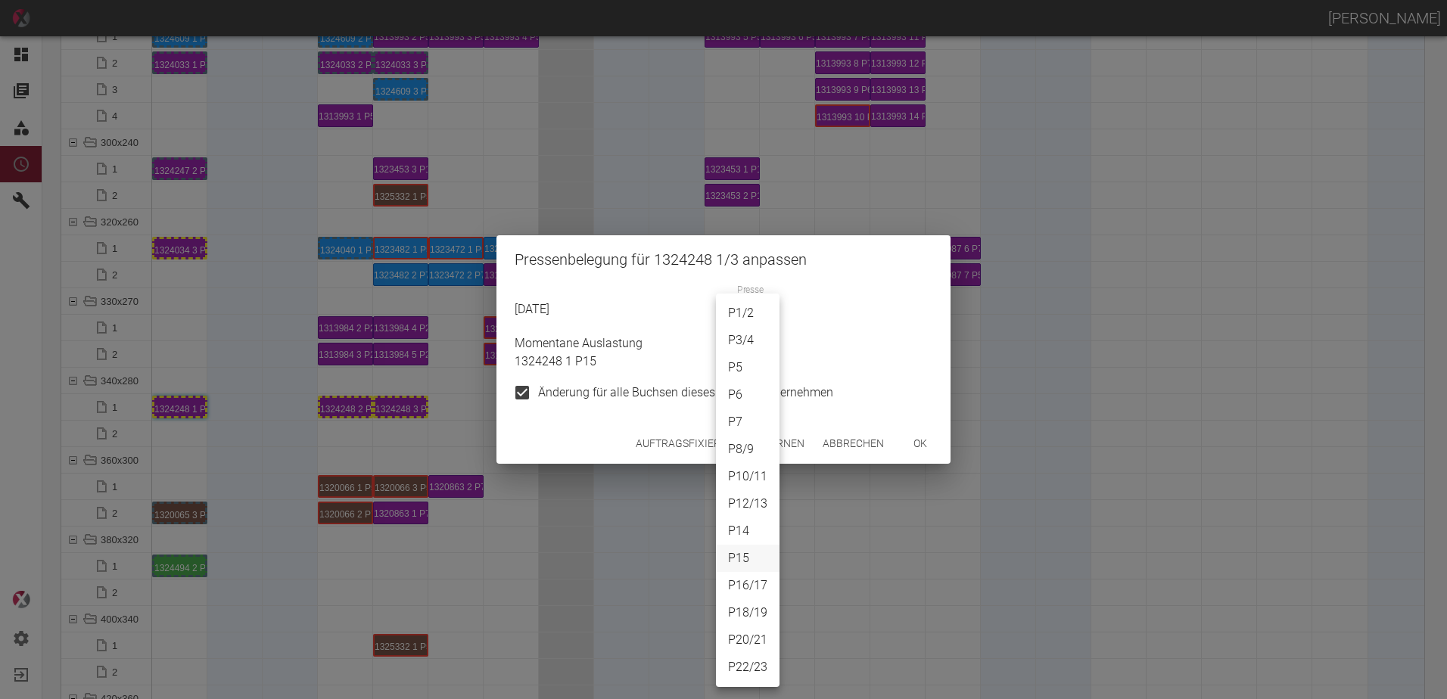
click at [739, 418] on li "P7" at bounding box center [748, 422] width 64 height 27
type input "P7"
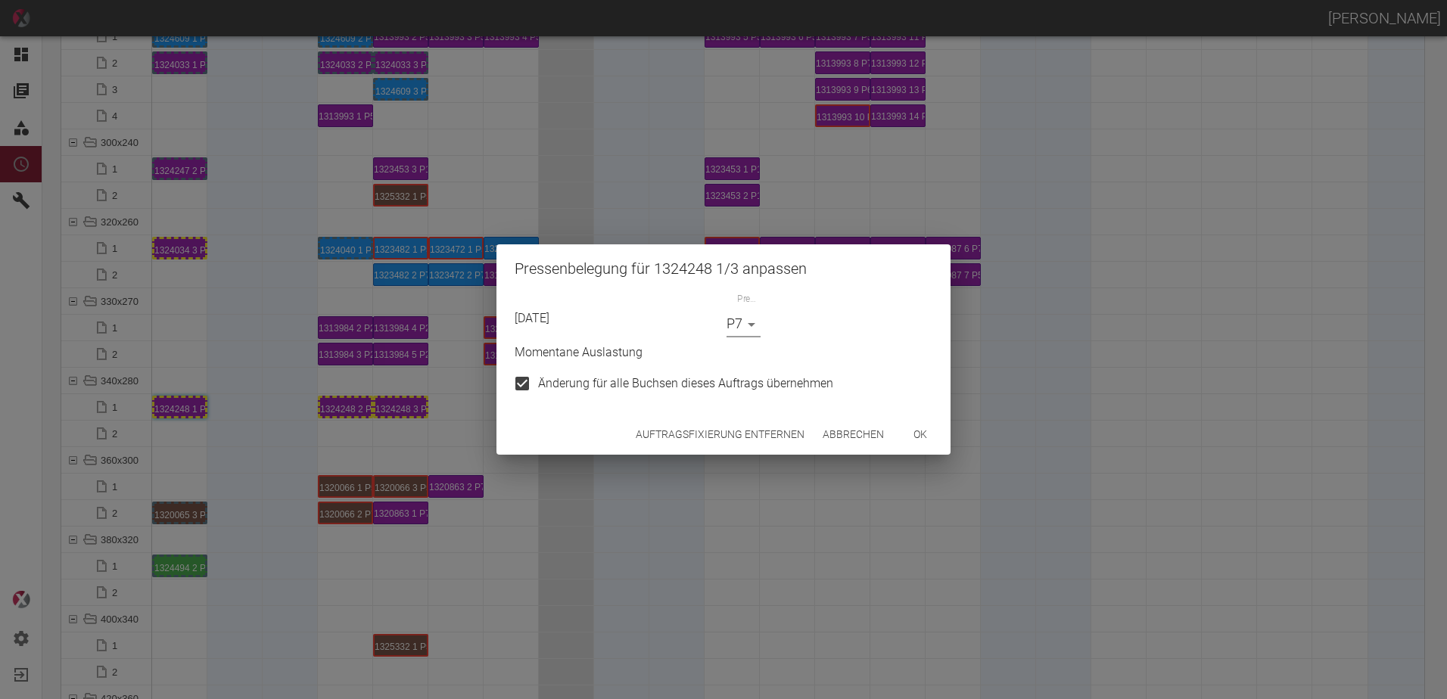
click at [900, 434] on button "ok" at bounding box center [920, 435] width 48 height 28
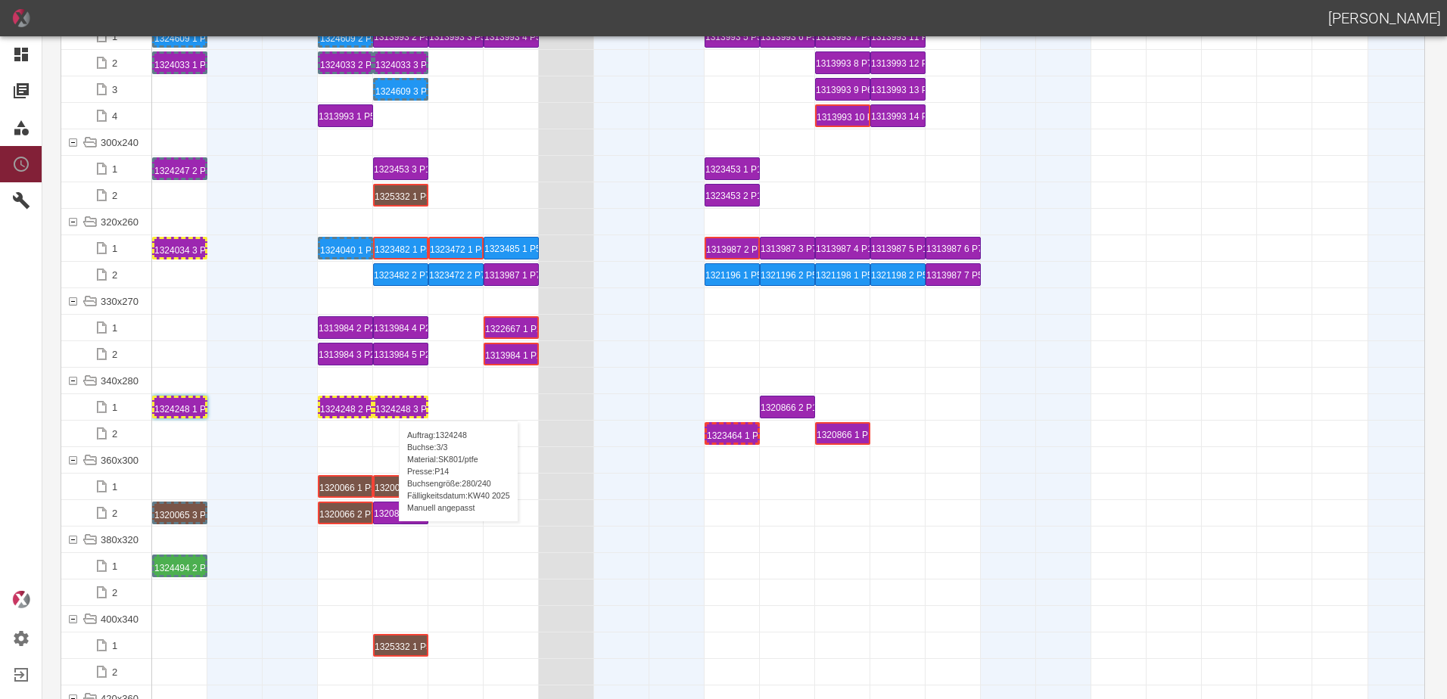
click at [391, 406] on div "1324248 3 P14" at bounding box center [400, 407] width 51 height 18
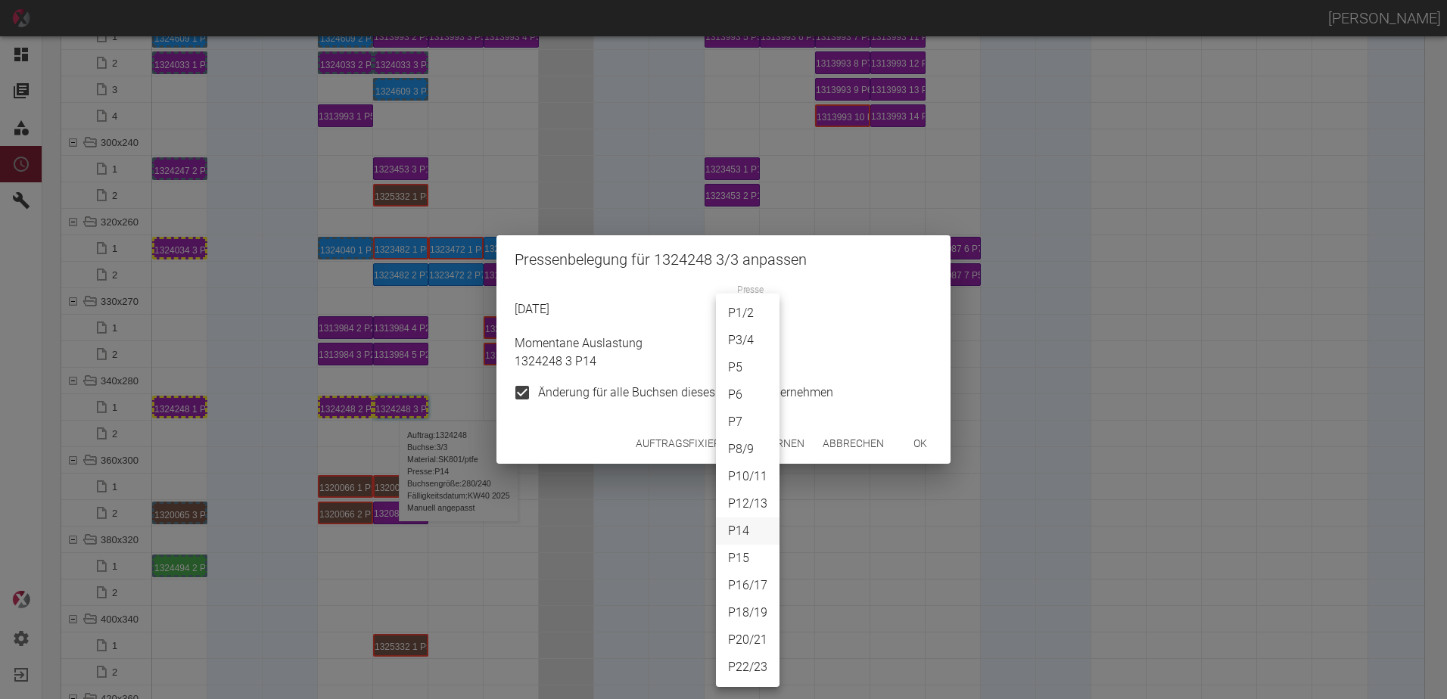
click at [739, 322] on body "[PERSON_NAME] Dashboard Aufträge Materialien Planung Maschinen Einstellungen Au…" at bounding box center [723, 349] width 1447 height 699
click at [735, 417] on li "P7" at bounding box center [748, 422] width 64 height 27
type input "P7"
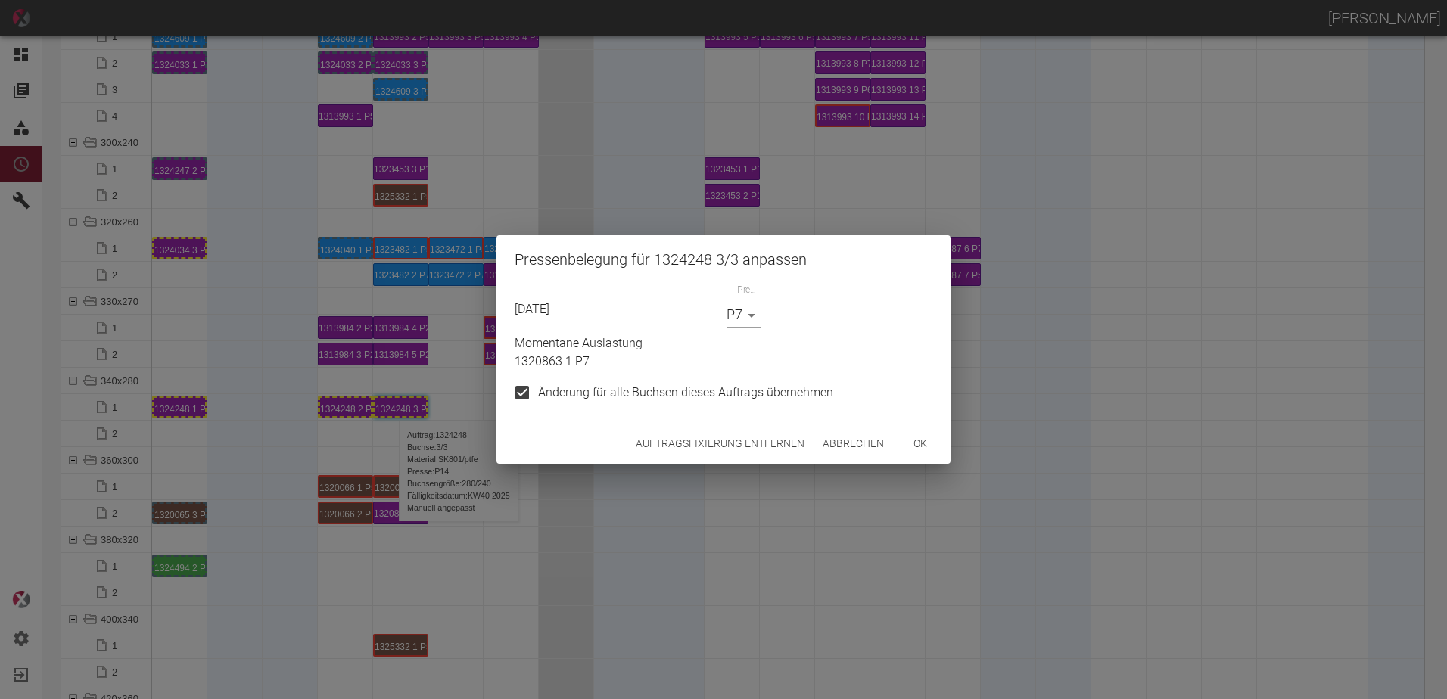
click at [922, 437] on button "ok" at bounding box center [920, 444] width 48 height 28
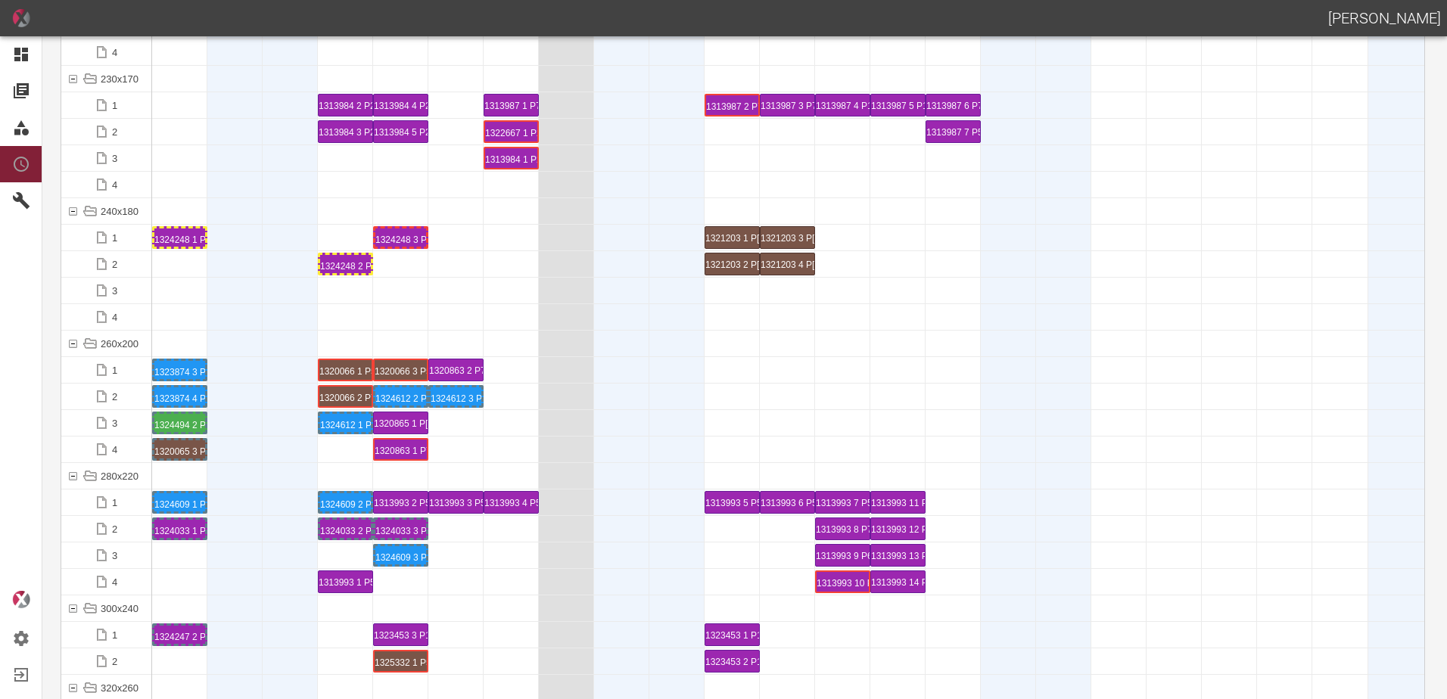
scroll to position [4540, 0]
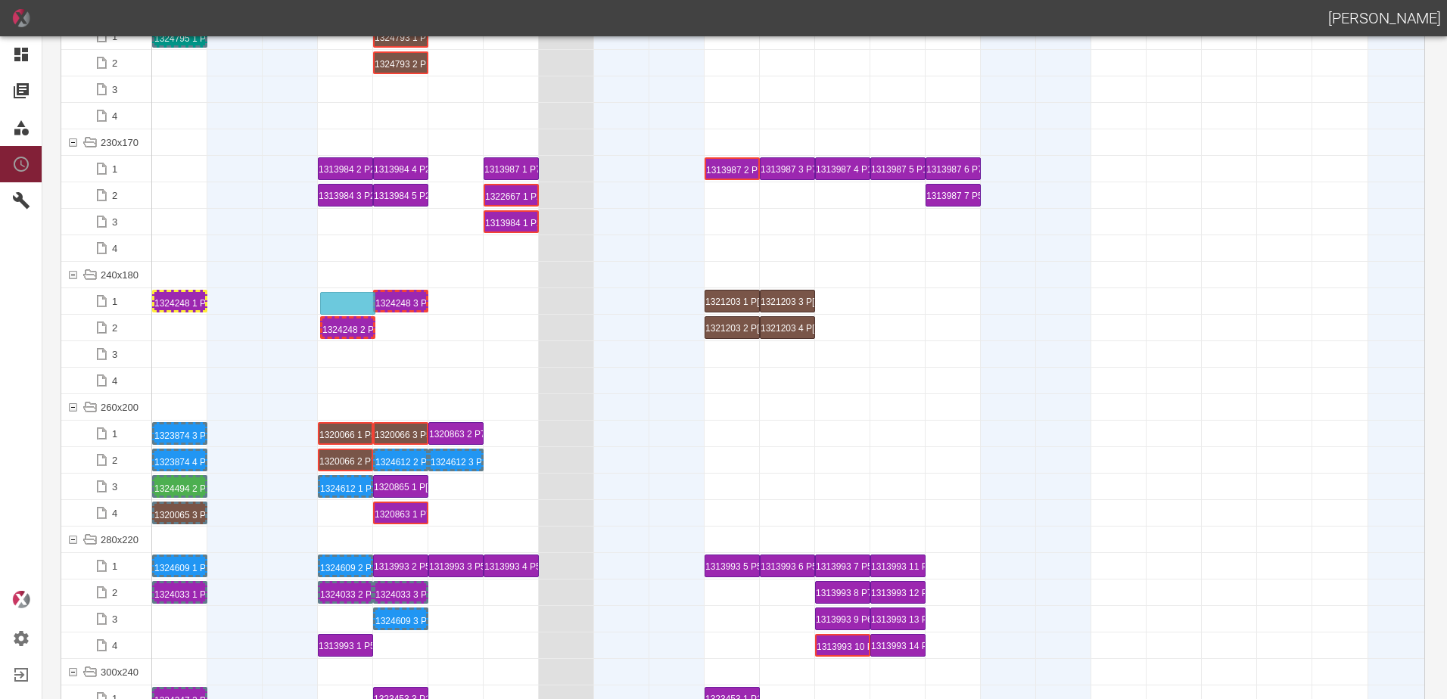
drag, startPoint x: 345, startPoint y: 327, endPoint x: 356, endPoint y: 294, distance: 34.9
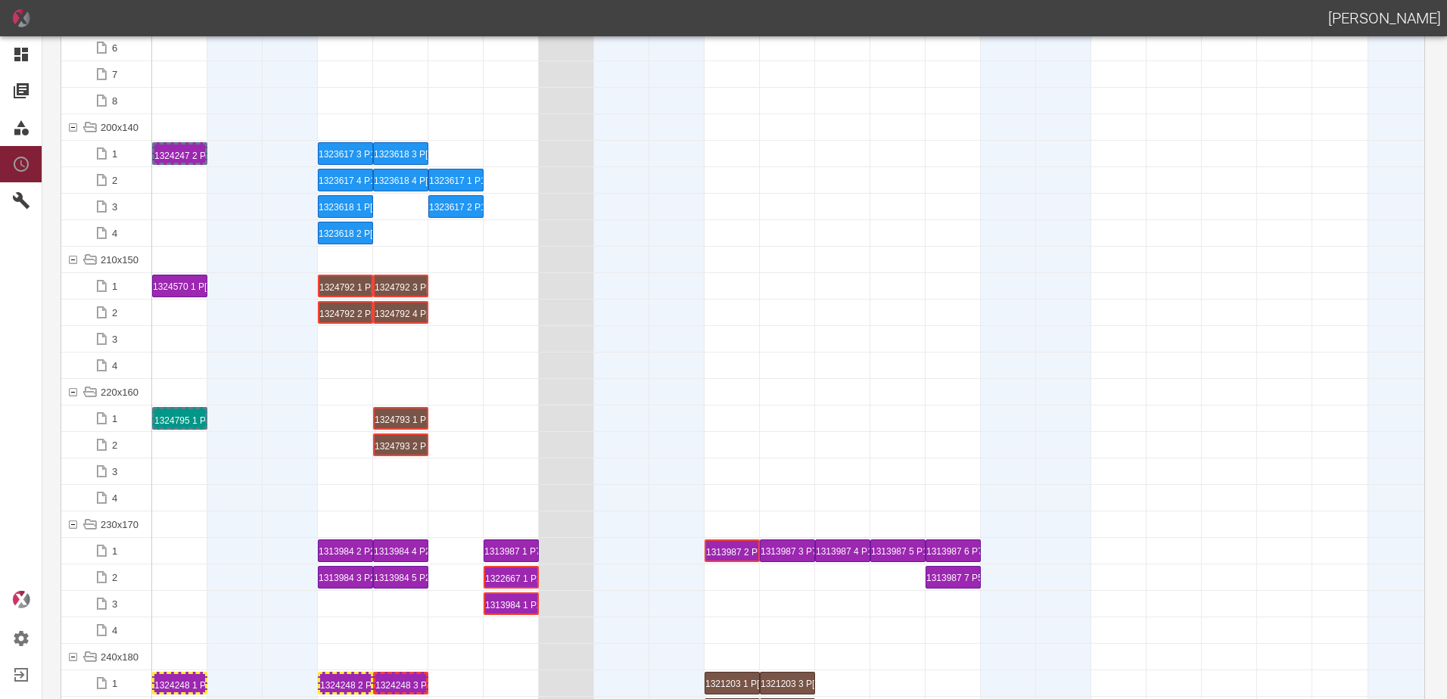
scroll to position [4162, 0]
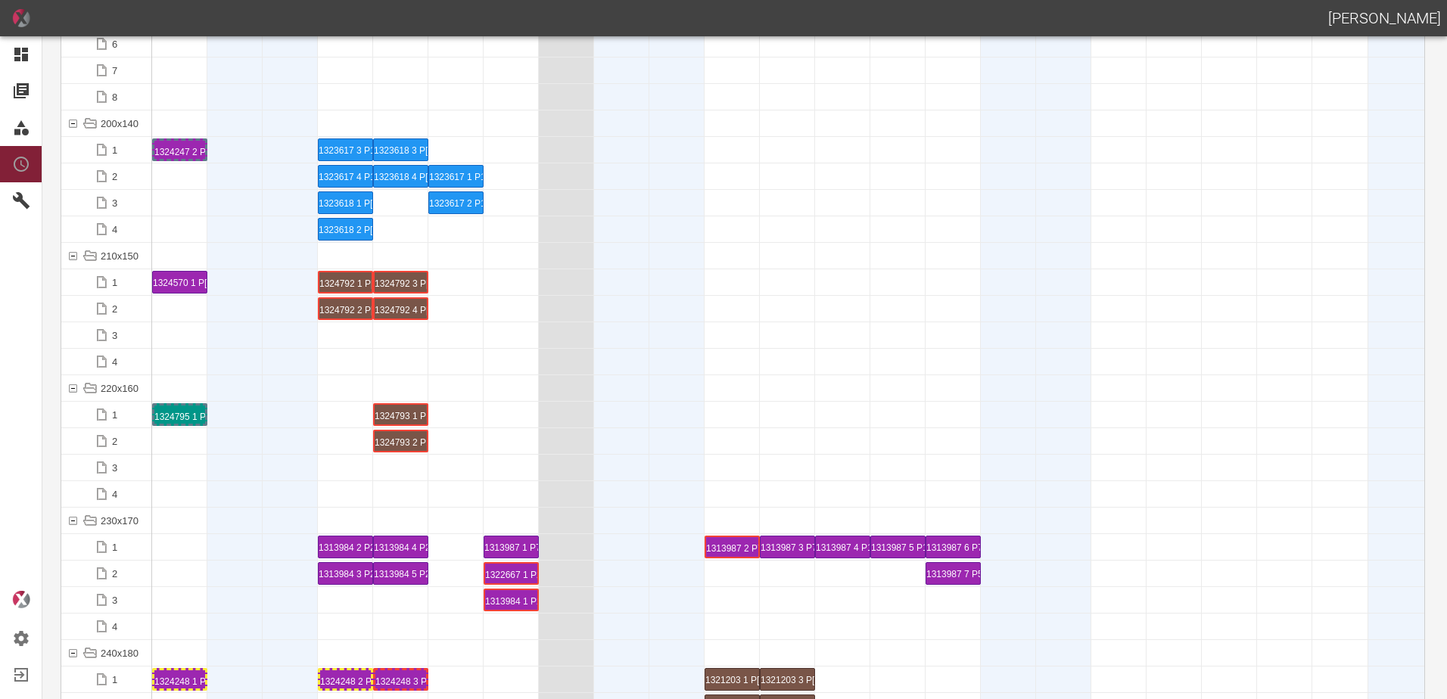
drag, startPoint x: 176, startPoint y: 412, endPoint x: 188, endPoint y: 278, distance: 134.4
click at [188, 278] on div "1324570 1 P[DATE]" at bounding box center [180, 282] width 54 height 21
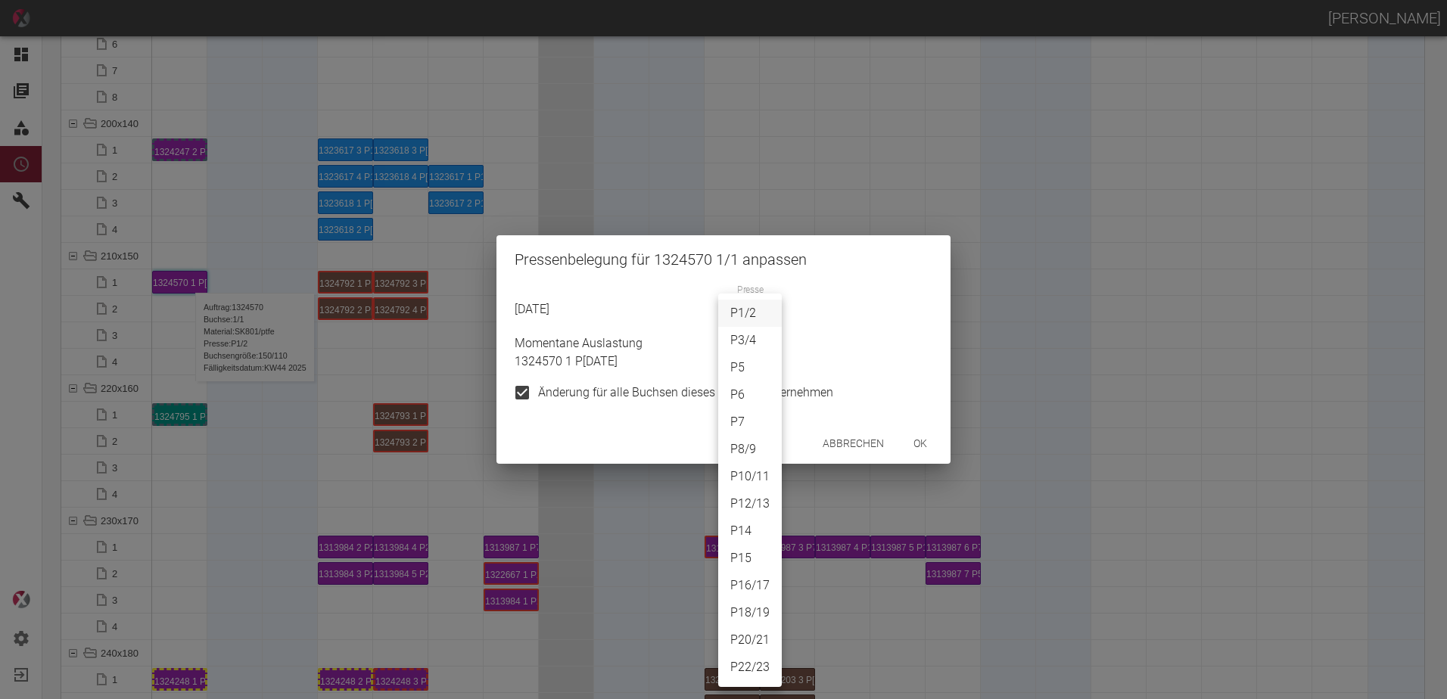
click at [743, 325] on body "[PERSON_NAME] Dashboard Aufträge Materialien Planung Maschinen Einstellungen Au…" at bounding box center [723, 349] width 1447 height 699
drag, startPoint x: 751, startPoint y: 667, endPoint x: 771, endPoint y: 648, distance: 28.4
click at [750, 667] on li "P22/23" at bounding box center [750, 667] width 64 height 27
type input "P22/23"
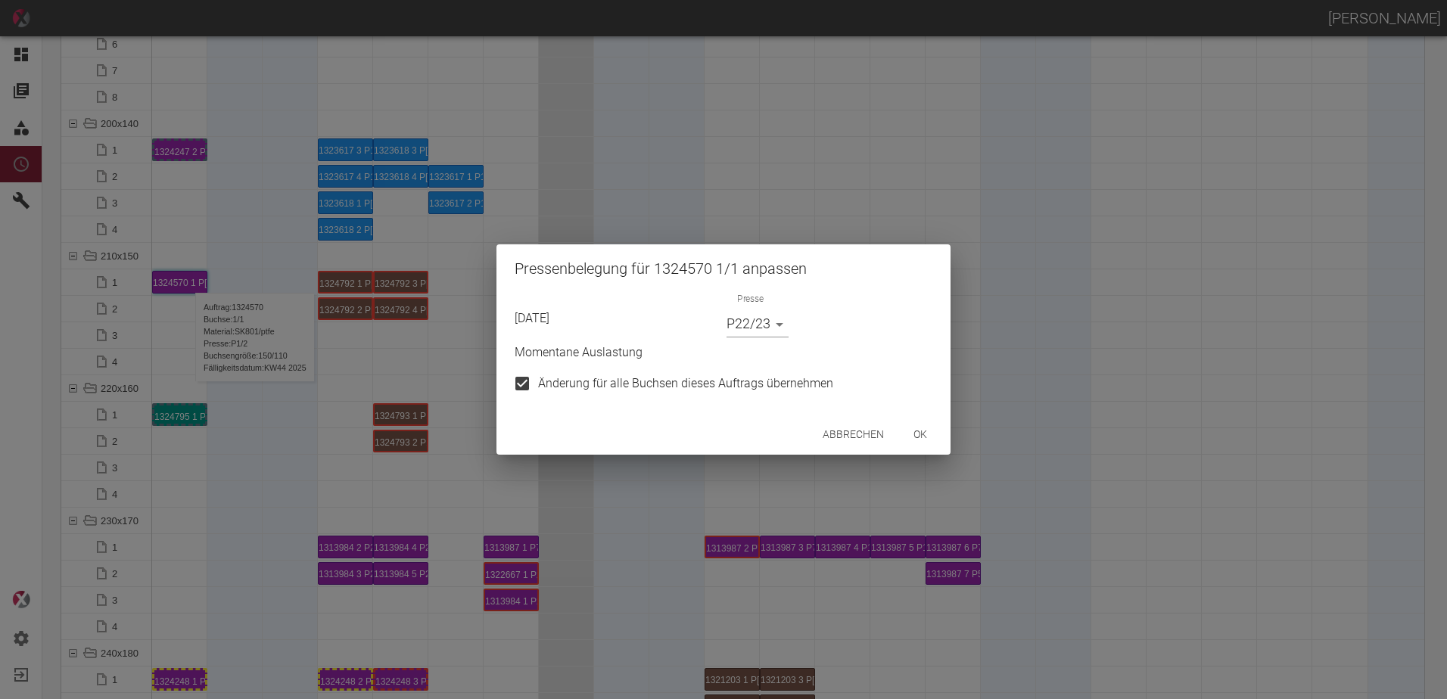
click at [933, 450] on div "Abbrechen ok" at bounding box center [723, 435] width 454 height 40
click at [925, 441] on button "ok" at bounding box center [920, 435] width 48 height 28
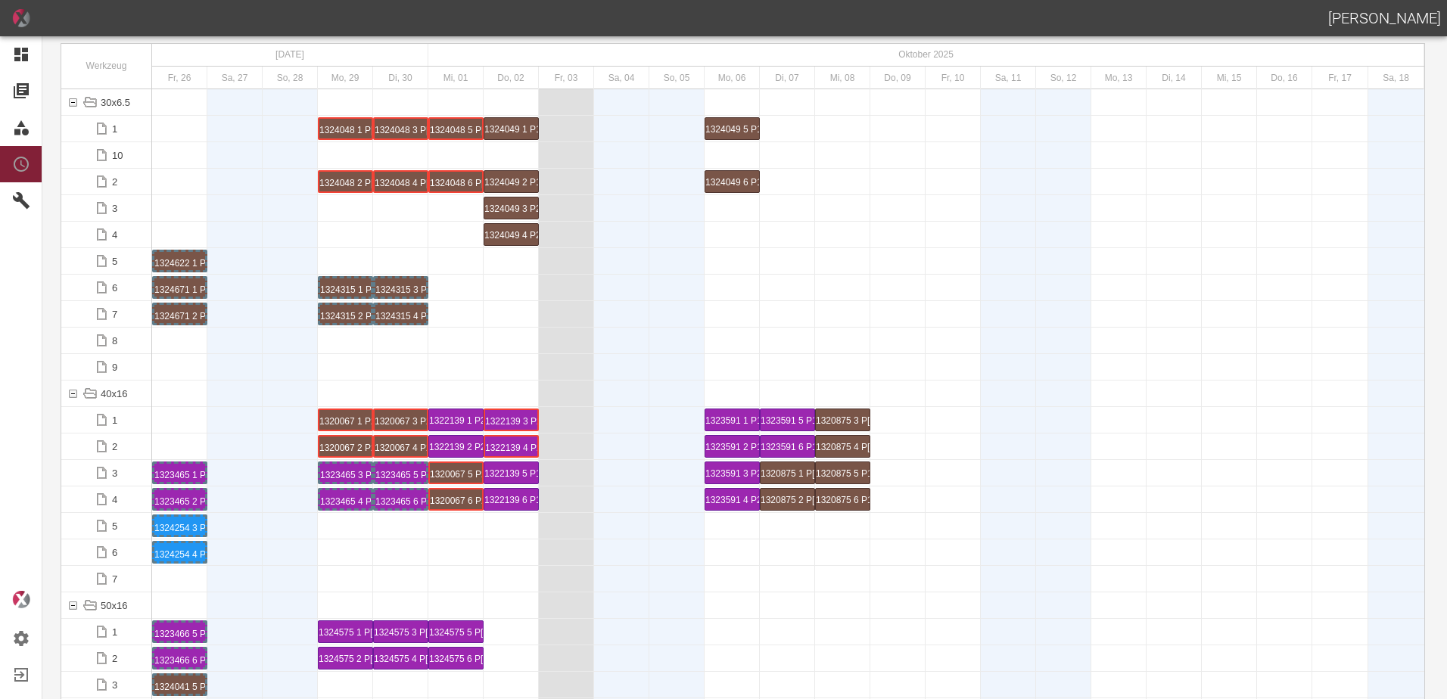
scroll to position [0, 0]
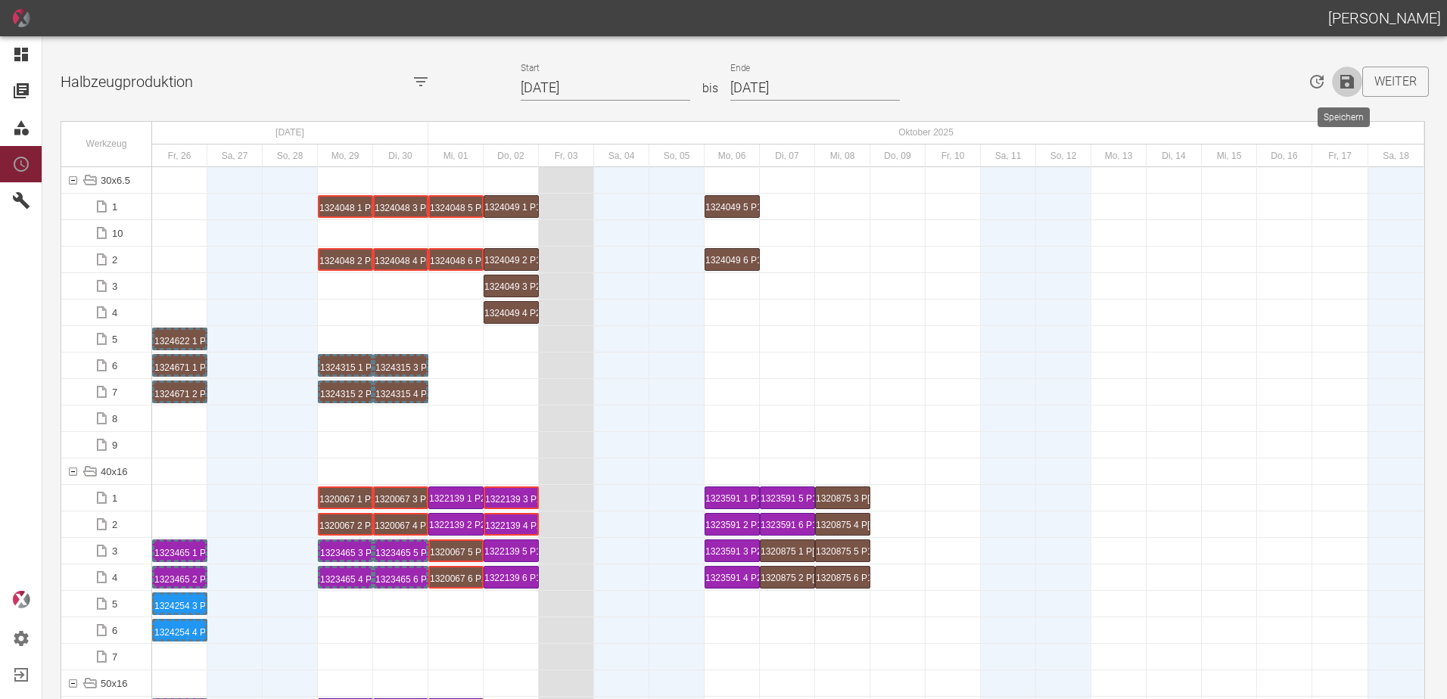
click at [1342, 81] on icon "Speichern" at bounding box center [1347, 82] width 14 height 14
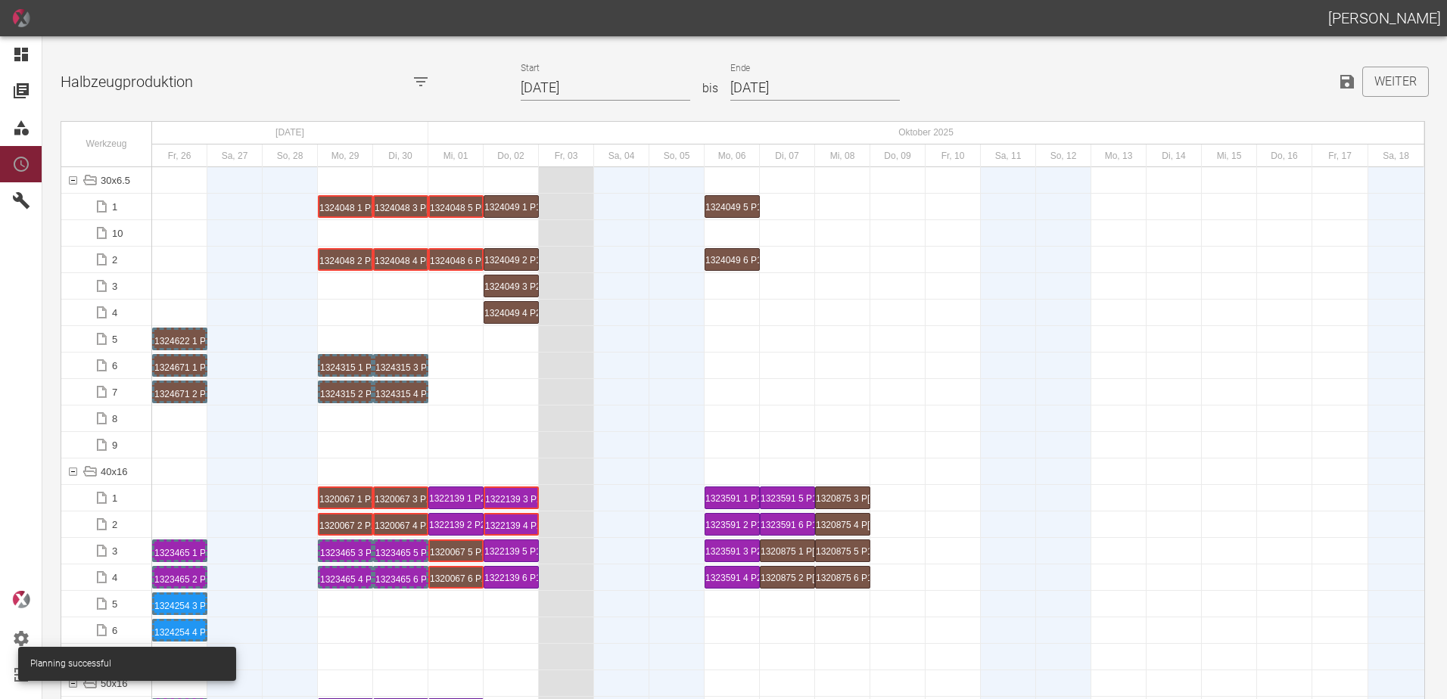
click at [280, 452] on div at bounding box center [290, 445] width 55 height 26
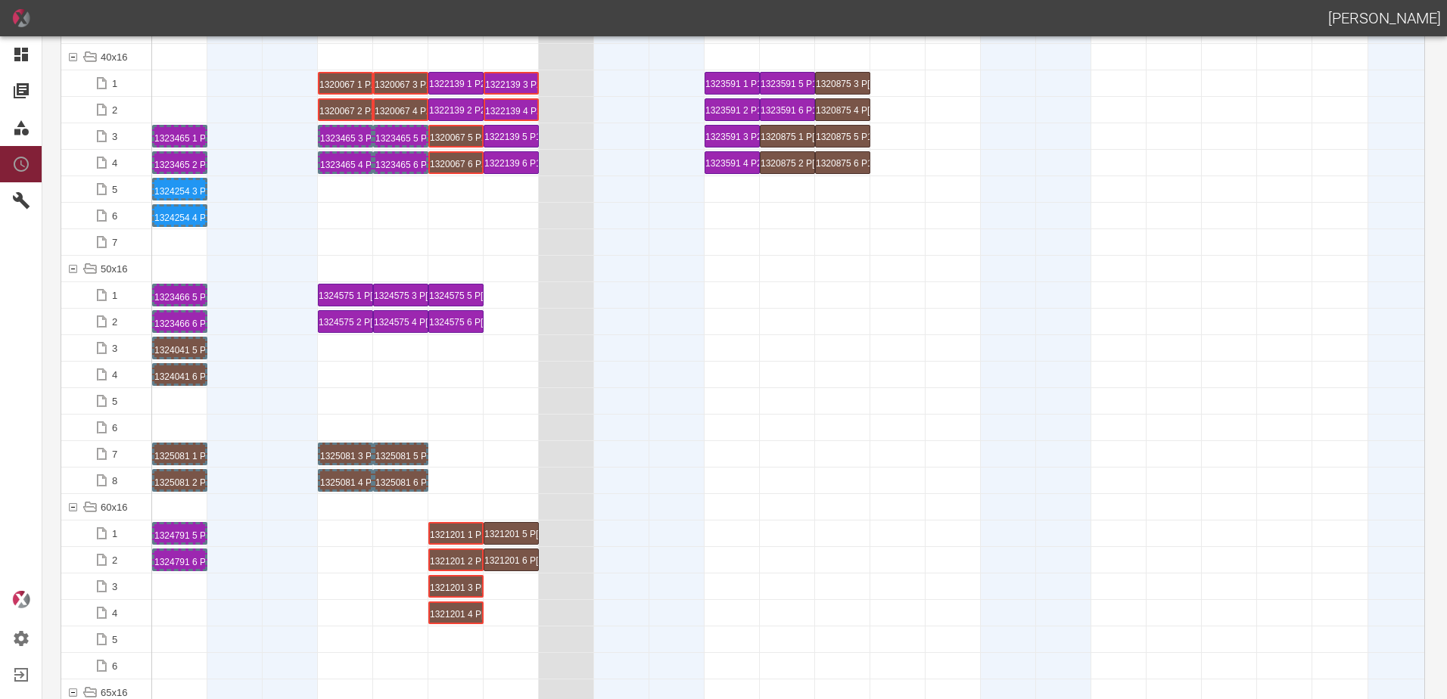
scroll to position [303, 0]
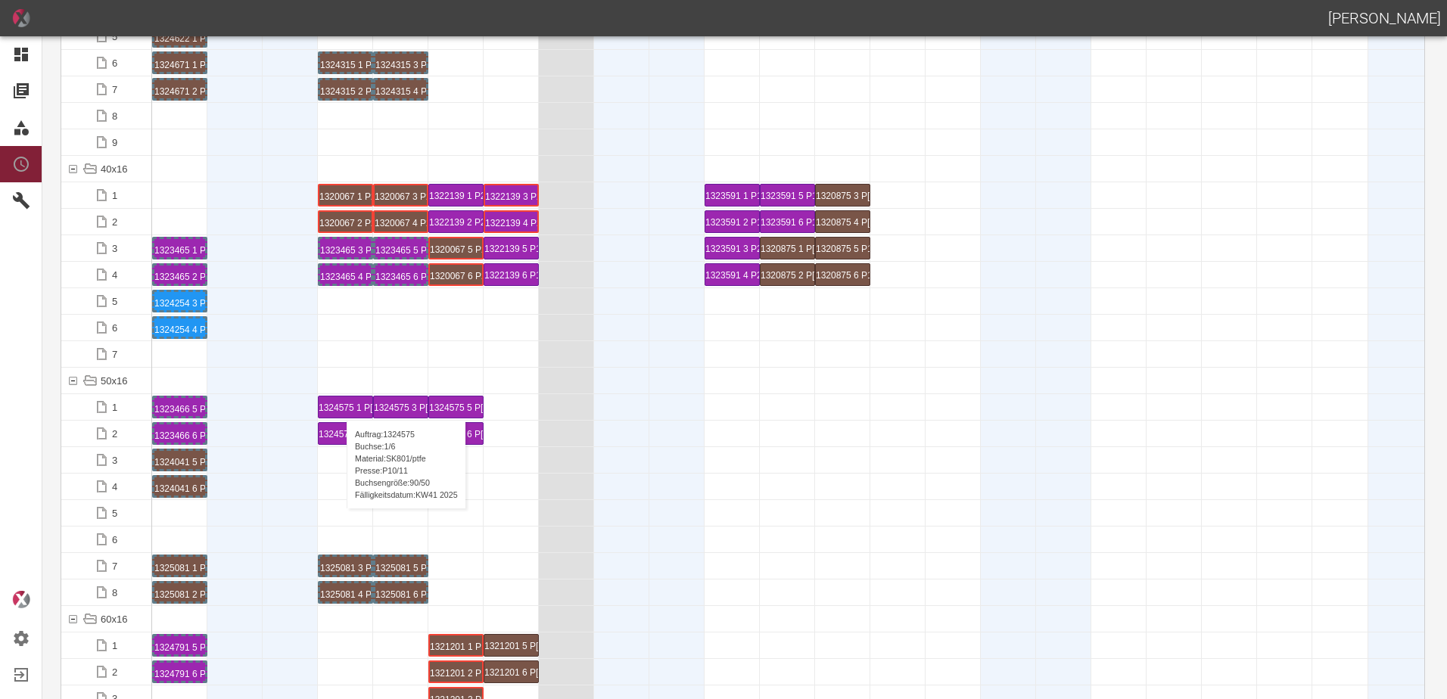
click at [339, 405] on div "1324575 1 P[DATE]" at bounding box center [346, 406] width 54 height 21
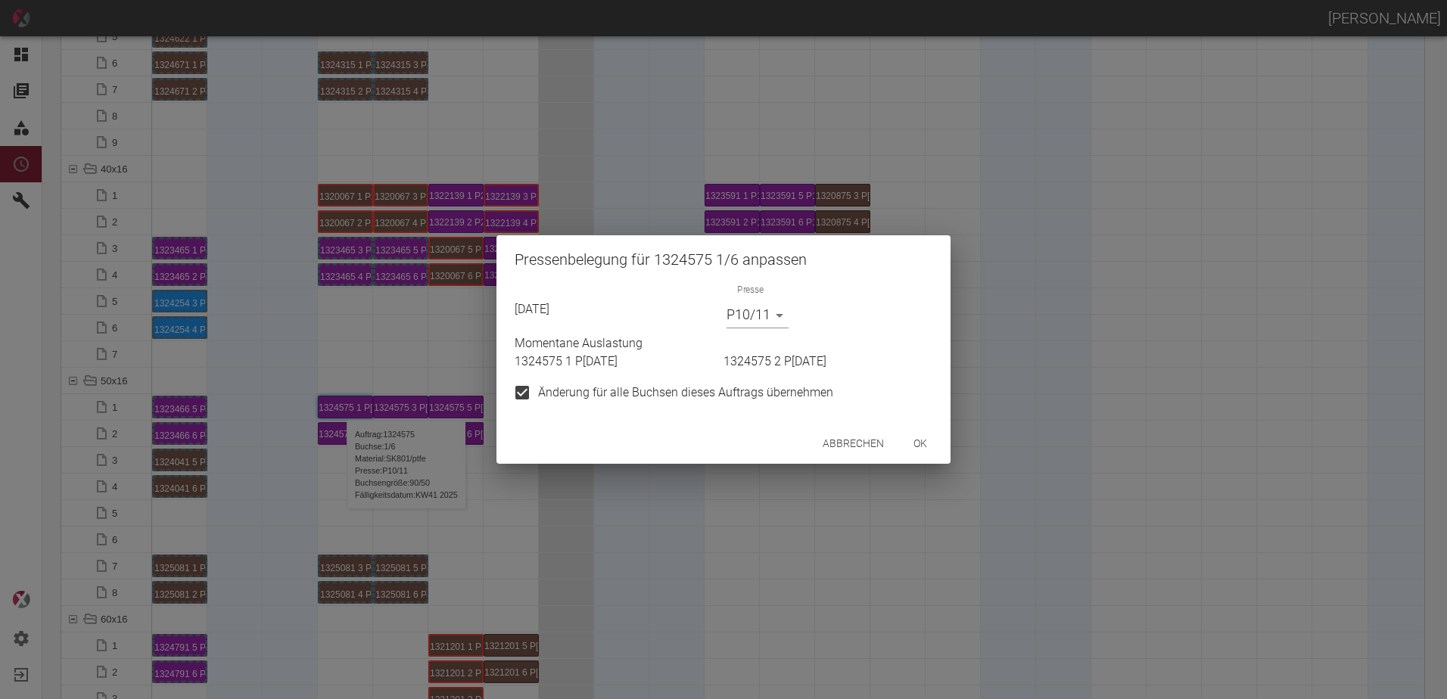
click at [907, 446] on button "ok" at bounding box center [920, 444] width 48 height 28
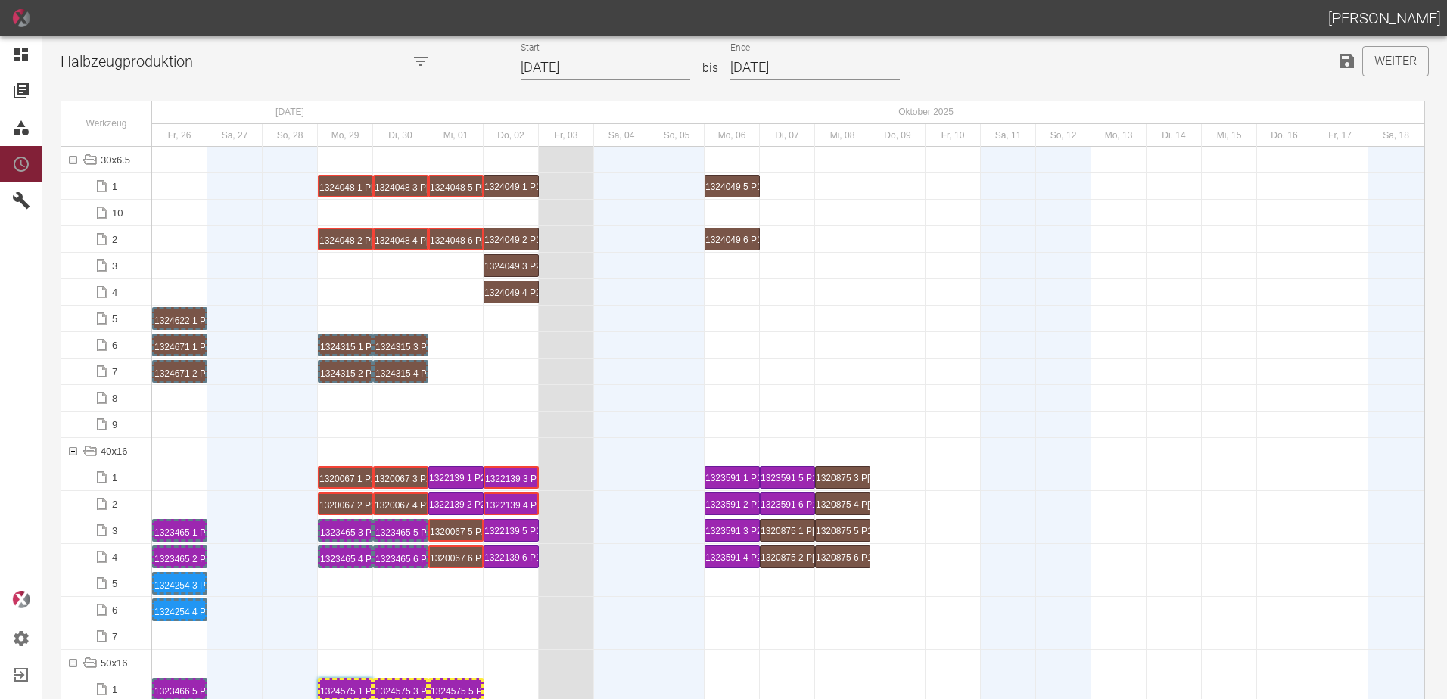
scroll to position [0, 0]
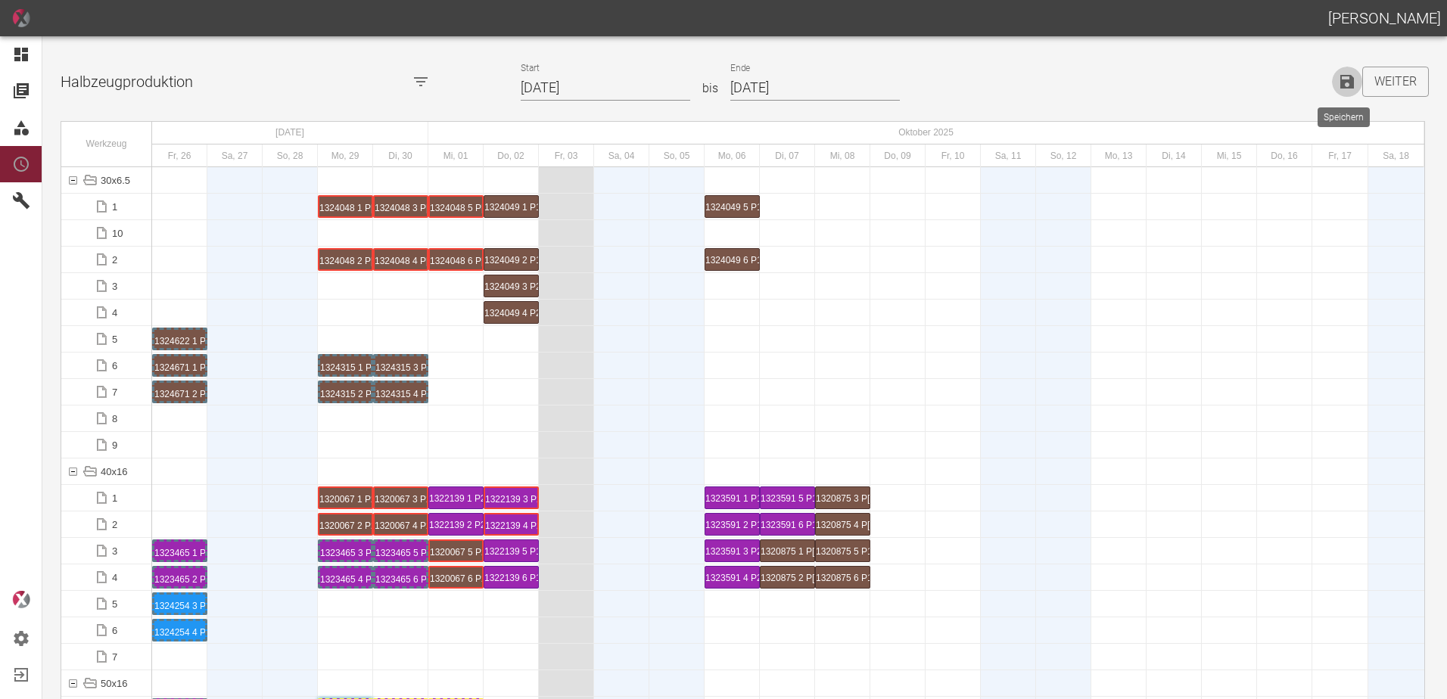
click at [1348, 85] on icon "Speichern" at bounding box center [1347, 82] width 14 height 14
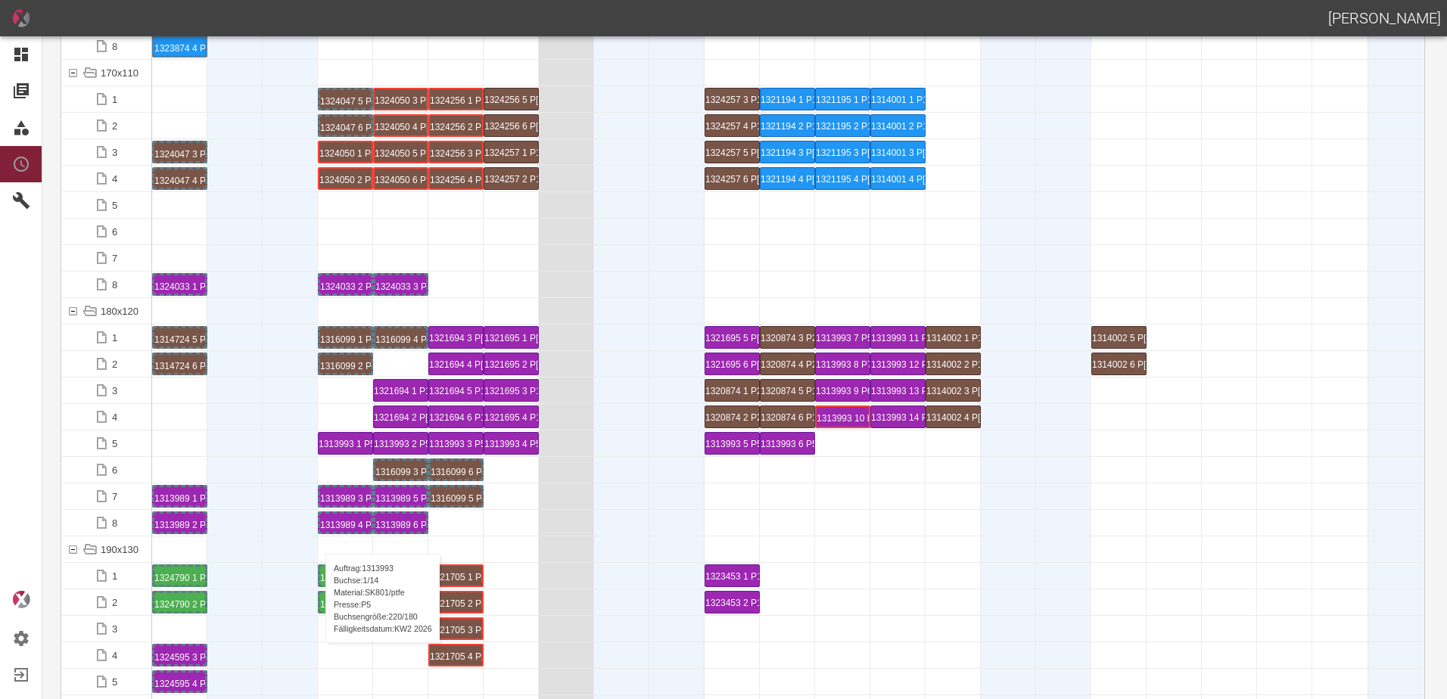
scroll to position [3632, 0]
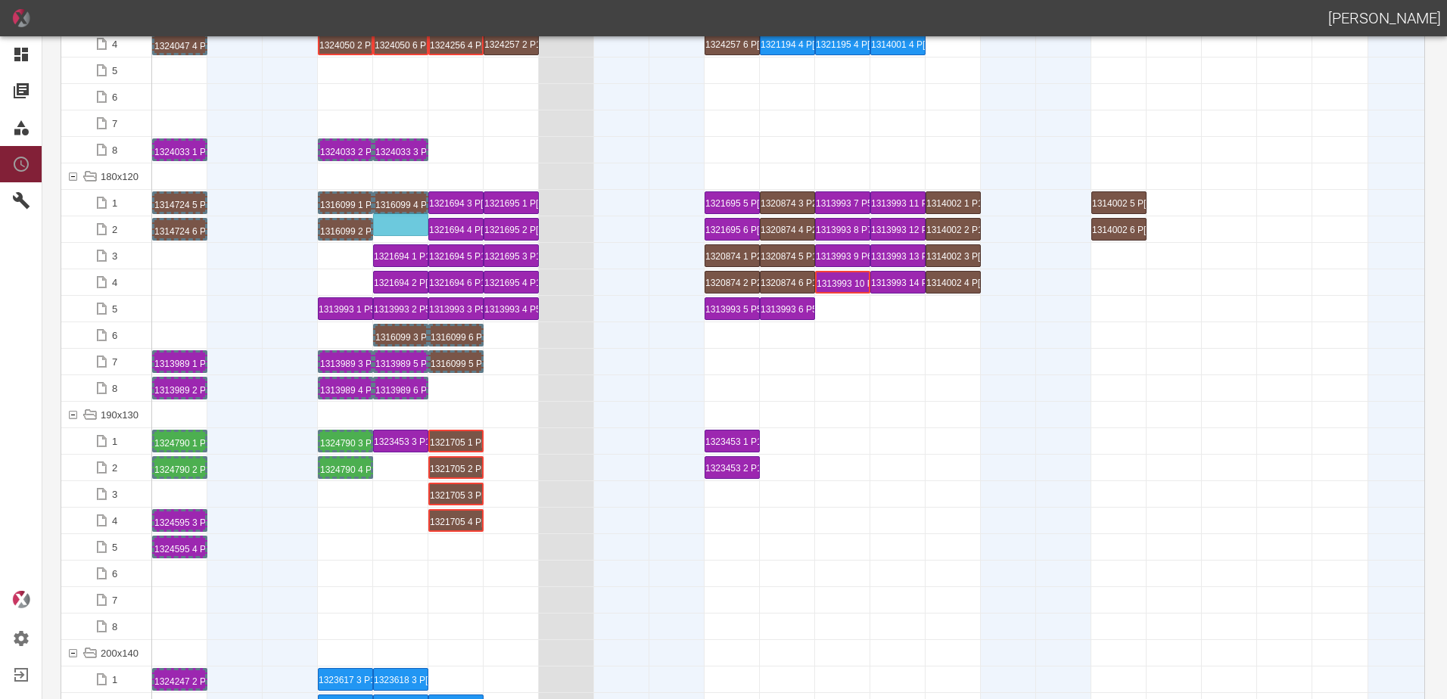
drag, startPoint x: 399, startPoint y: 334, endPoint x: 400, endPoint y: 216, distance: 118.0
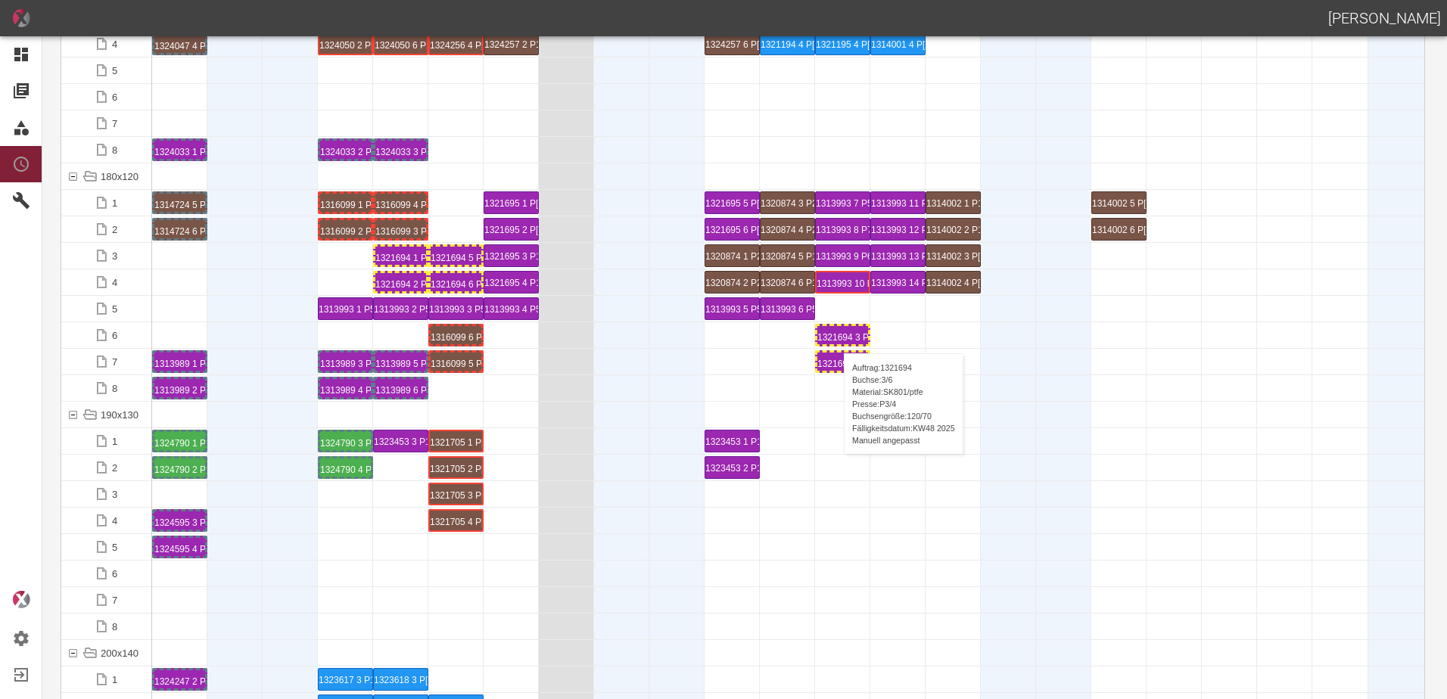
click at [836, 338] on div "1321694 3 P[DATE]" at bounding box center [842, 335] width 51 height 18
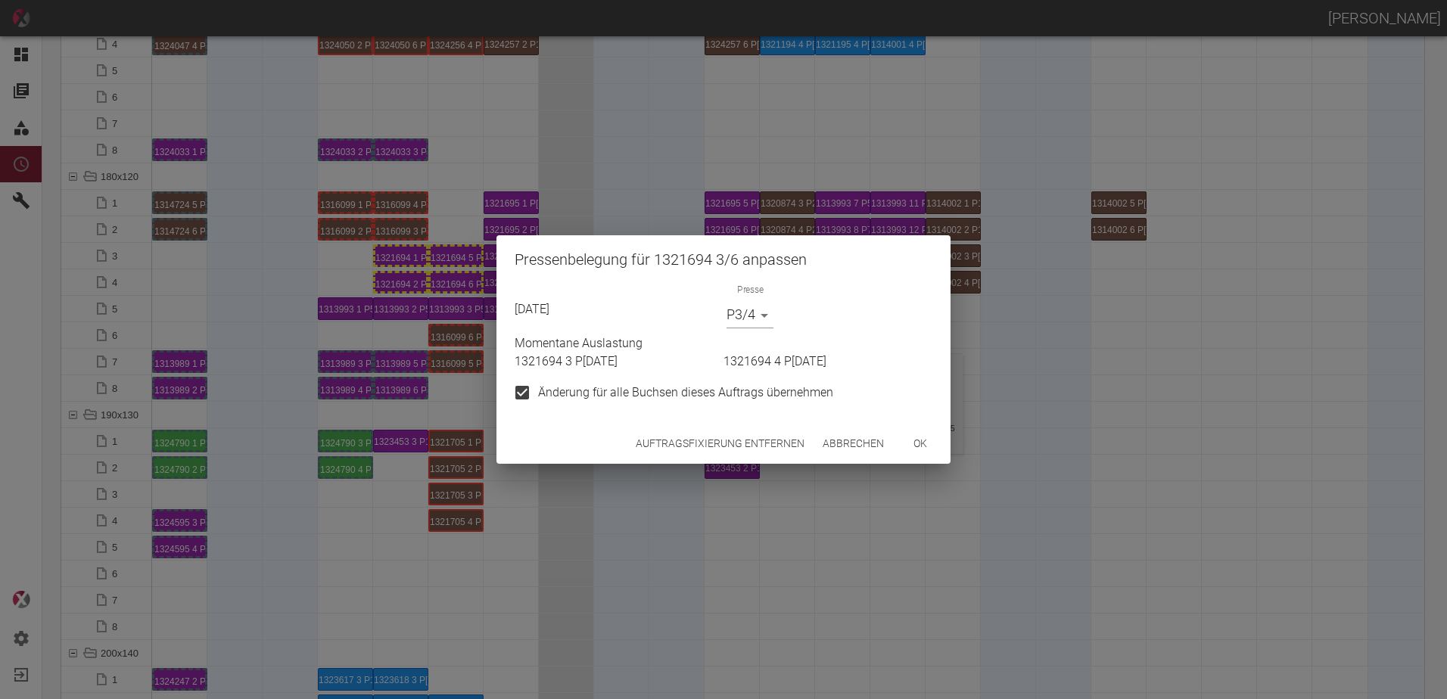
click at [782, 449] on button "Auftragsfixierung entfernen" at bounding box center [720, 444] width 181 height 28
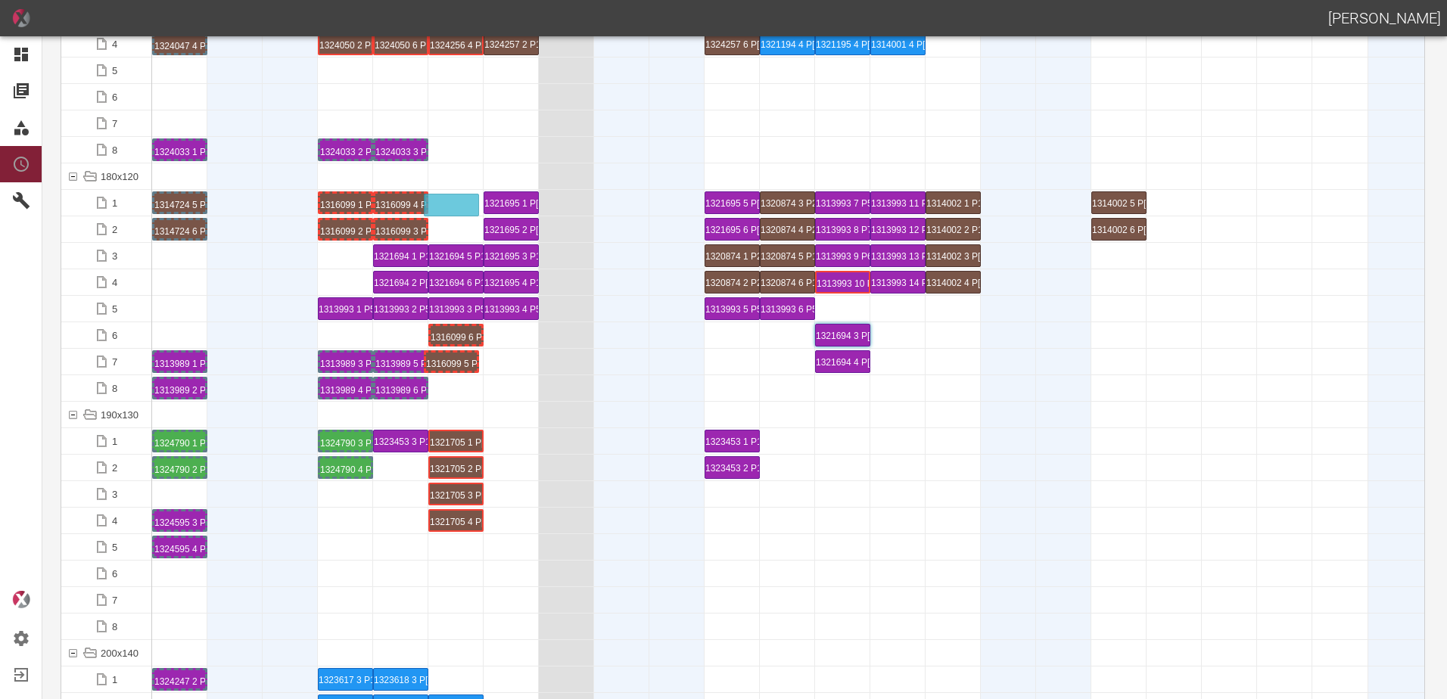
drag, startPoint x: 465, startPoint y: 353, endPoint x: 462, endPoint y: 195, distance: 158.2
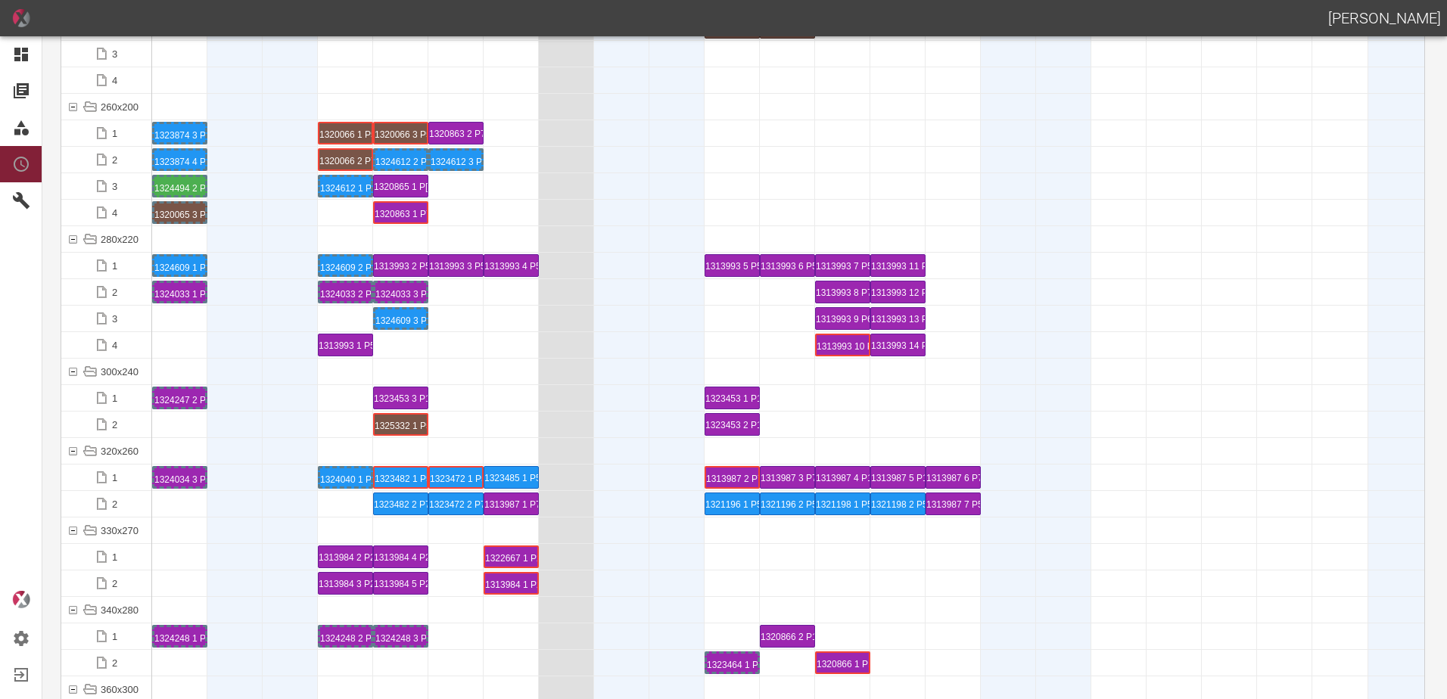
scroll to position [4843, 0]
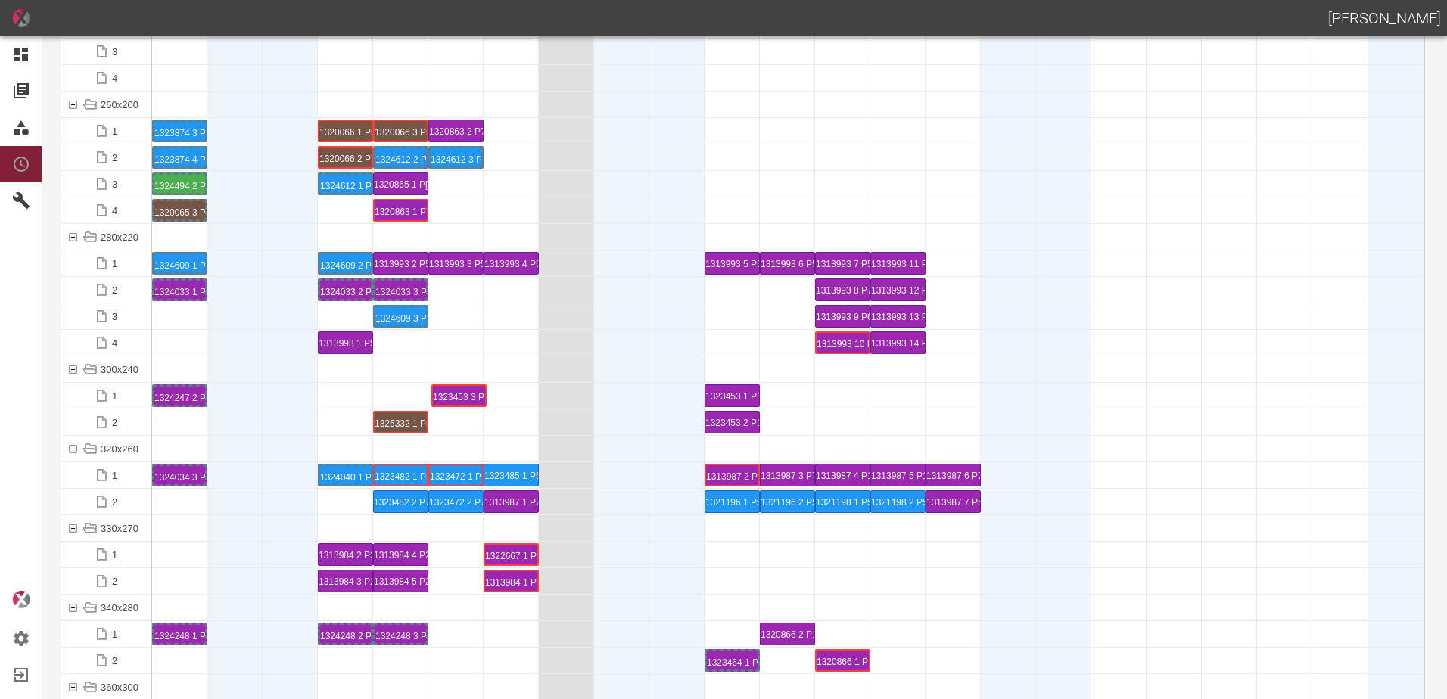
drag, startPoint x: 389, startPoint y: 390, endPoint x: 443, endPoint y: 396, distance: 54.2
drag, startPoint x: 549, startPoint y: 418, endPoint x: 313, endPoint y: 398, distance: 236.1
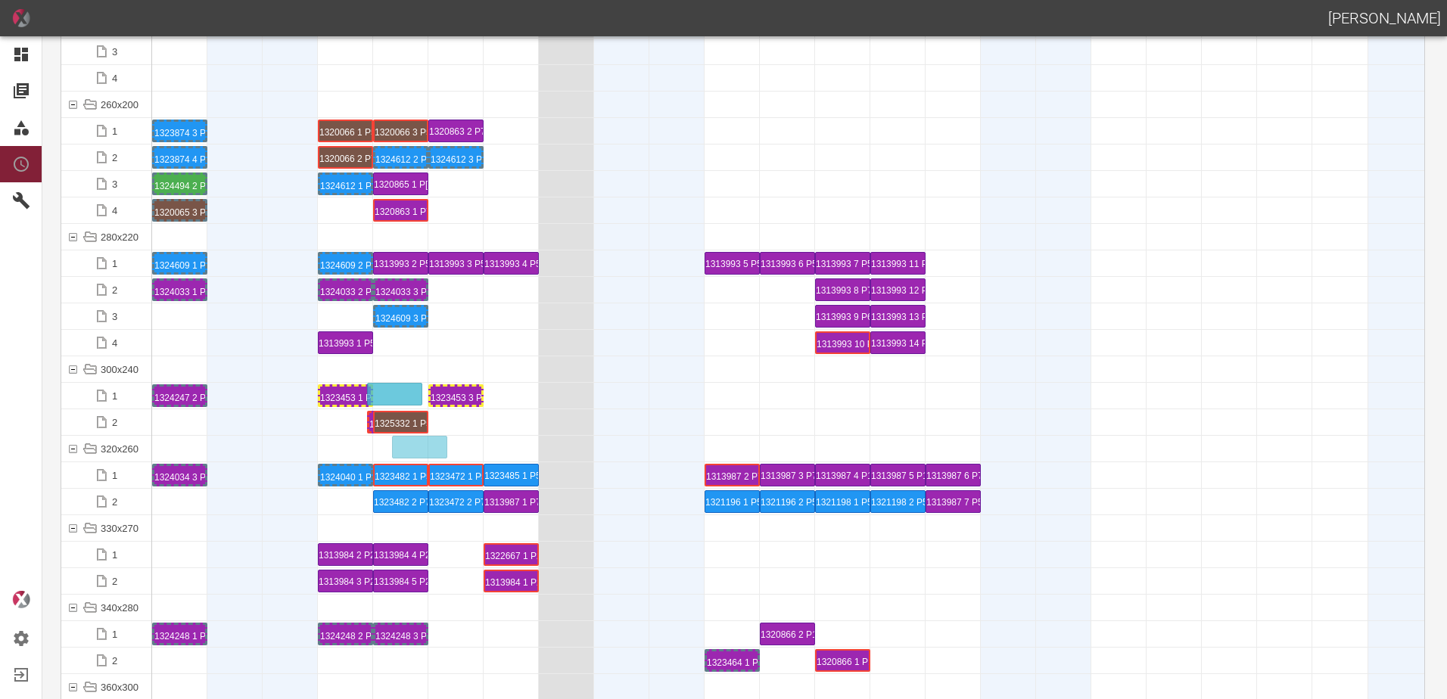
drag, startPoint x: 732, startPoint y: 424, endPoint x: 394, endPoint y: 384, distance: 339.9
click at [362, 395] on div "1323453 1 P18/19" at bounding box center [345, 396] width 51 height 18
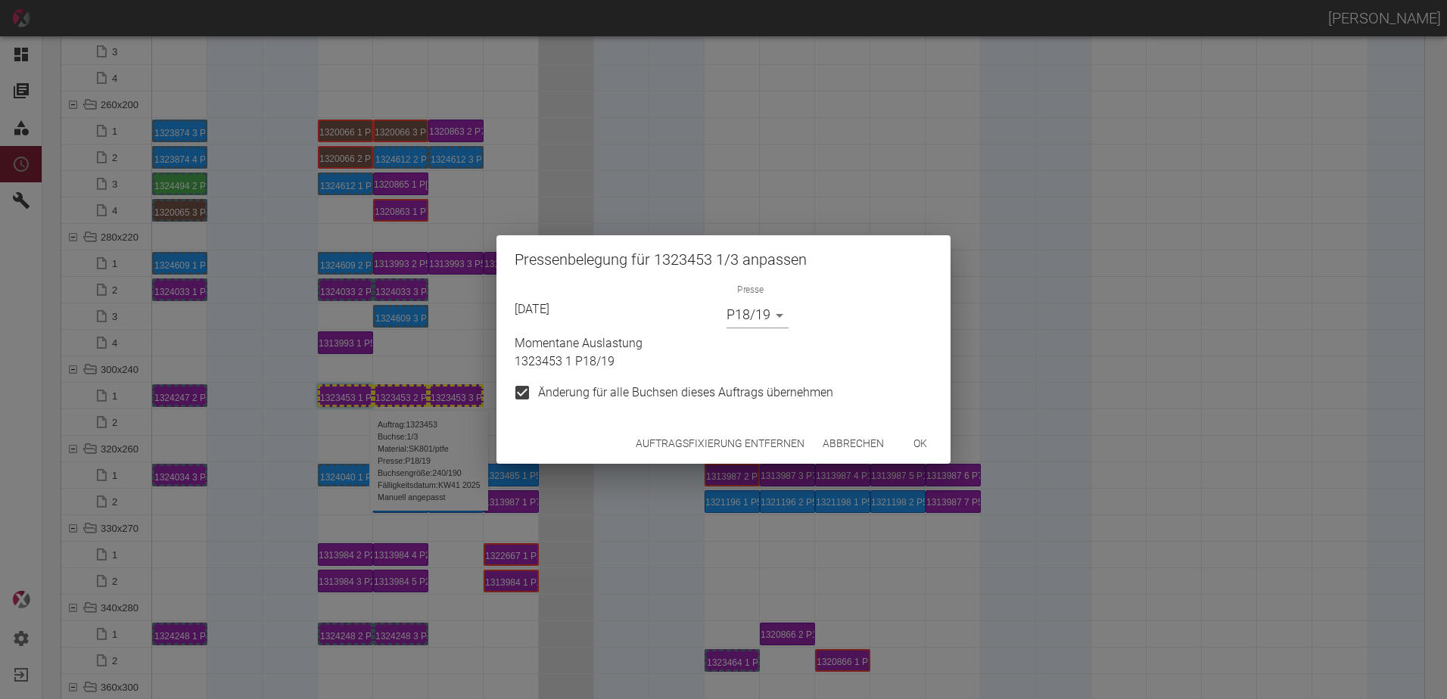
click at [756, 322] on body "[PERSON_NAME] Dashboard Aufträge Materialien Planung Maschinen Einstellungen Au…" at bounding box center [723, 349] width 1447 height 699
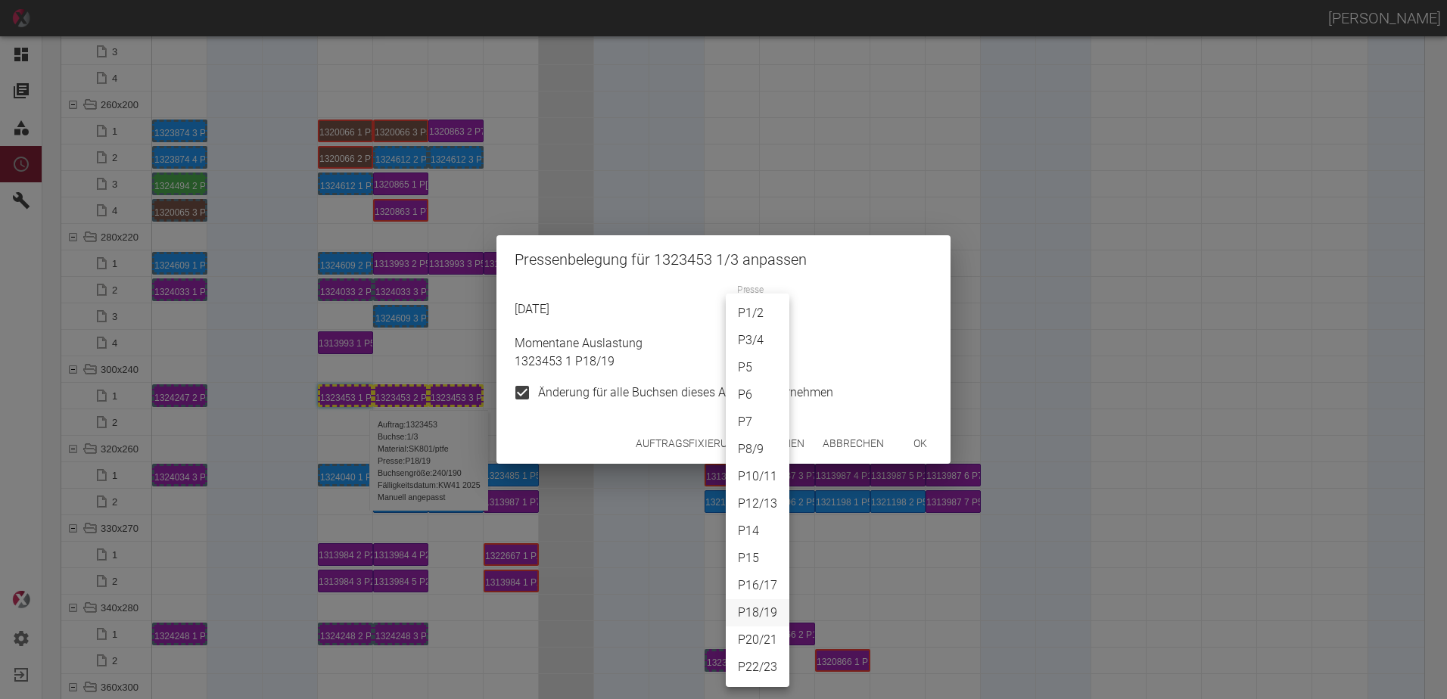
click at [742, 369] on li "P5" at bounding box center [758, 367] width 64 height 27
type input "P5"
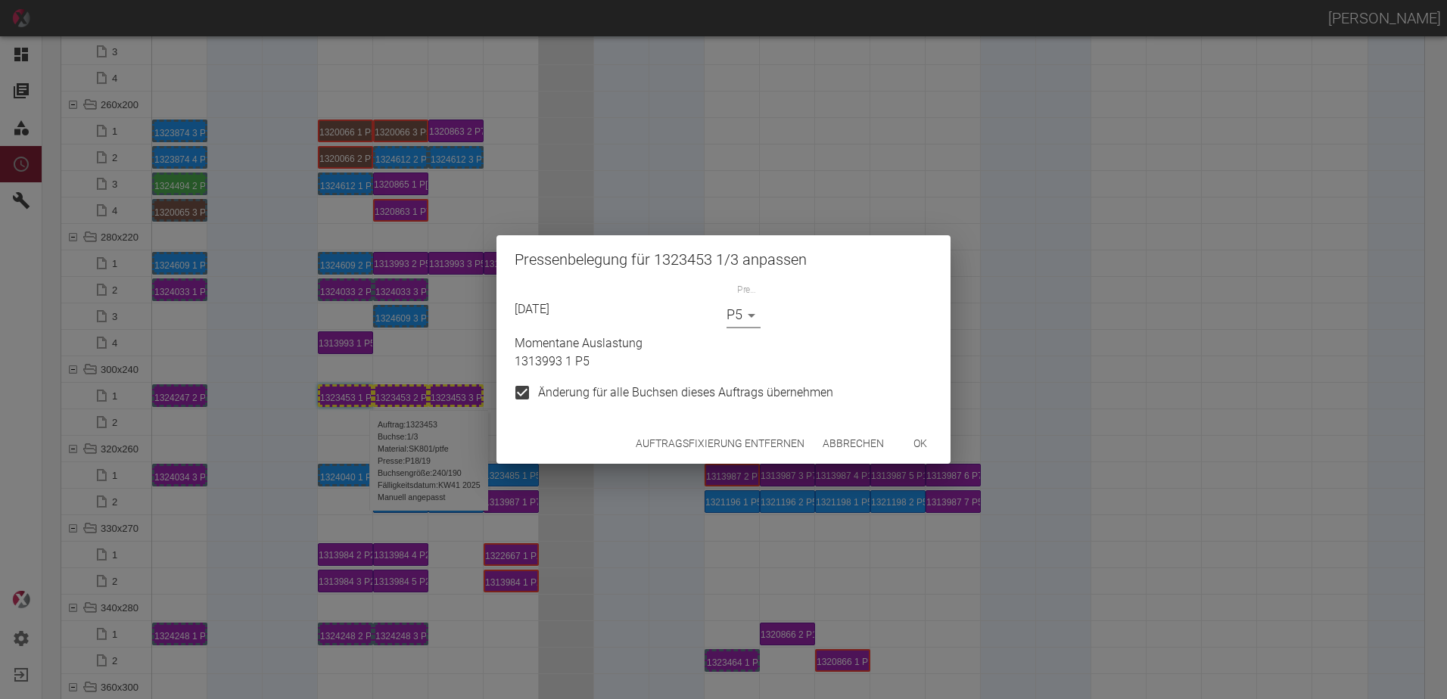
click at [920, 441] on button "ok" at bounding box center [920, 444] width 48 height 28
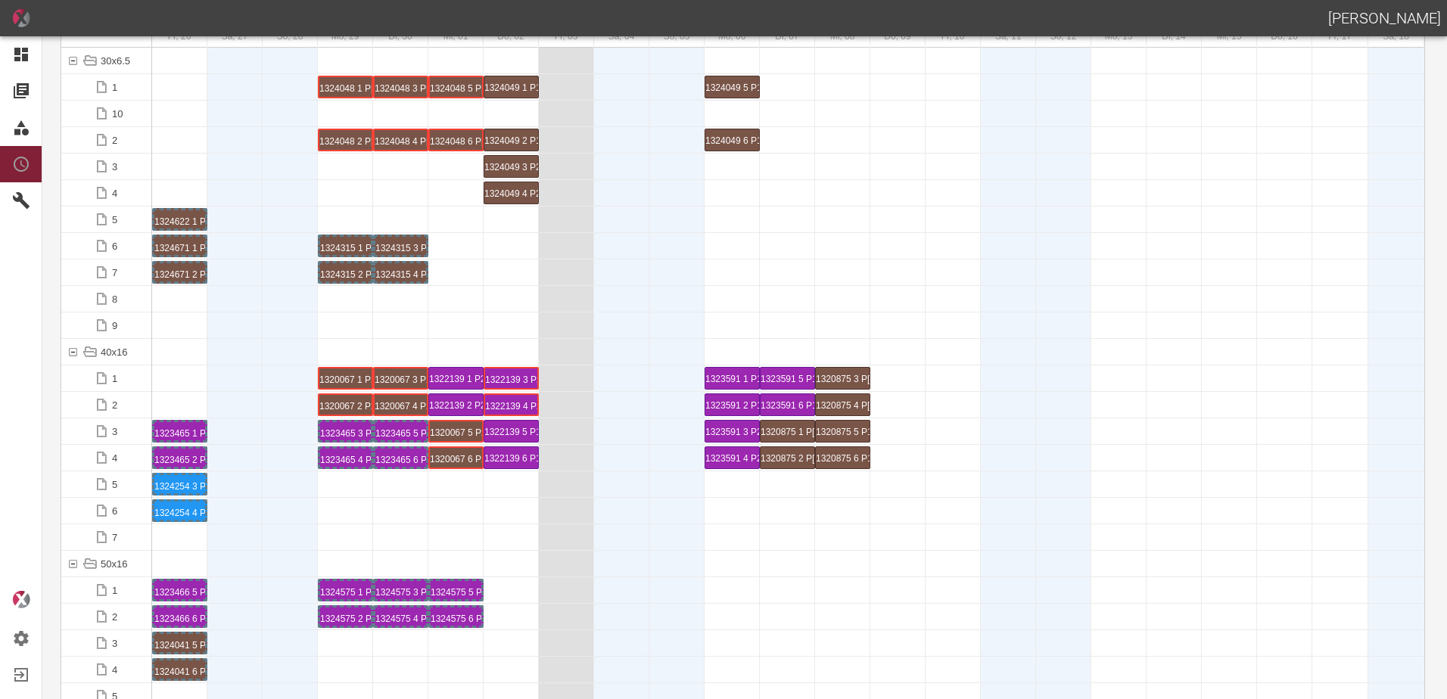
scroll to position [0, 0]
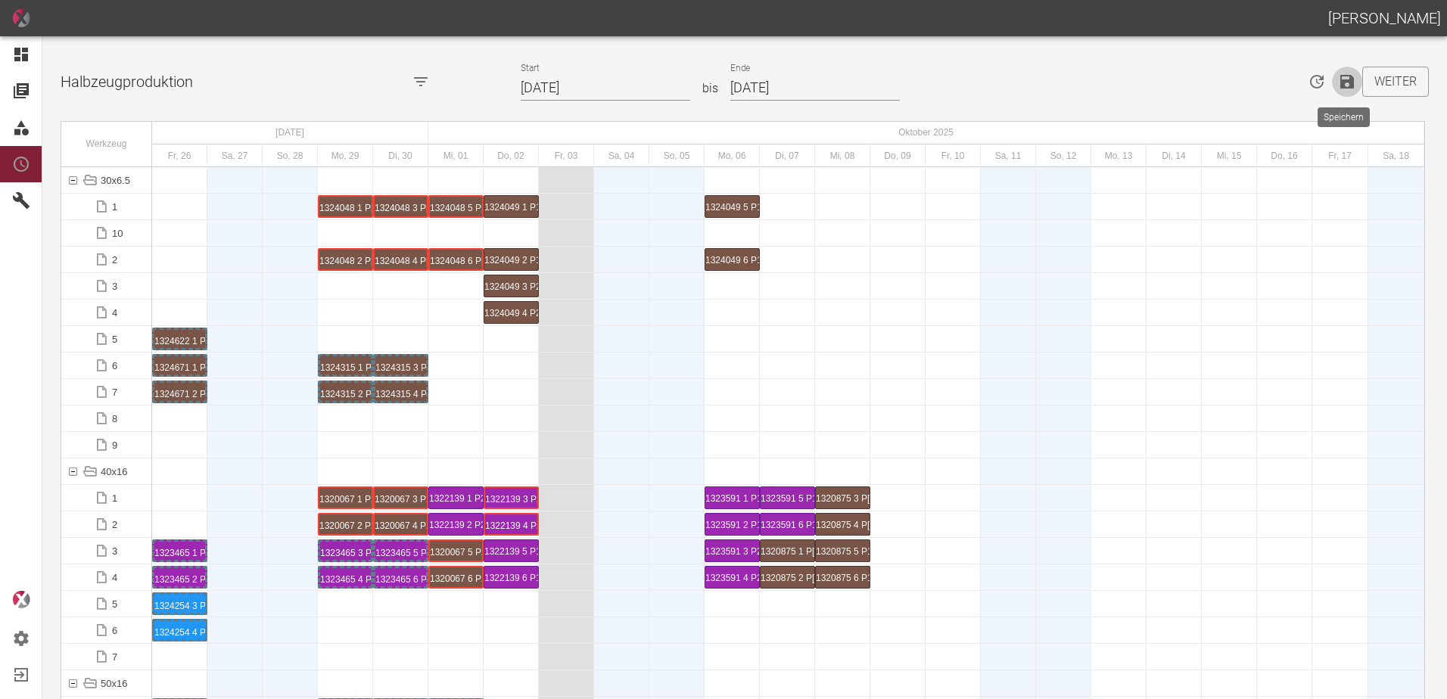
click at [1344, 89] on icon "Speichern" at bounding box center [1347, 82] width 14 height 14
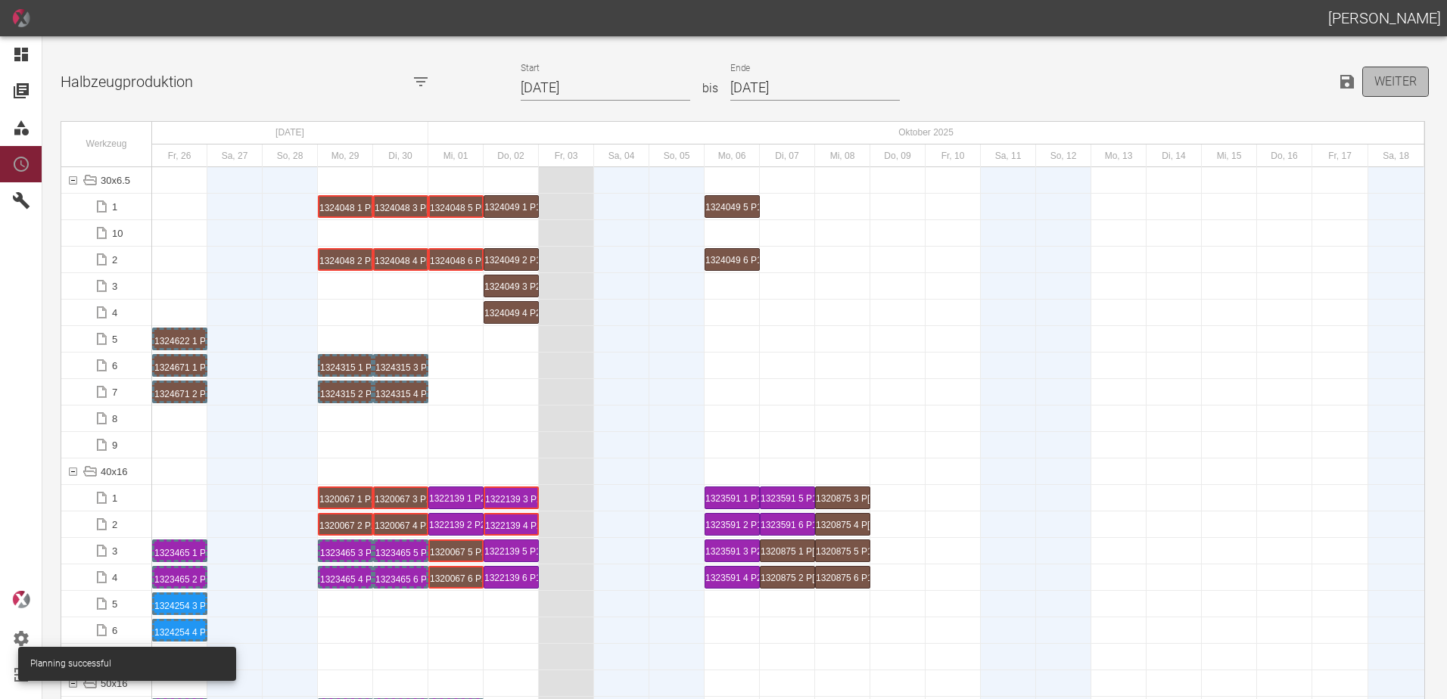
click at [1377, 81] on button "Weiter" at bounding box center [1395, 82] width 67 height 30
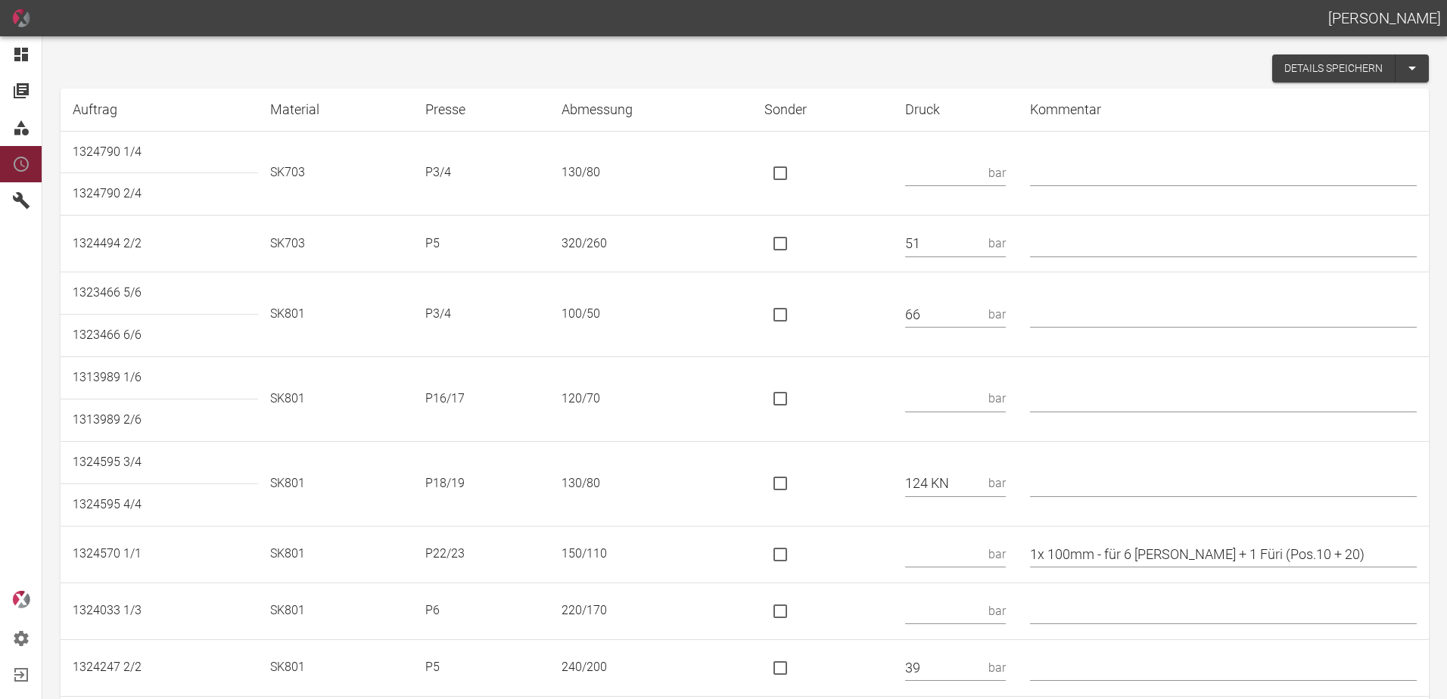
click at [934, 178] on input "text" at bounding box center [943, 173] width 77 height 26
type input "93"
click at [1087, 241] on input "text" at bounding box center [1223, 244] width 387 height 26
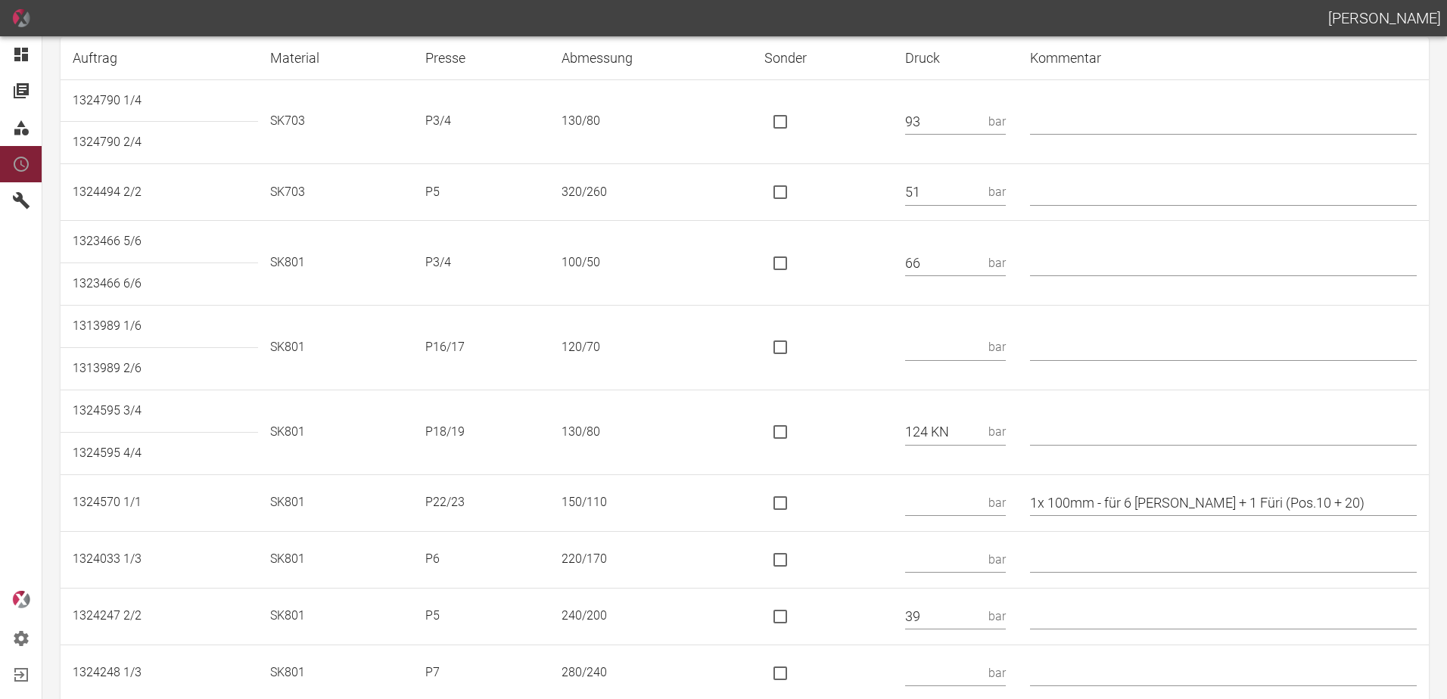
scroll to position [76, 0]
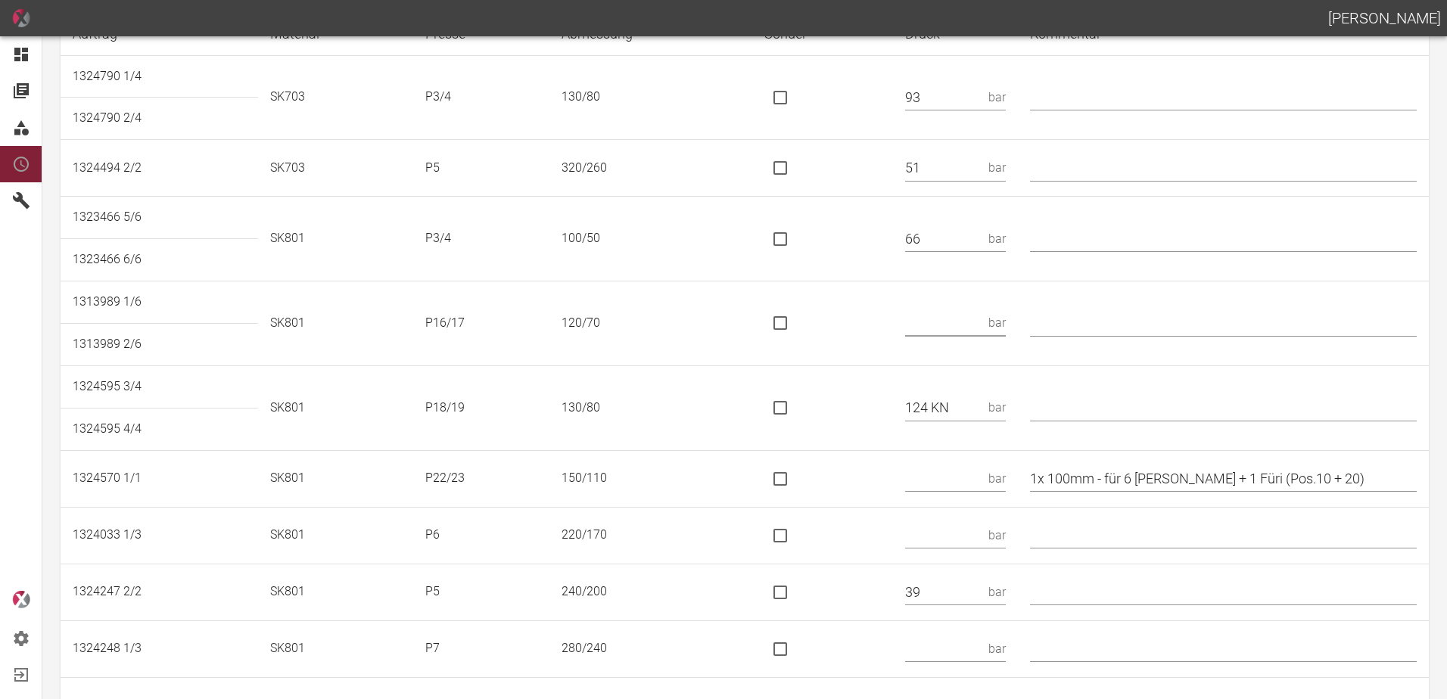
click at [964, 313] on input "text" at bounding box center [943, 323] width 77 height 26
type input "112 KN"
click at [791, 338] on input "is socket special" at bounding box center [780, 323] width 32 height 32
checkbox input "true"
click at [796, 408] on input "is socket special" at bounding box center [780, 408] width 32 height 32
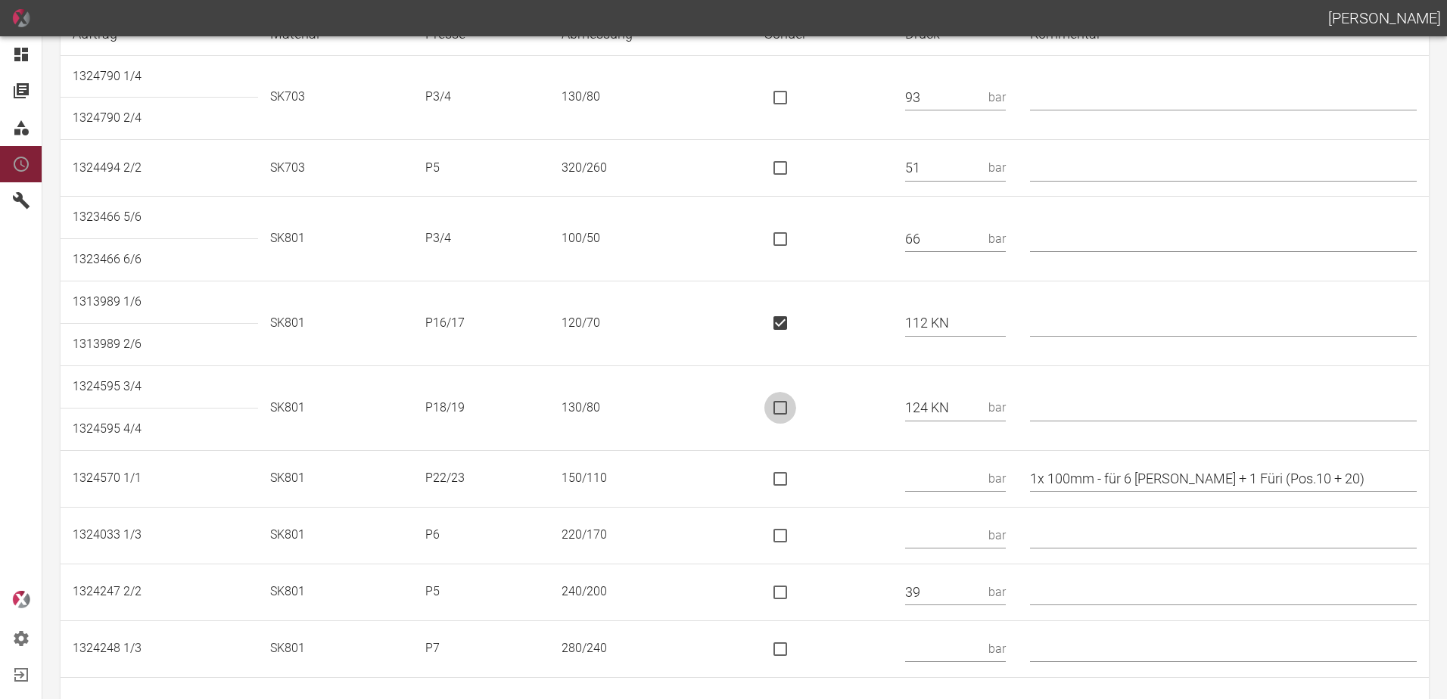
checkbox input "true"
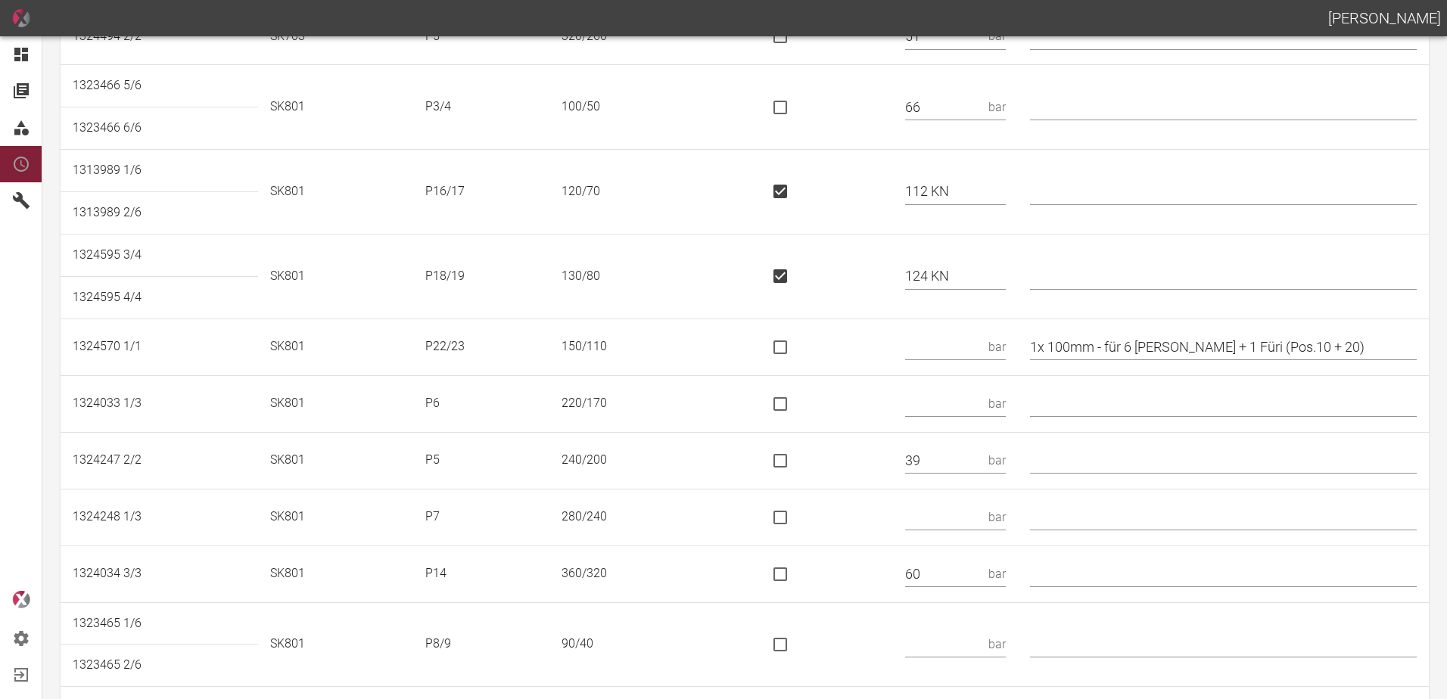
scroll to position [227, 0]
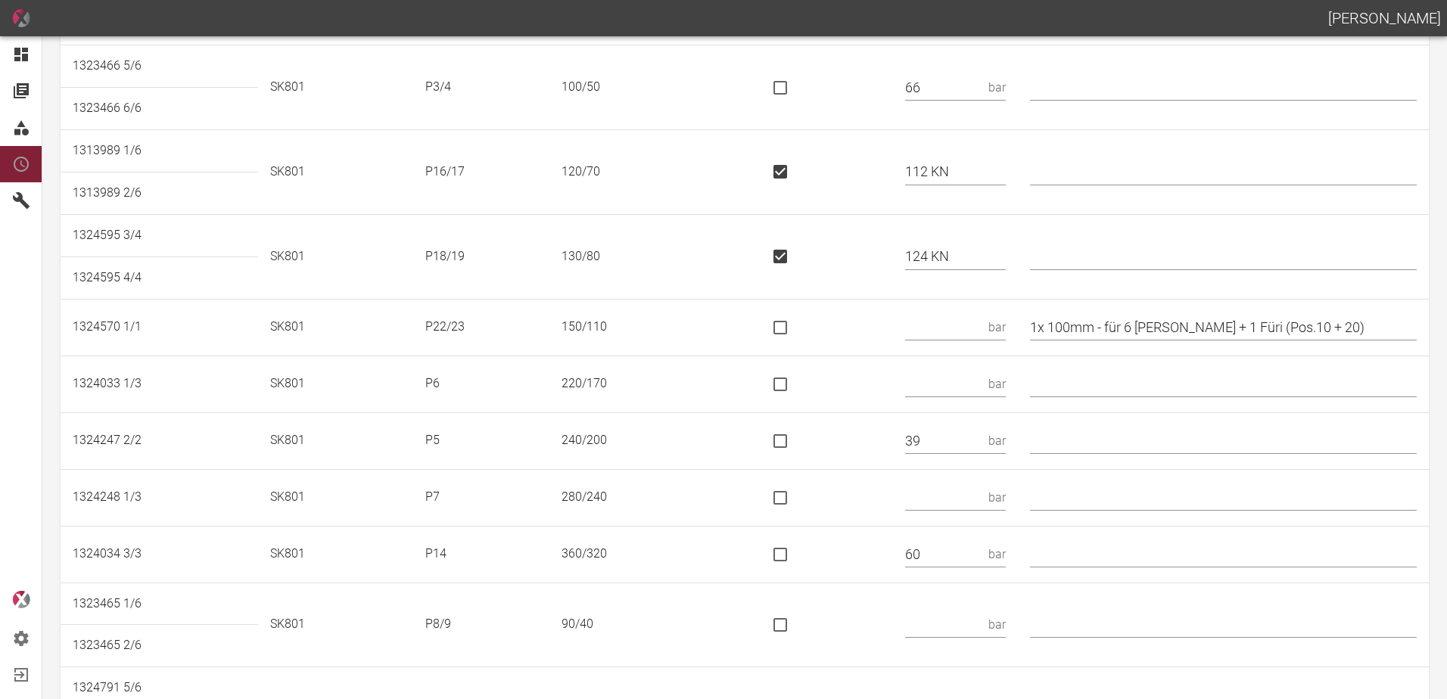
click at [949, 323] on input "text" at bounding box center [943, 327] width 77 height 26
type input "123 KN"
click at [796, 324] on input "is socket special" at bounding box center [780, 328] width 32 height 32
checkbox input "true"
drag, startPoint x: 1326, startPoint y: 325, endPoint x: 1115, endPoint y: 332, distance: 211.2
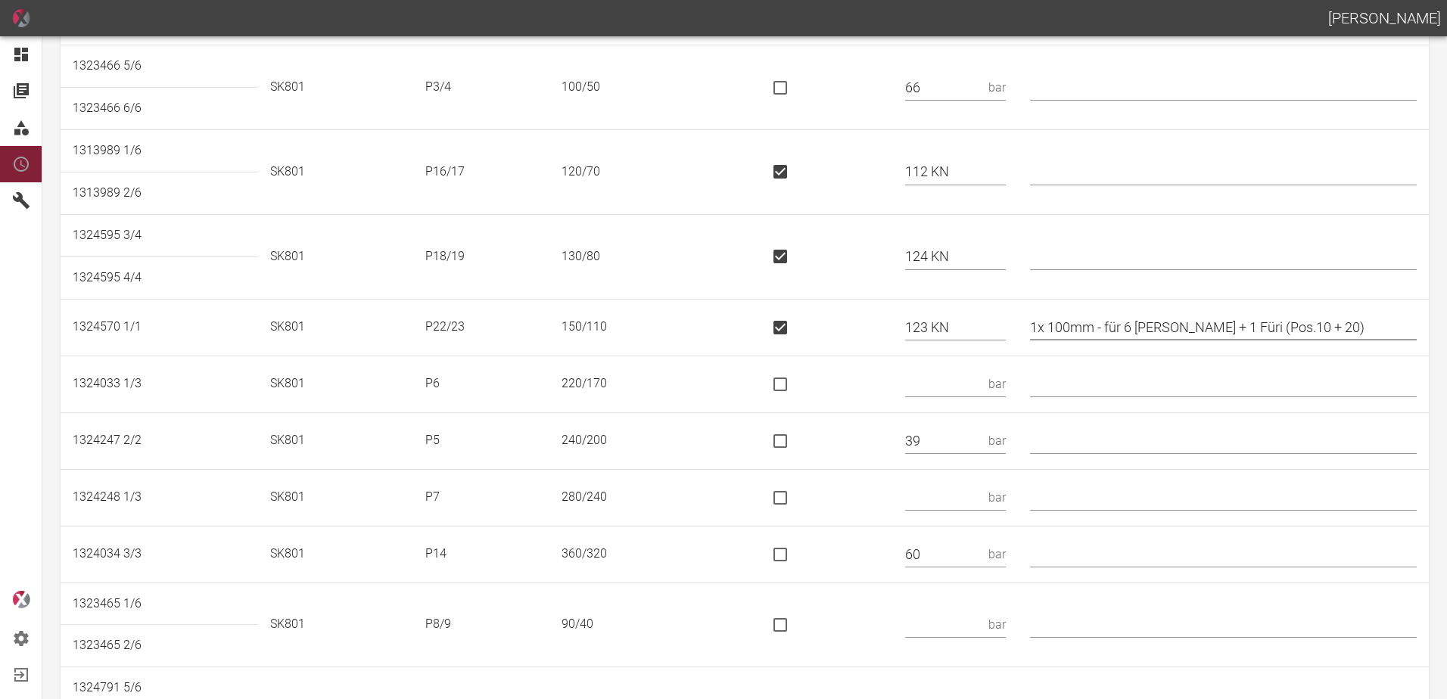
click at [1115, 332] on input "1x 100mm - für 6 Kori + 1 Füri (Pos.10 + 20)" at bounding box center [1223, 327] width 387 height 26
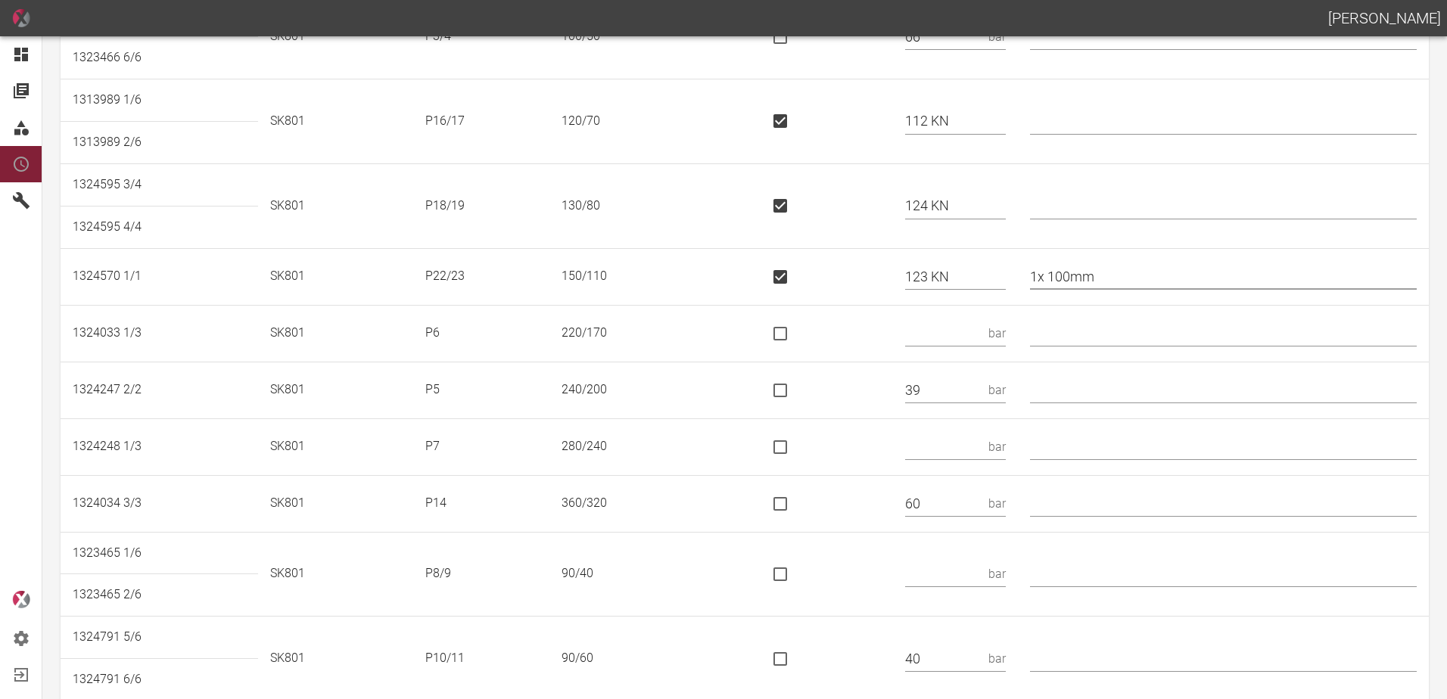
scroll to position [378, 0]
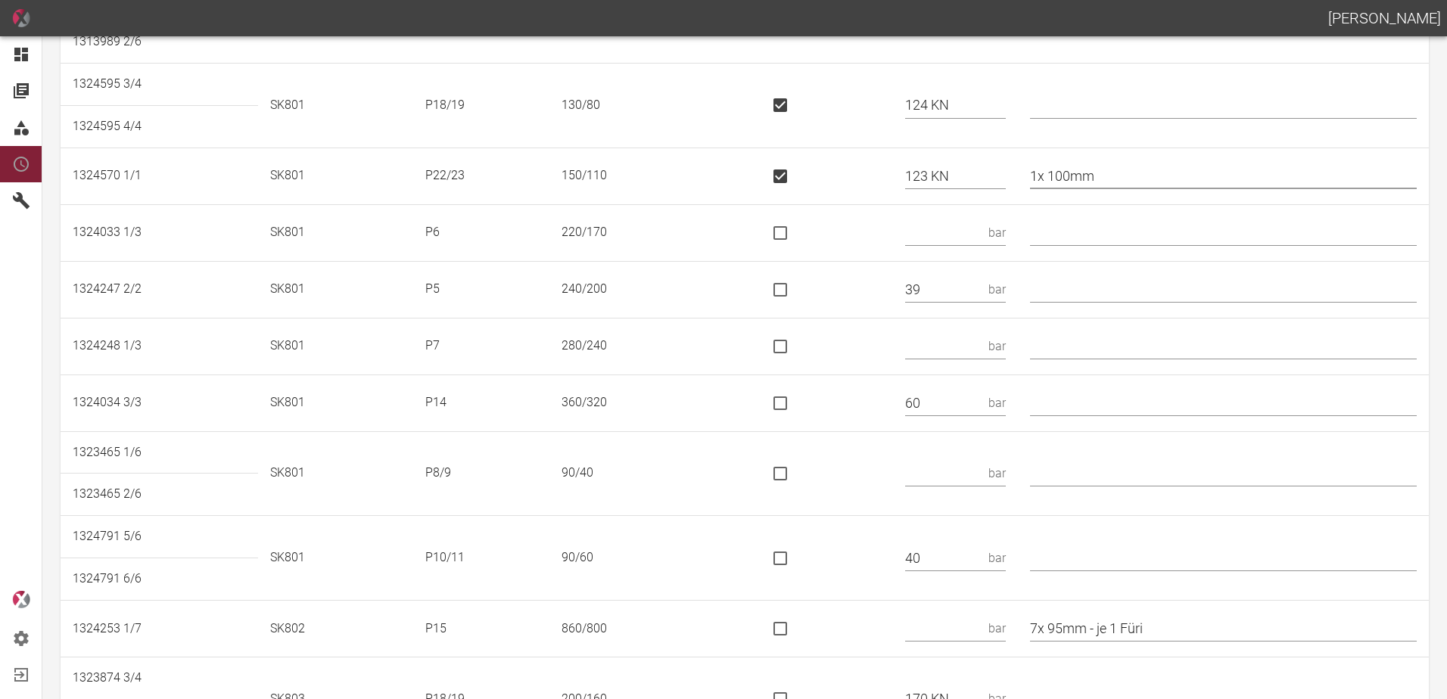
type input "1x 100mm"
click at [950, 237] on input "text" at bounding box center [943, 232] width 77 height 26
type input "43"
click at [1069, 281] on input "text" at bounding box center [1223, 289] width 387 height 26
type input "* 240/190"
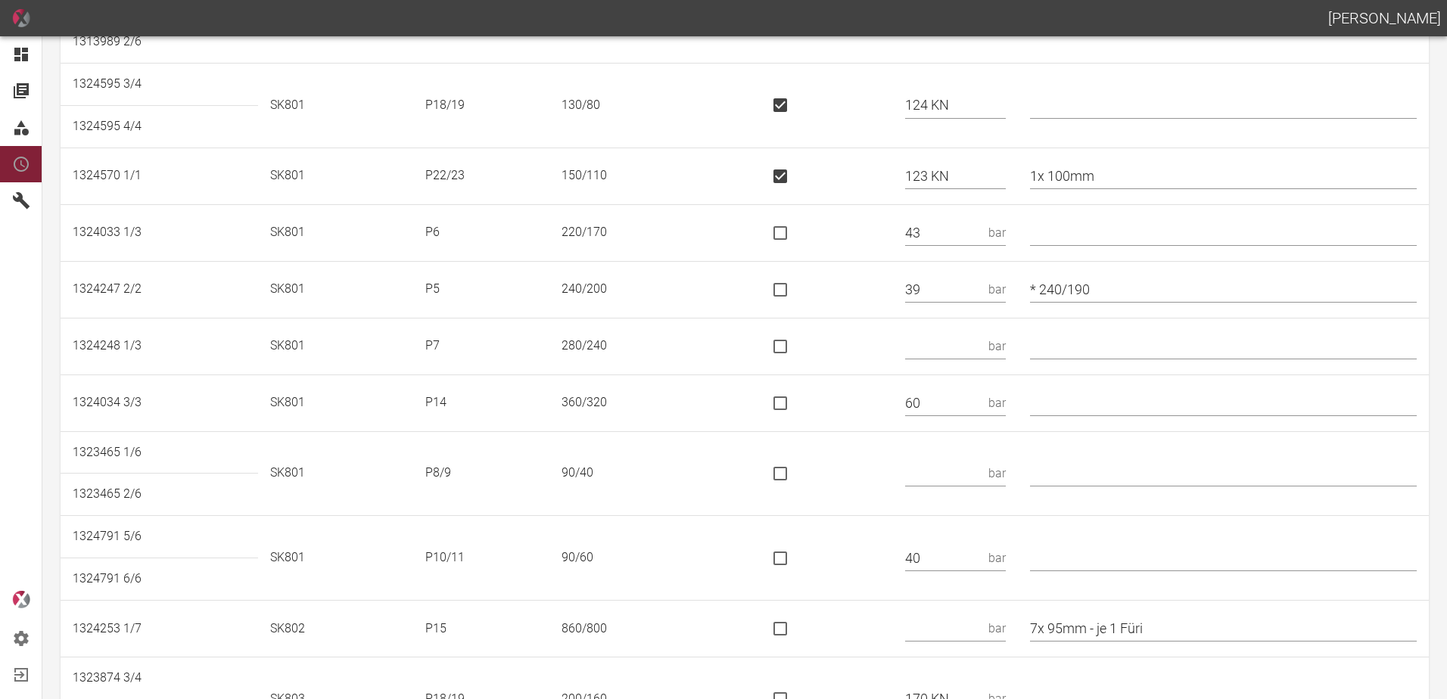
click at [969, 331] on td "bar" at bounding box center [955, 346] width 125 height 57
click at [969, 340] on input "text" at bounding box center [943, 346] width 77 height 26
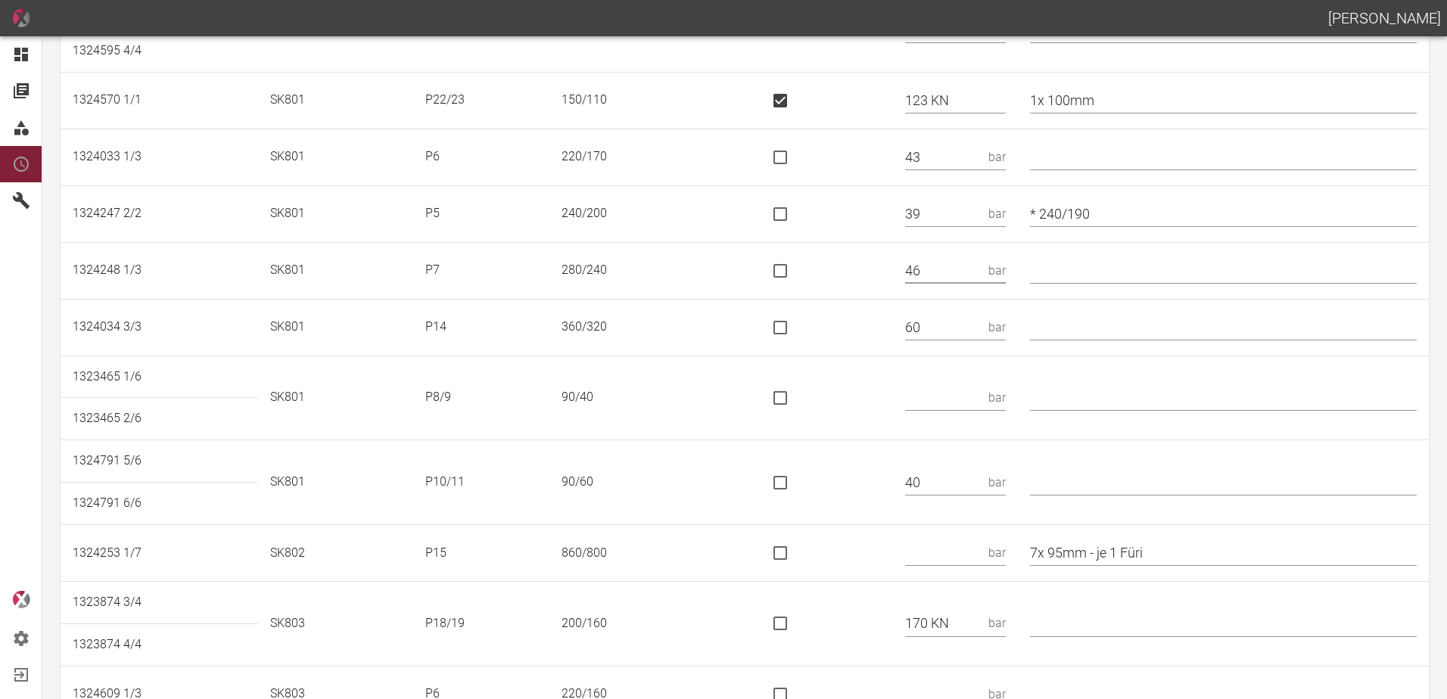
type input "46"
drag, startPoint x: 959, startPoint y: 322, endPoint x: 885, endPoint y: 326, distance: 74.3
click at [885, 326] on tr "1324034 3/3 SK801 P14 360/320 60 bar" at bounding box center [745, 327] width 1368 height 57
type input "320 KN"
click at [784, 330] on input "is socket special" at bounding box center [780, 328] width 32 height 32
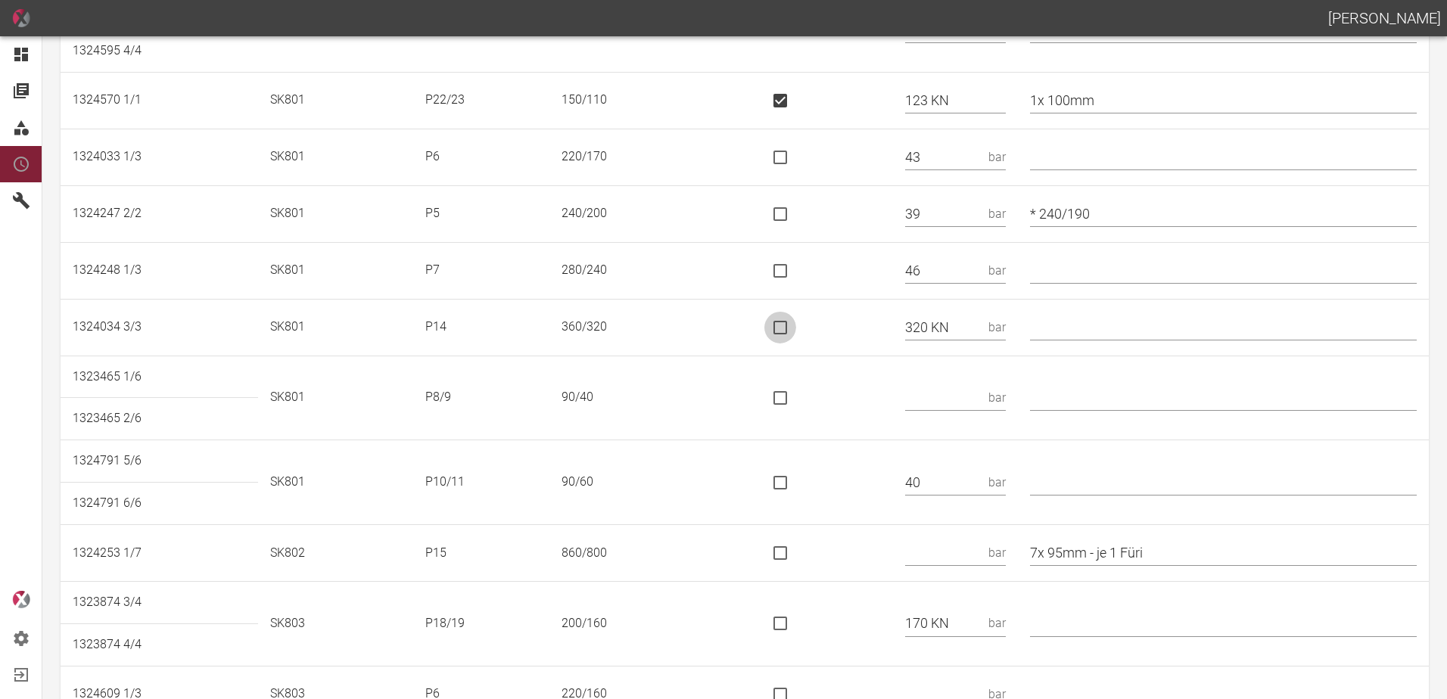
checkbox input "true"
click at [1077, 327] on input "text" at bounding box center [1223, 327] width 387 height 26
type input "*"
click at [943, 396] on input "text" at bounding box center [943, 397] width 77 height 26
type input "57"
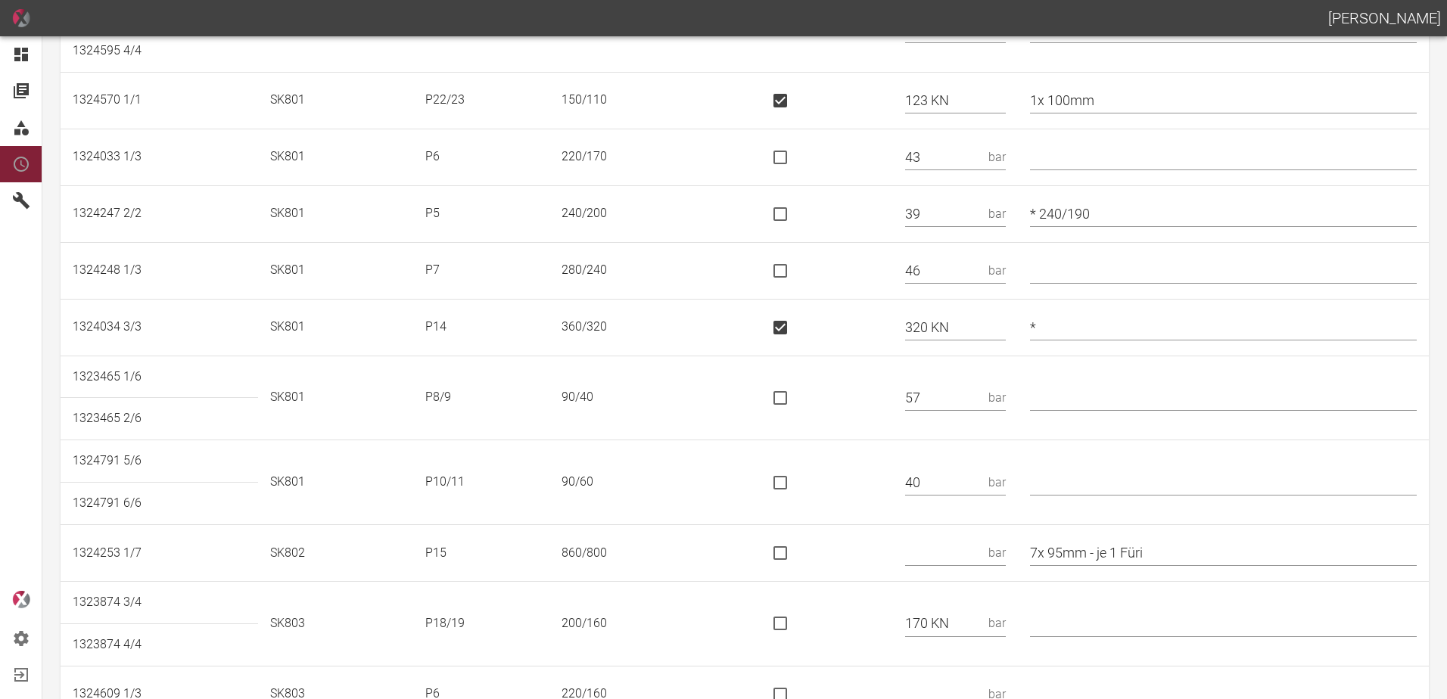
click at [892, 416] on td at bounding box center [822, 398] width 141 height 85
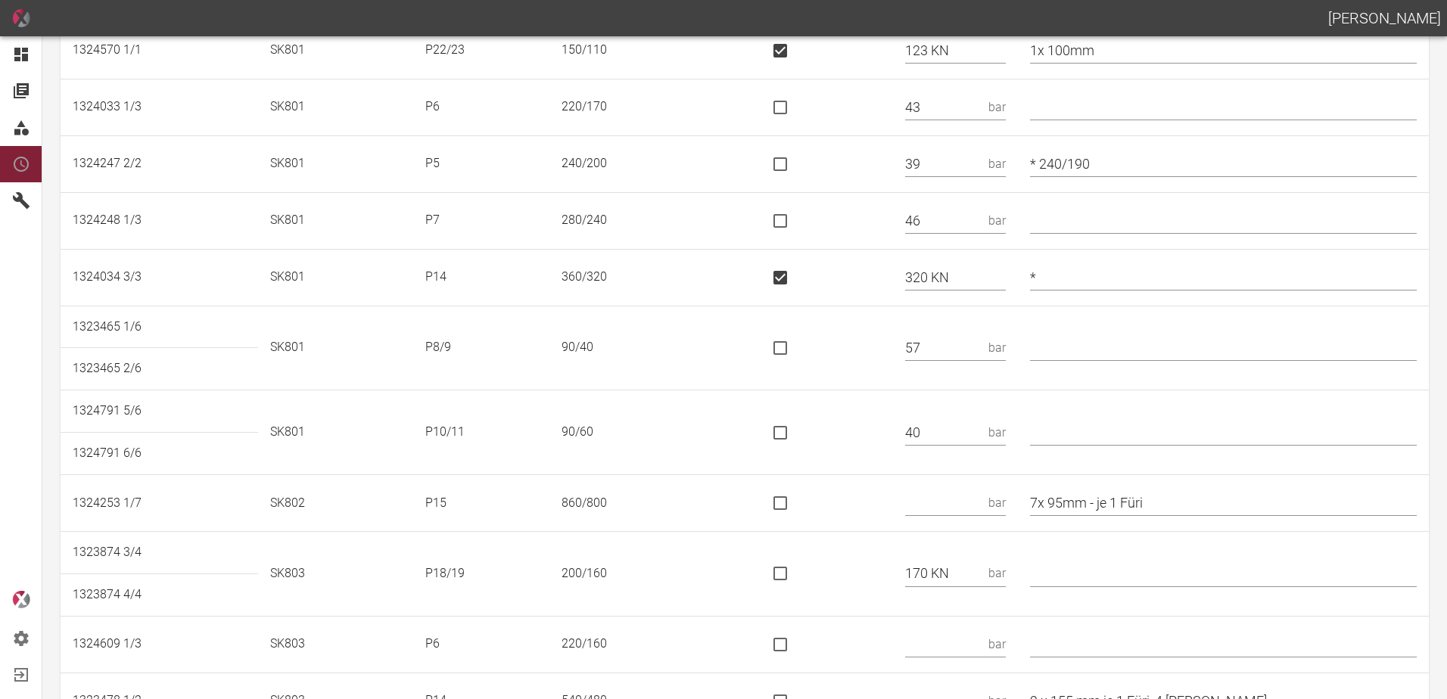
scroll to position [605, 0]
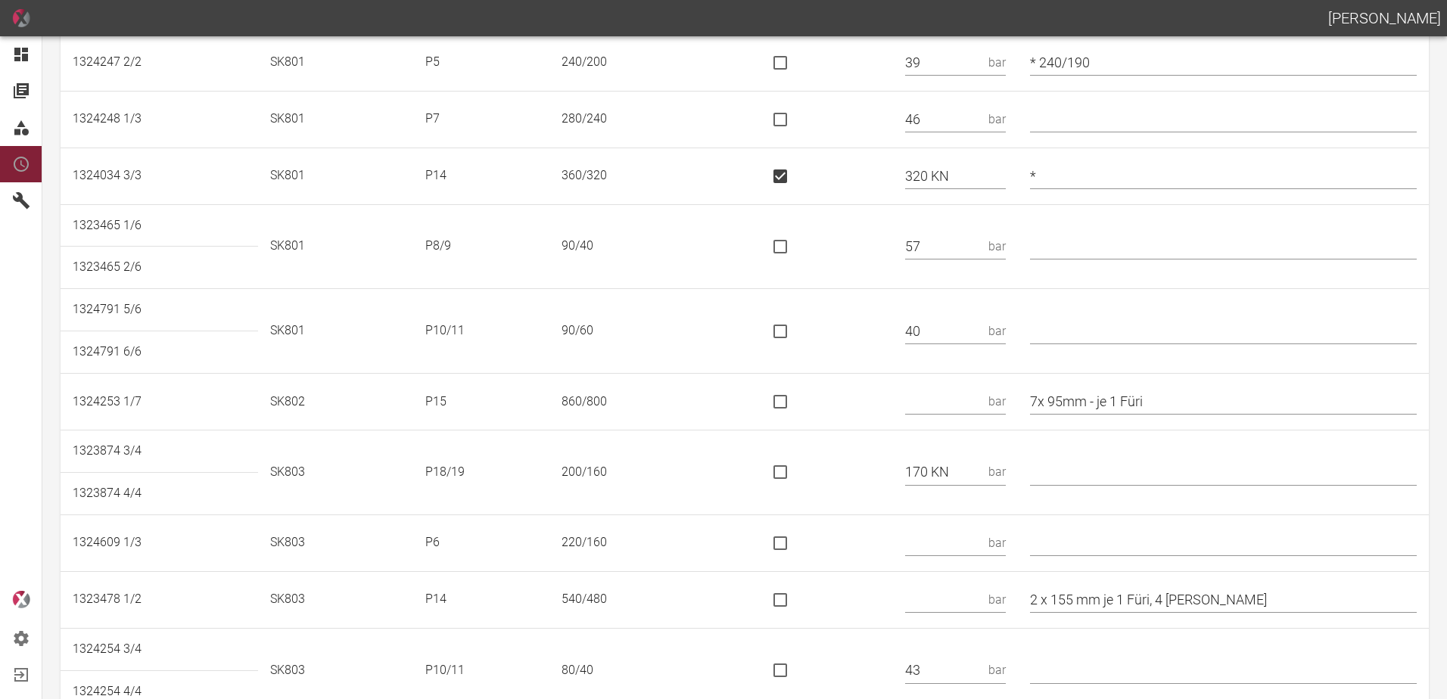
click at [1075, 328] on input "text" at bounding box center [1223, 331] width 387 height 26
type input "* 90/50"
click at [969, 396] on input "text" at bounding box center [943, 402] width 77 height 26
type input "1173 KN"
click at [786, 402] on input "is socket special" at bounding box center [780, 402] width 32 height 32
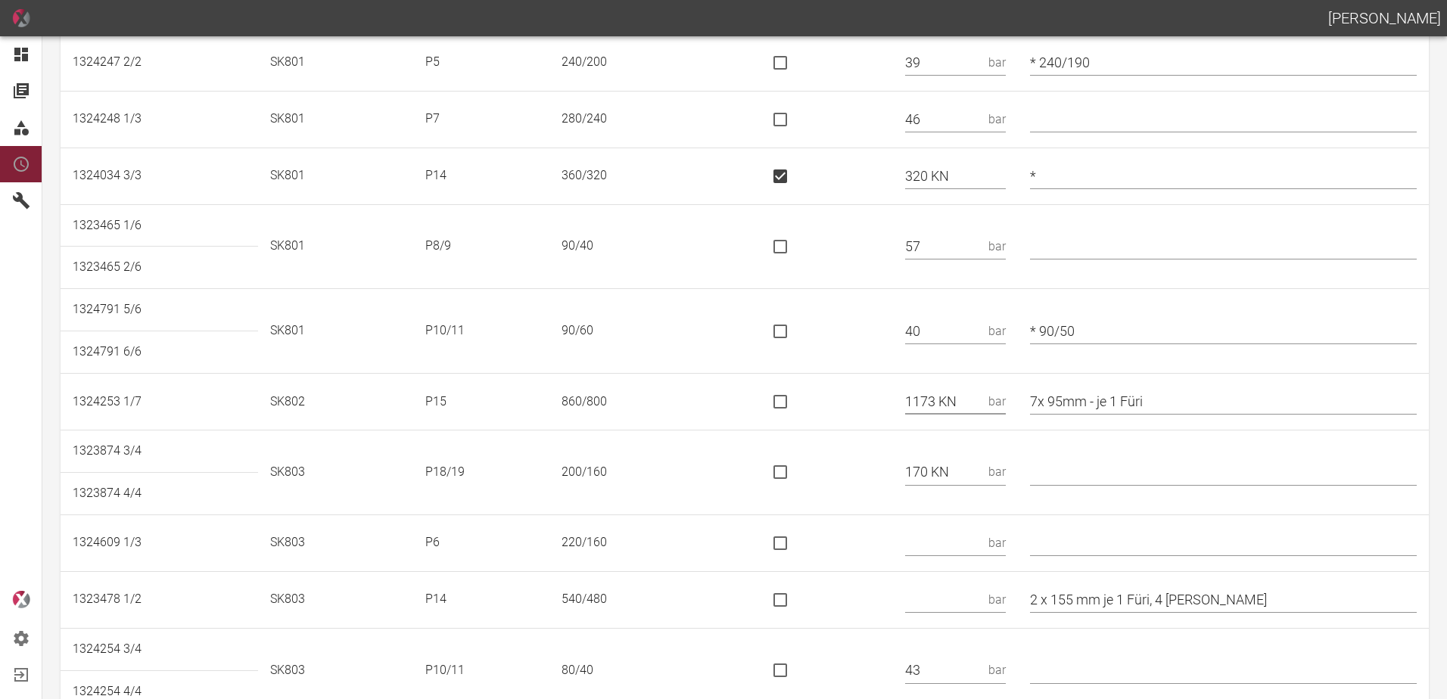
checkbox input "true"
drag, startPoint x: 1192, startPoint y: 403, endPoint x: 1106, endPoint y: 415, distance: 87.1
click at [1106, 415] on td "7x 95mm - je 1 Füri" at bounding box center [1223, 402] width 411 height 57
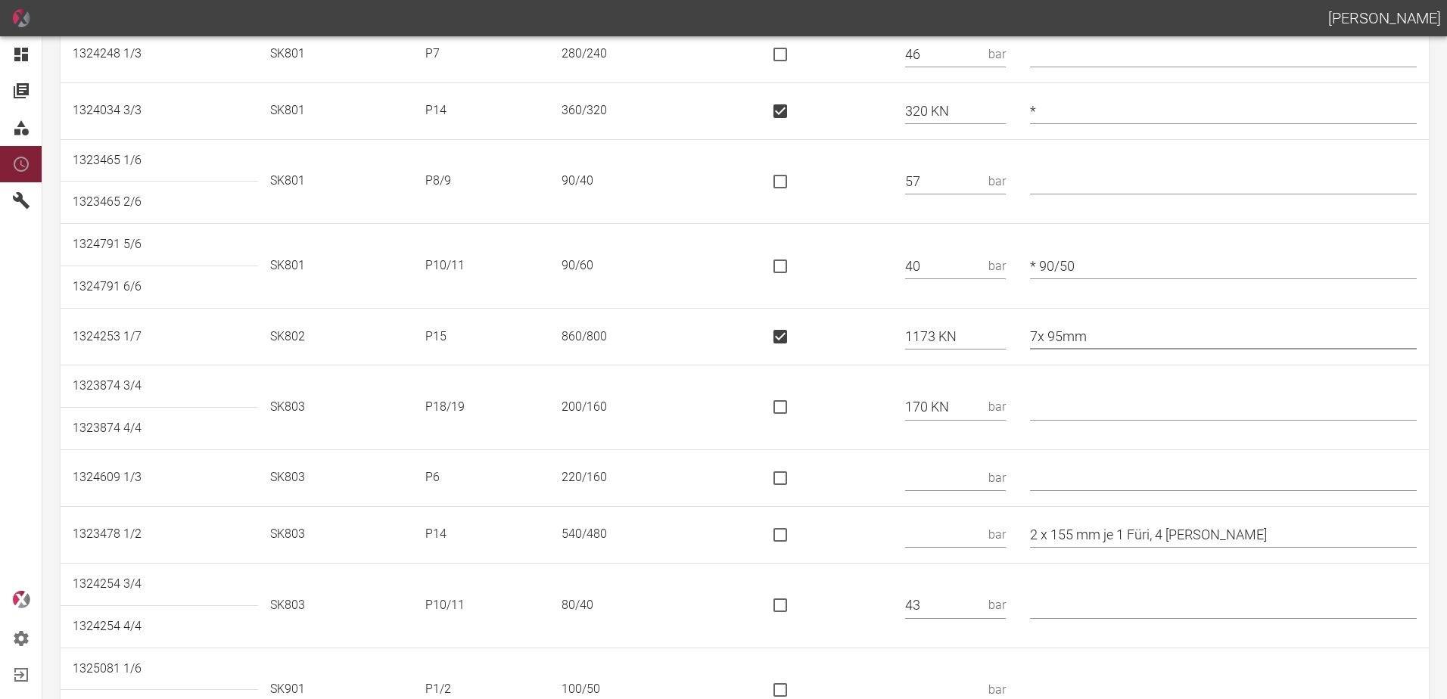
scroll to position [757, 0]
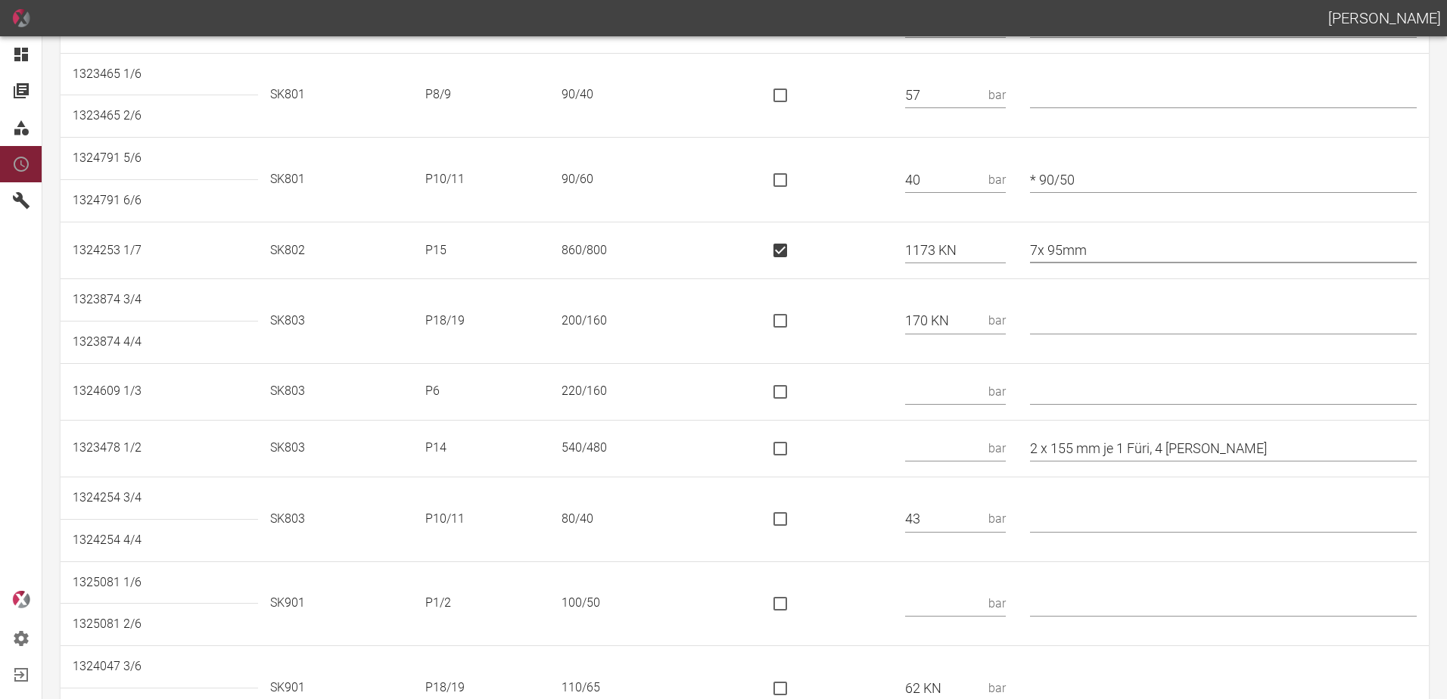
type input "7x 95mm"
drag, startPoint x: 792, startPoint y: 318, endPoint x: 972, endPoint y: 351, distance: 182.4
click at [791, 318] on input "is socket special" at bounding box center [780, 321] width 32 height 32
checkbox input "true"
click at [1112, 309] on input "text" at bounding box center [1223, 321] width 387 height 26
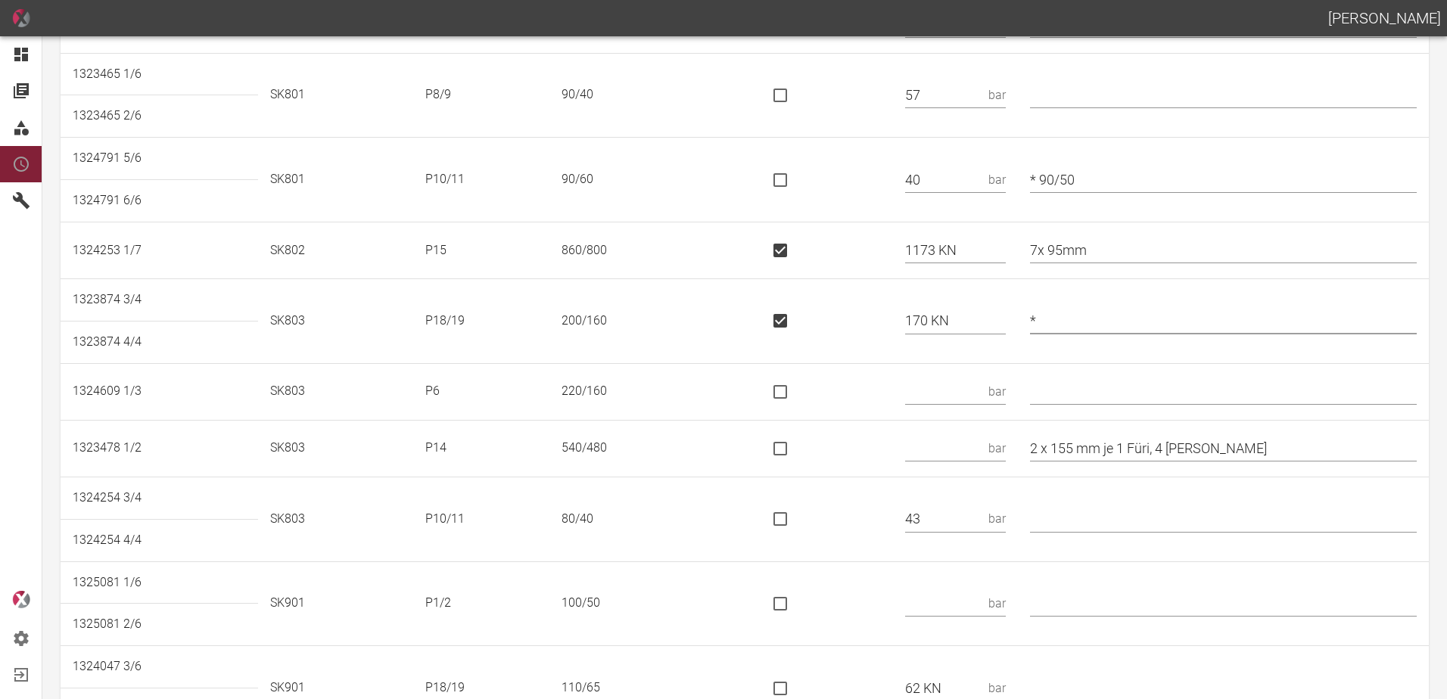
type input "*"
click at [859, 392] on td at bounding box center [822, 391] width 141 height 57
click at [938, 399] on input "text" at bounding box center [943, 391] width 77 height 26
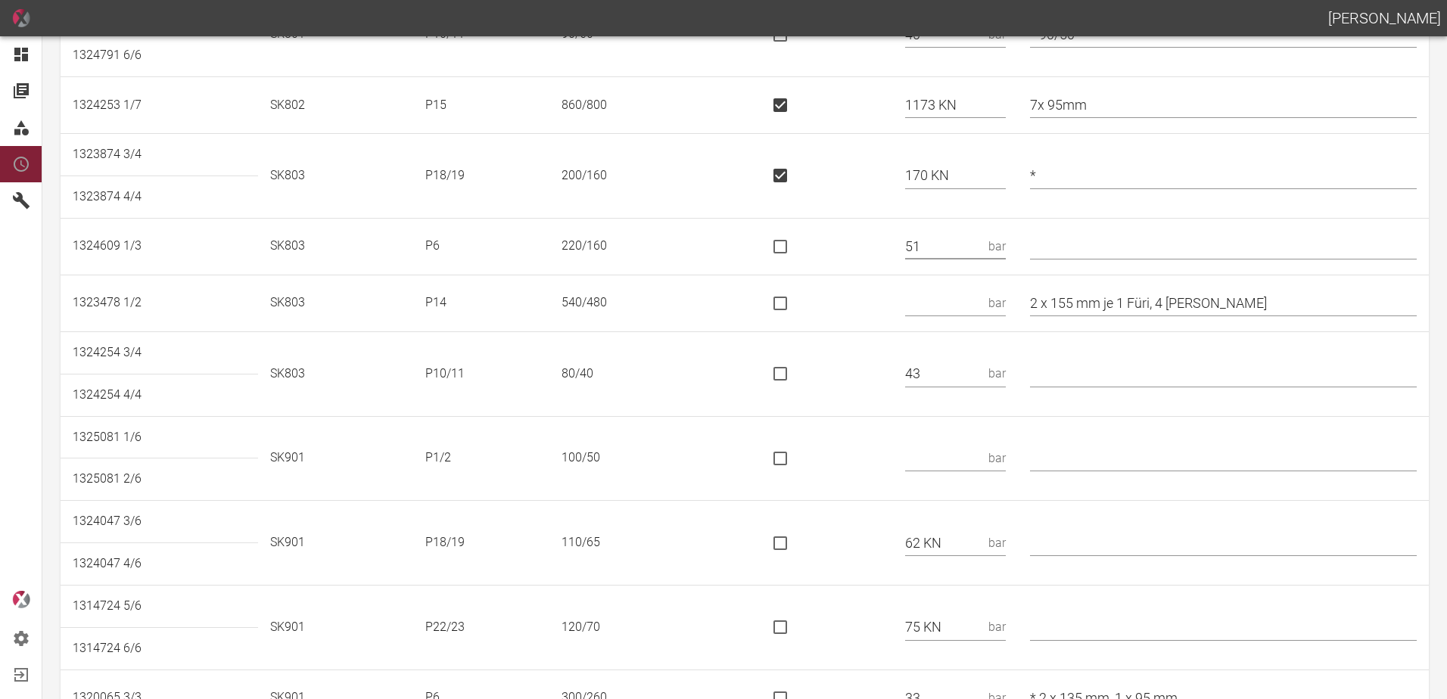
scroll to position [908, 0]
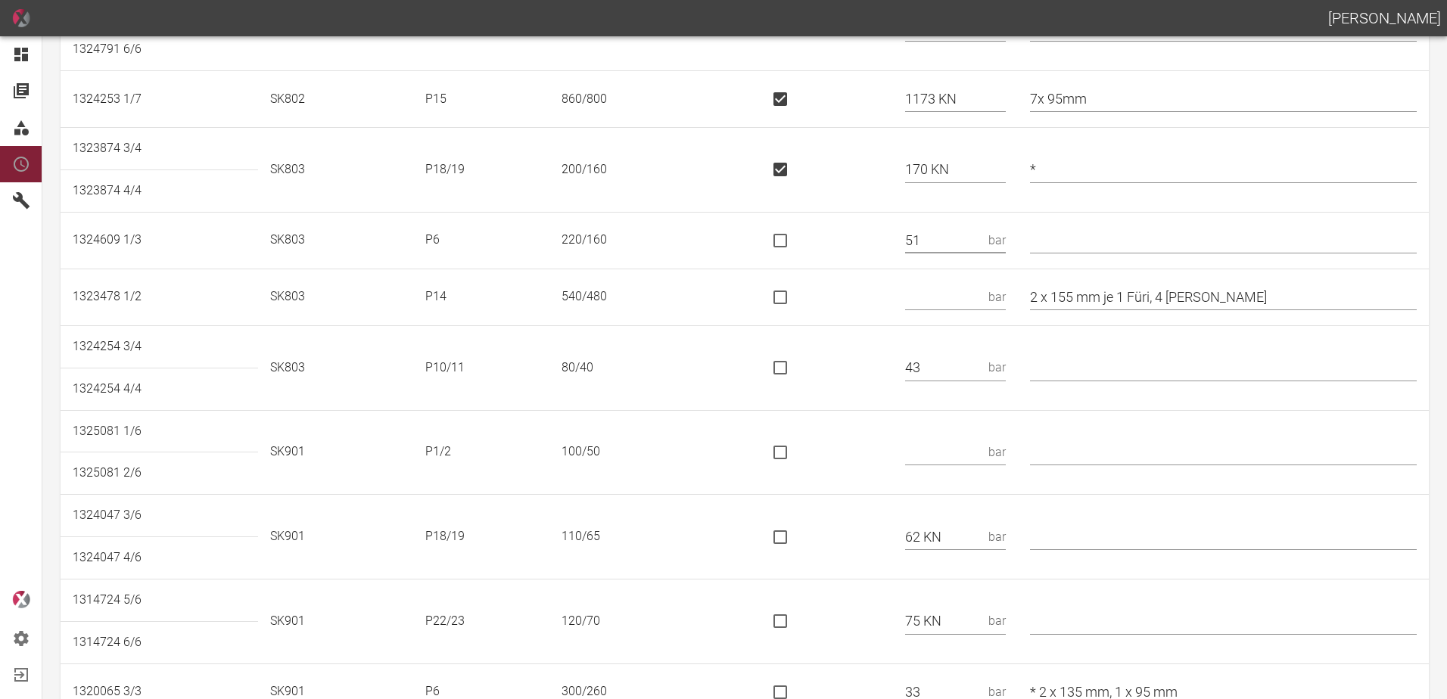
type input "51"
click at [976, 283] on td "bar" at bounding box center [955, 297] width 125 height 57
click at [975, 298] on input "text" at bounding box center [943, 297] width 77 height 26
type input "721 KN"
click at [796, 300] on input "is socket special" at bounding box center [780, 297] width 32 height 32
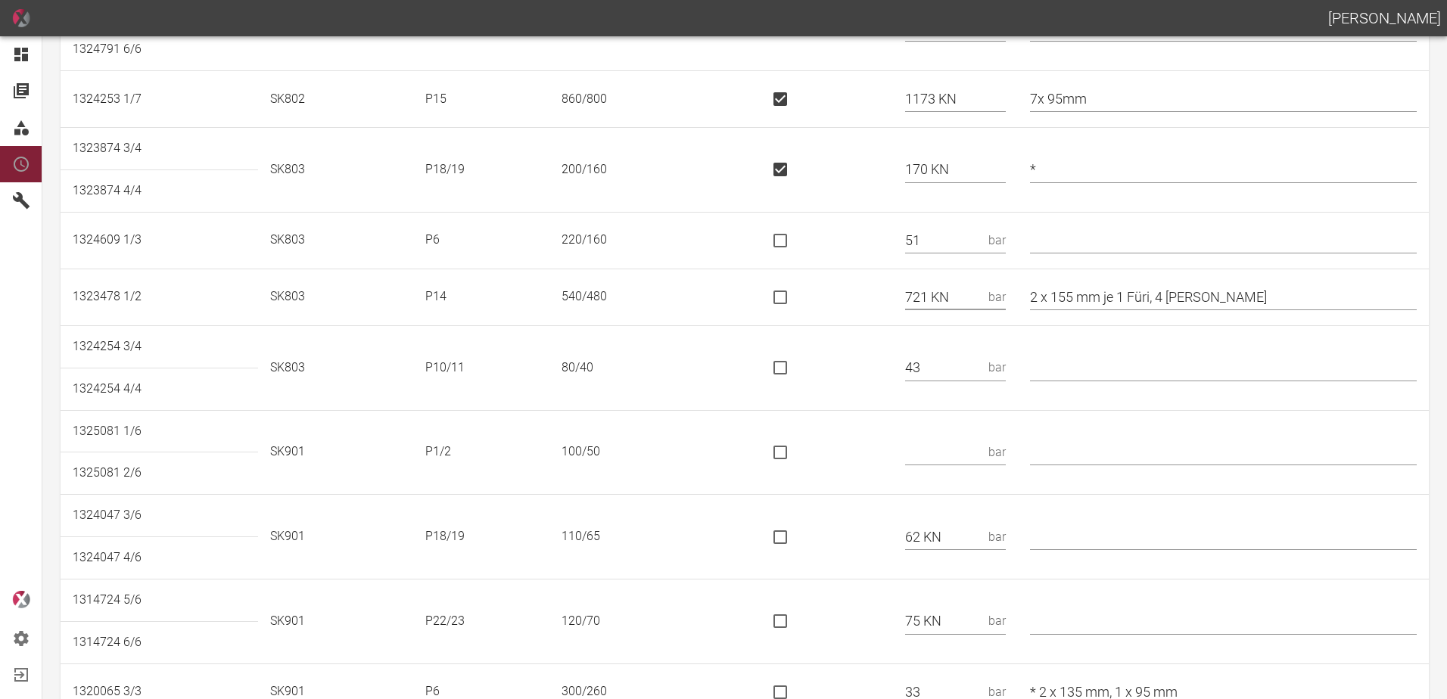
checkbox input "true"
drag, startPoint x: 1230, startPoint y: 297, endPoint x: 1124, endPoint y: 304, distance: 105.4
click at [1121, 299] on input "2 x 155 mm je 1 Füri, 4 Kori" at bounding box center [1223, 297] width 387 height 26
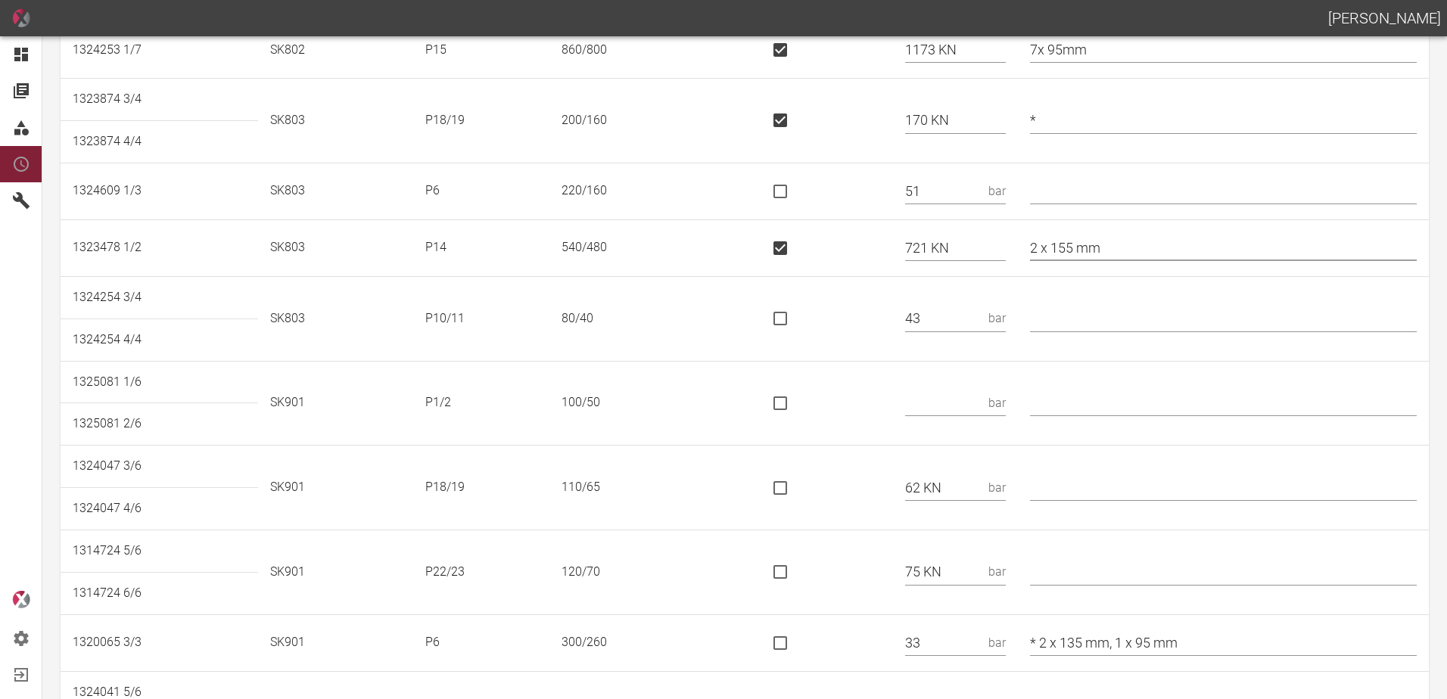
scroll to position [984, 0]
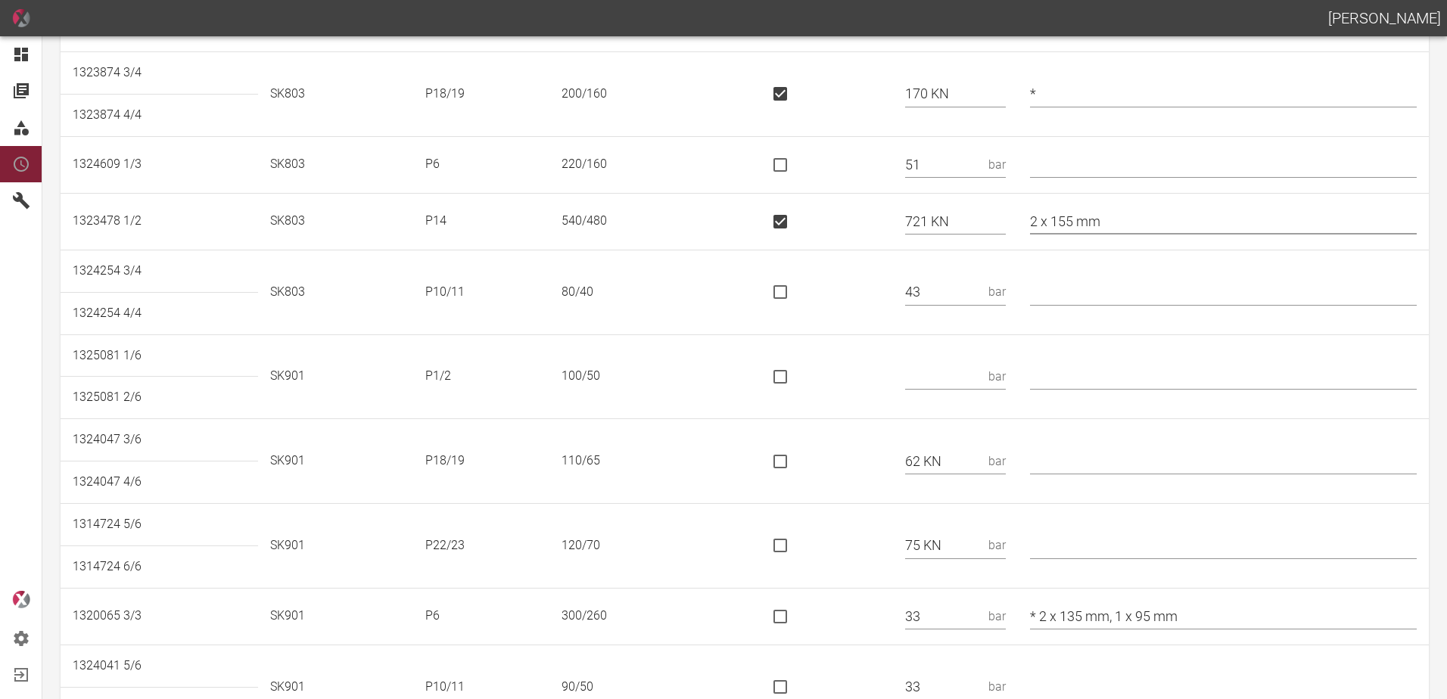
type input "2 x 155 mm"
click at [957, 362] on td "bar" at bounding box center [955, 376] width 125 height 85
click at [948, 382] on input "text" at bounding box center [943, 376] width 77 height 26
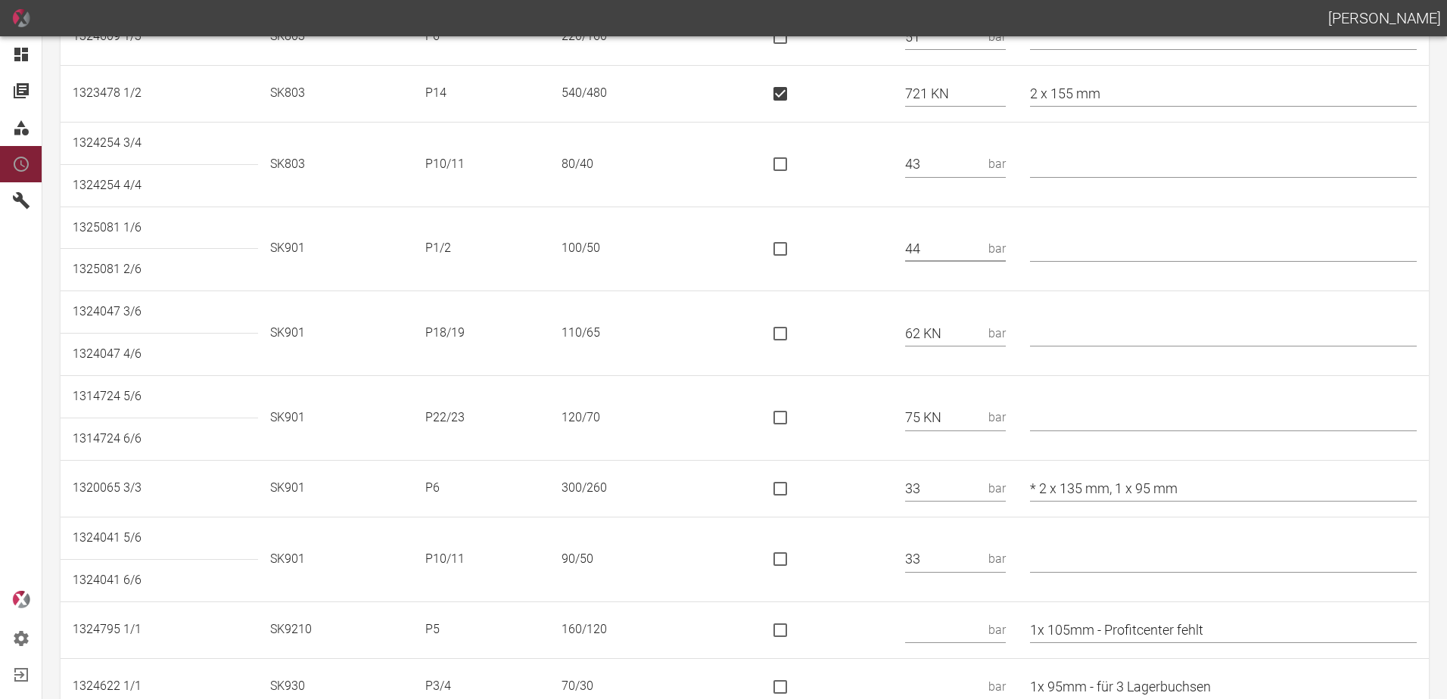
scroll to position [1135, 0]
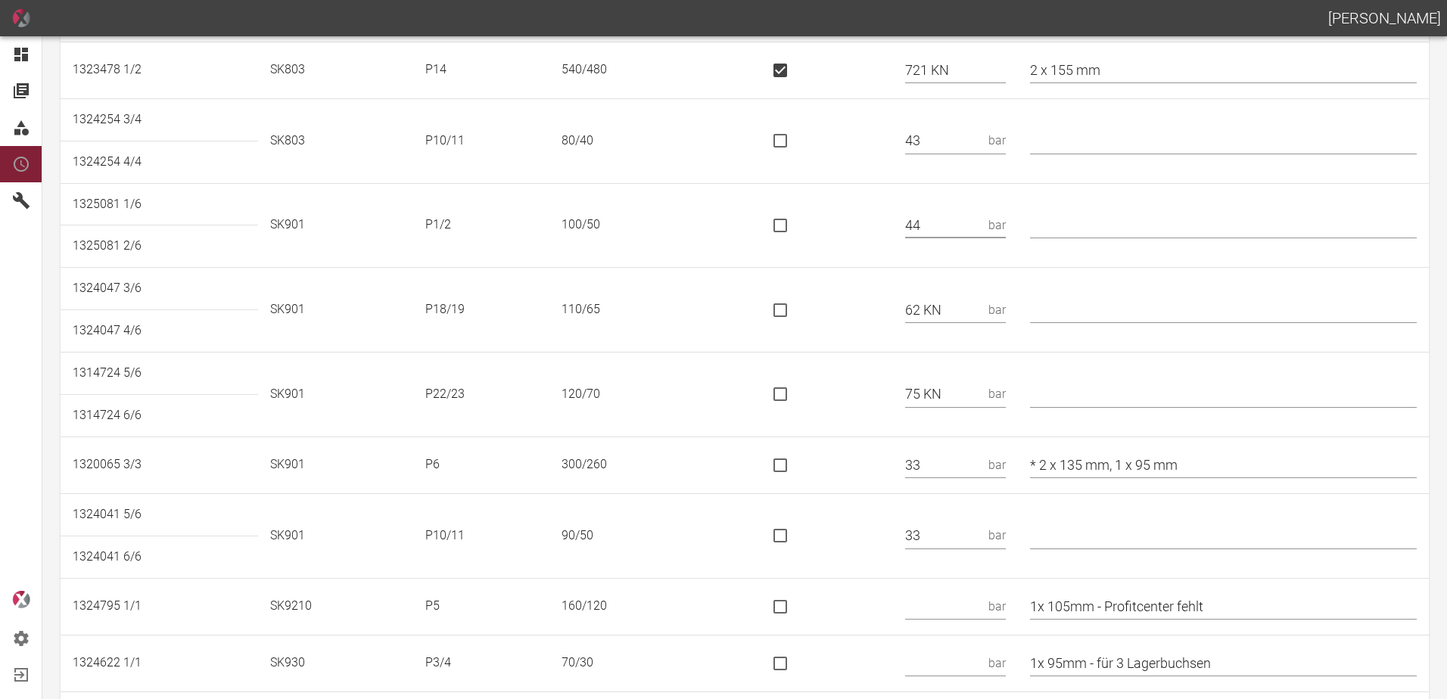
type input "44"
click at [796, 307] on input "is socket special" at bounding box center [780, 310] width 32 height 32
checkbox input "true"
click at [1152, 313] on input "text" at bounding box center [1223, 310] width 387 height 26
type input "*"
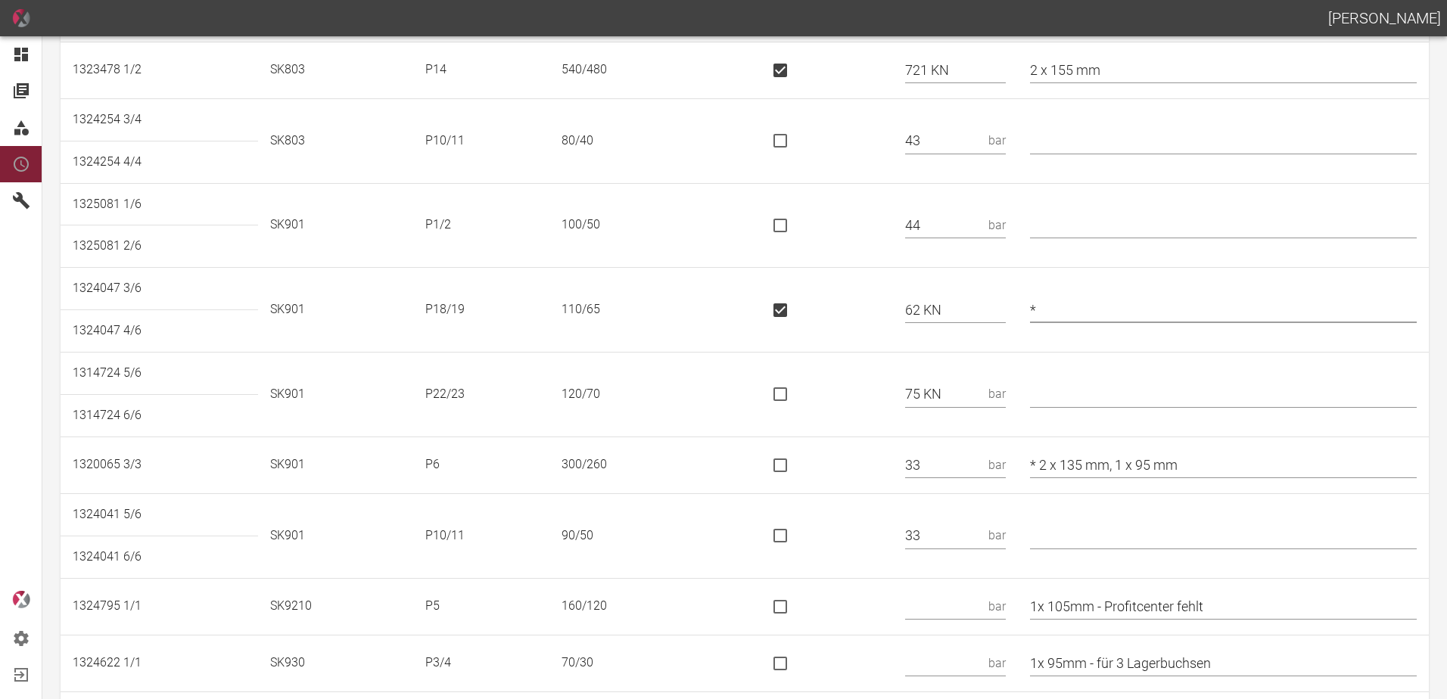
click at [793, 393] on input "is socket special" at bounding box center [780, 394] width 32 height 32
checkbox input "true"
click at [1093, 396] on input "text" at bounding box center [1223, 394] width 387 height 26
type input "*"
click at [853, 443] on td at bounding box center [822, 465] width 141 height 57
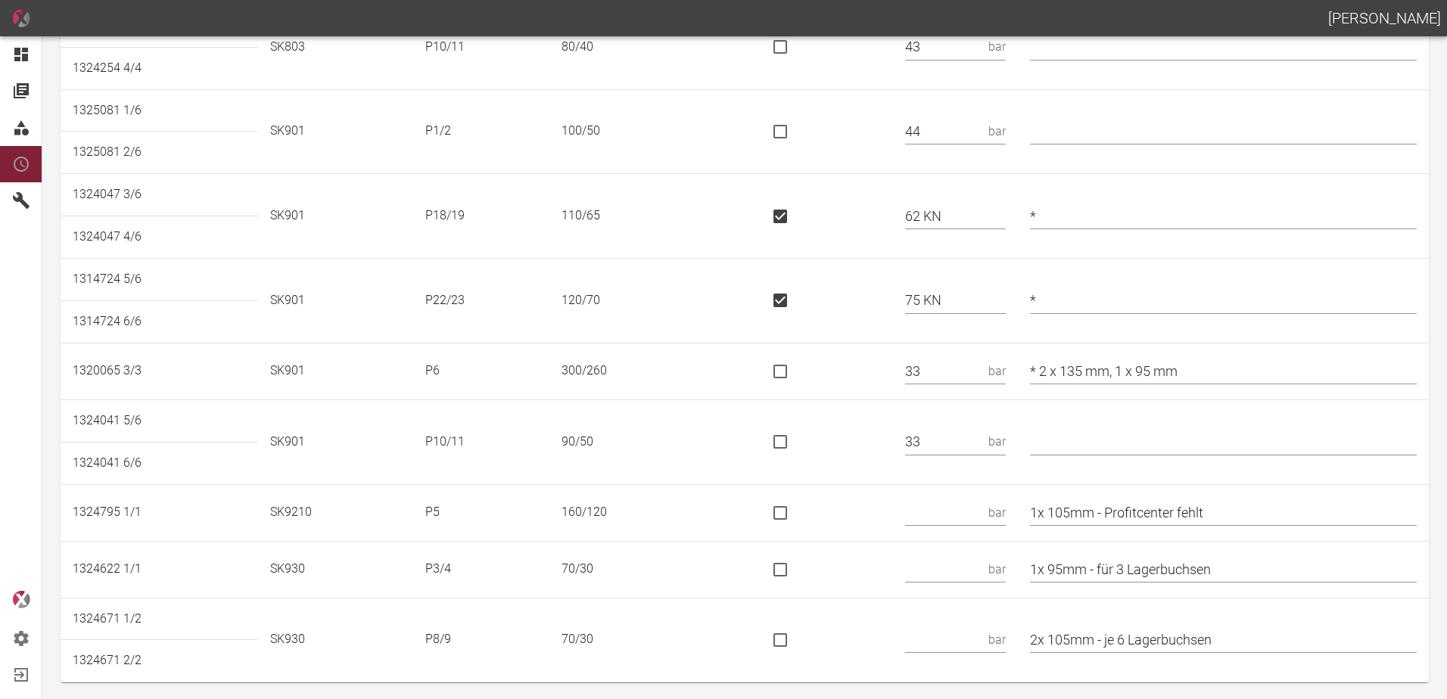
scroll to position [1230, 0]
click at [1088, 440] on input "text" at bounding box center [1223, 441] width 387 height 26
type input "*"
click at [971, 503] on input "text" at bounding box center [943, 511] width 77 height 26
type input "58"
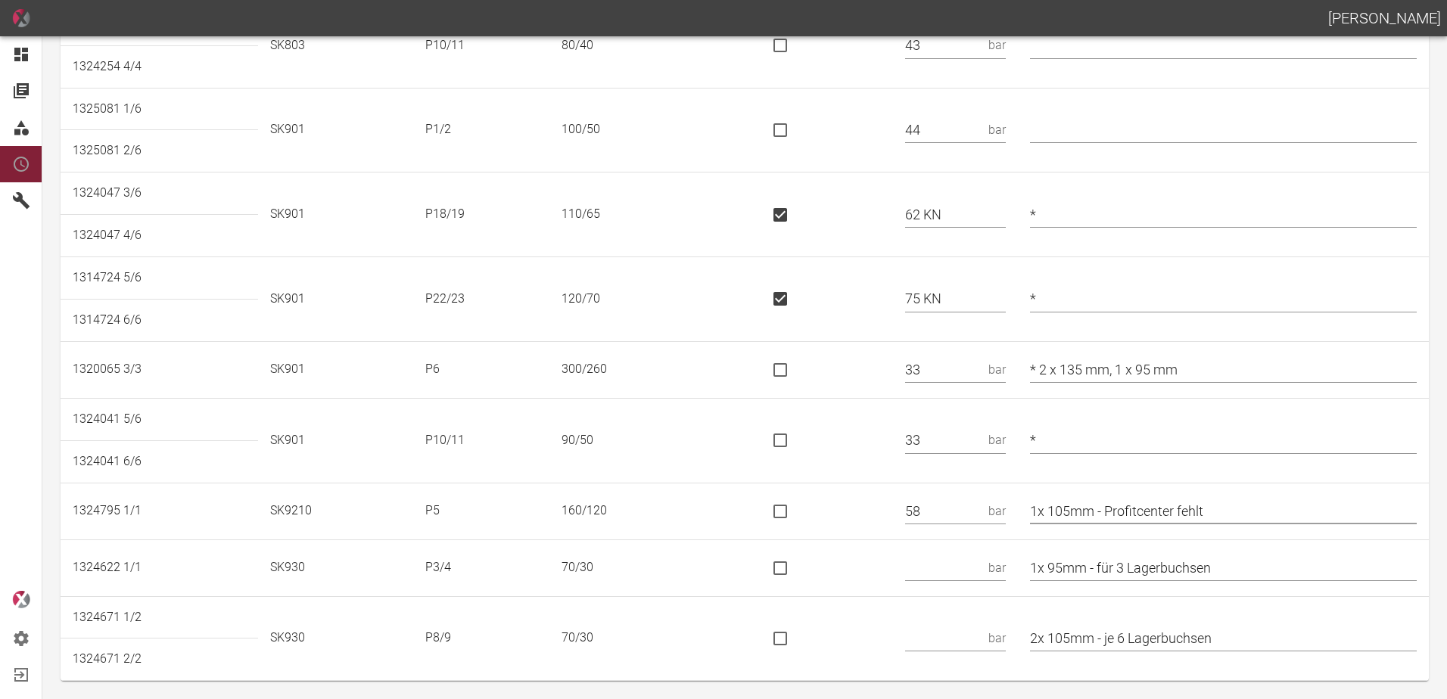
drag, startPoint x: 1236, startPoint y: 511, endPoint x: 1124, endPoint y: 510, distance: 112.7
click at [1118, 509] on input "1x 105mm - Profitcenter fehlt" at bounding box center [1223, 511] width 387 height 26
type input "1x 105mm"
click at [963, 563] on input "text" at bounding box center [943, 568] width 77 height 26
type input "30"
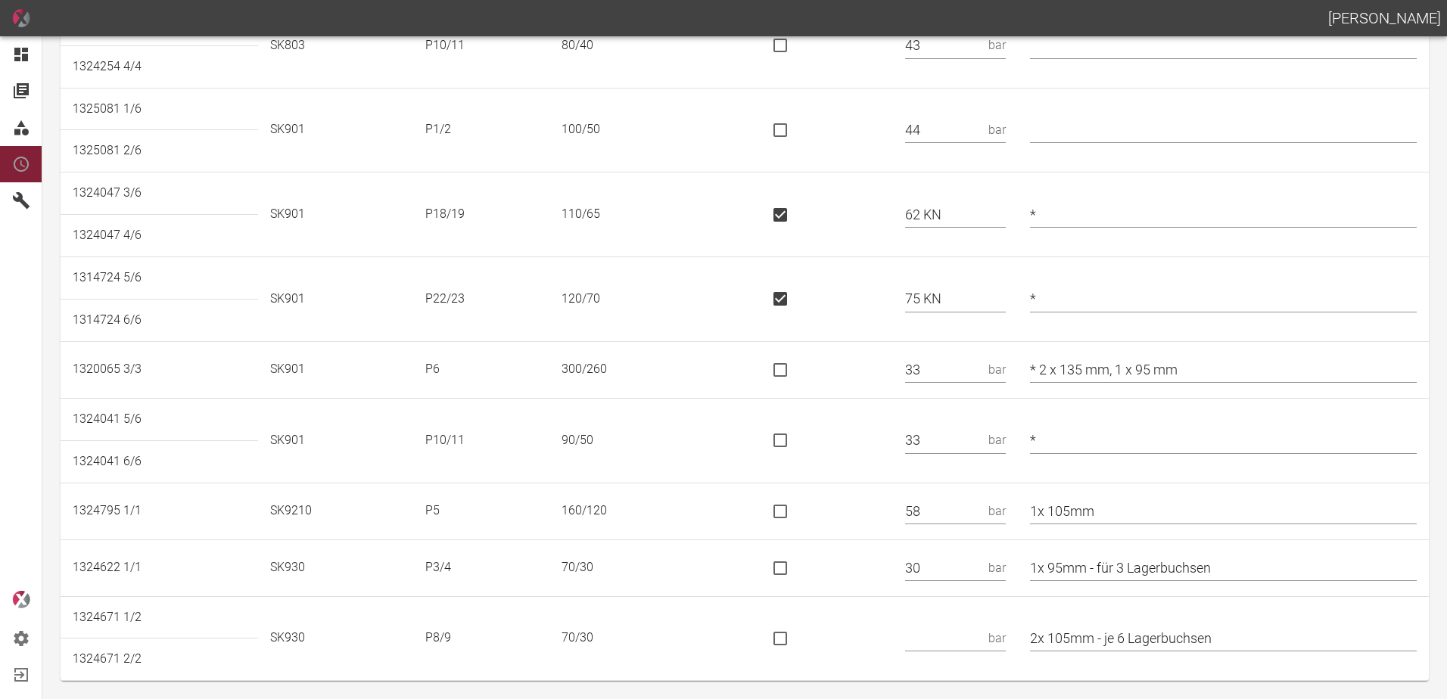
click at [1048, 565] on td "1x 95mm - für 3 Lagerbuchsen" at bounding box center [1223, 568] width 411 height 57
click at [1050, 565] on input "1x 95mm - für 3 Lagerbuchsen" at bounding box center [1223, 568] width 387 height 26
click at [1053, 568] on input "1x 95mm - für 3 Lagerbuchsen" at bounding box center [1223, 568] width 387 height 26
drag, startPoint x: 1202, startPoint y: 571, endPoint x: 1116, endPoint y: 583, distance: 87.1
click at [1115, 584] on td "* 1x 95mm - für 3 Lagerbuchsen" at bounding box center [1223, 568] width 411 height 57
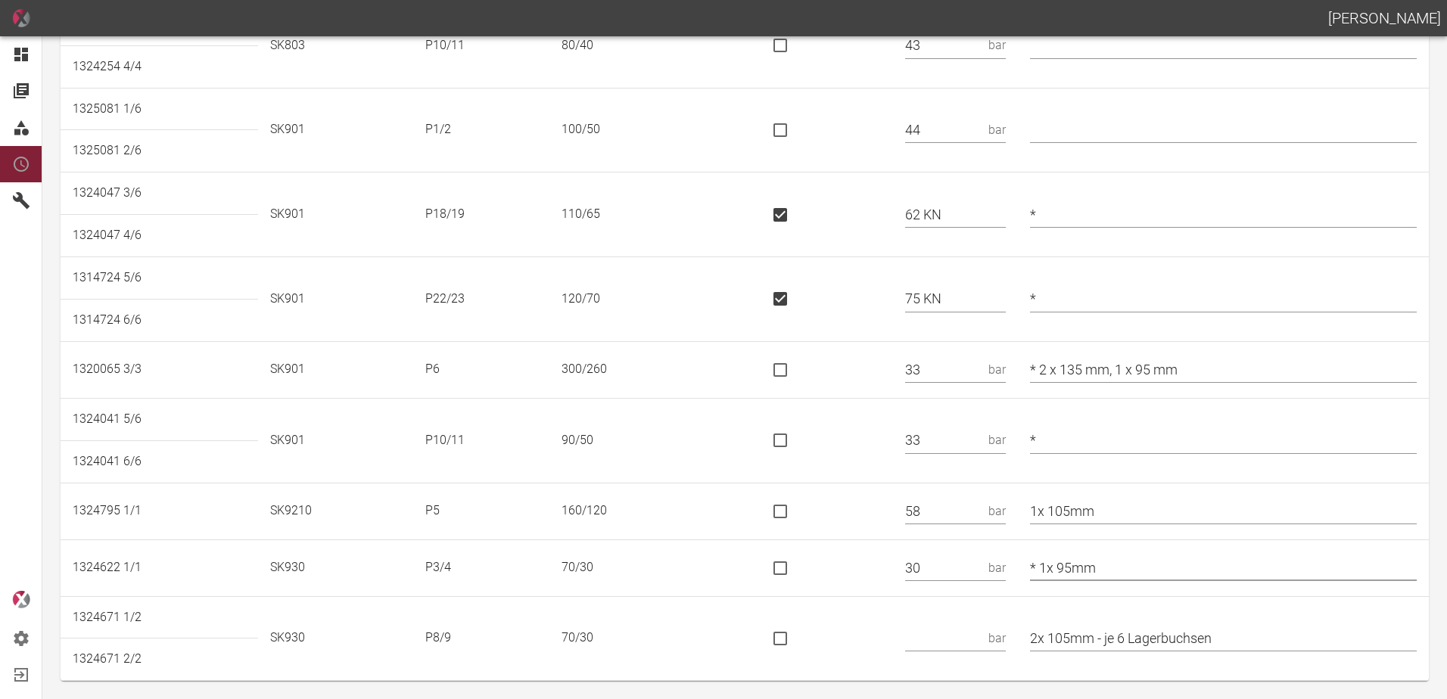
type input "* 1x 95mm"
click at [956, 627] on input "text" at bounding box center [943, 638] width 77 height 26
type input "30"
click at [1051, 638] on input "2x 105mm - je 6 Lagerbuchsen" at bounding box center [1223, 638] width 387 height 26
drag, startPoint x: 1256, startPoint y: 640, endPoint x: 1125, endPoint y: 636, distance: 131.0
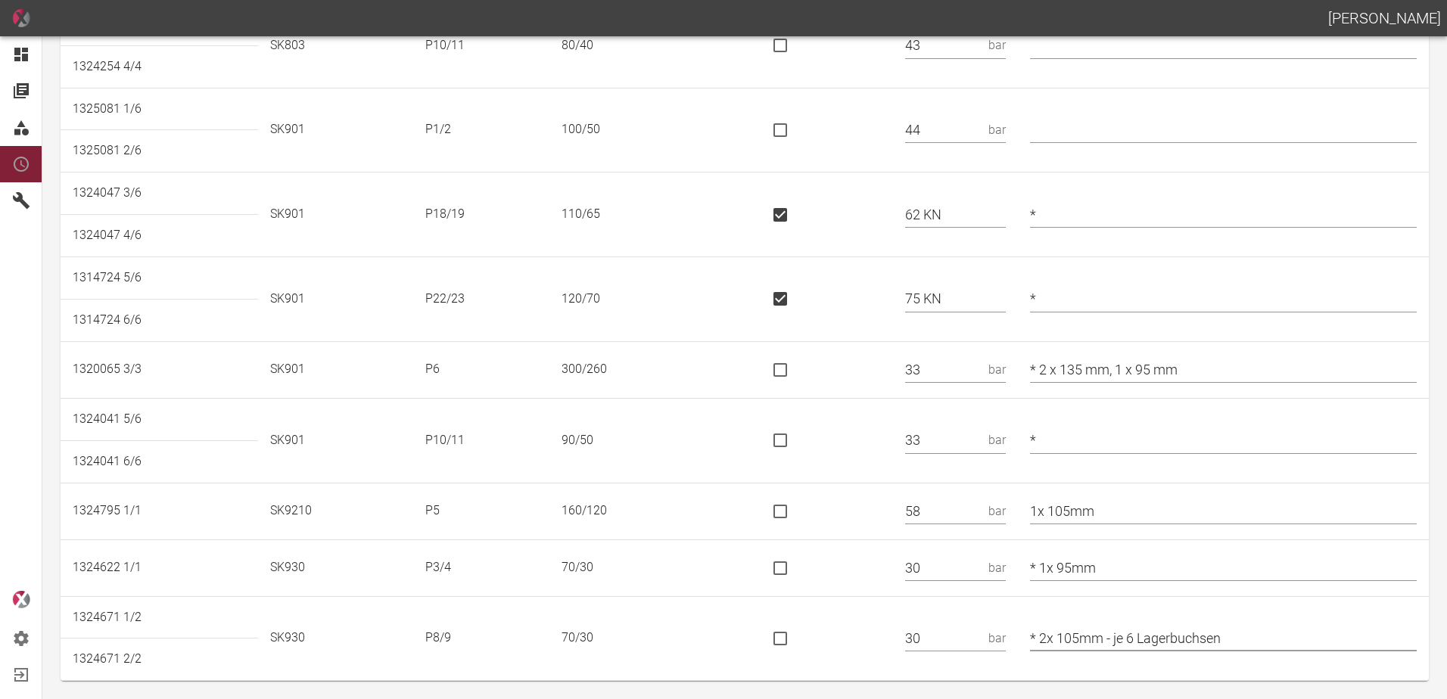
click at [1125, 636] on input "* 2x 105mm - je 6 Lagerbuchsen" at bounding box center [1223, 638] width 387 height 26
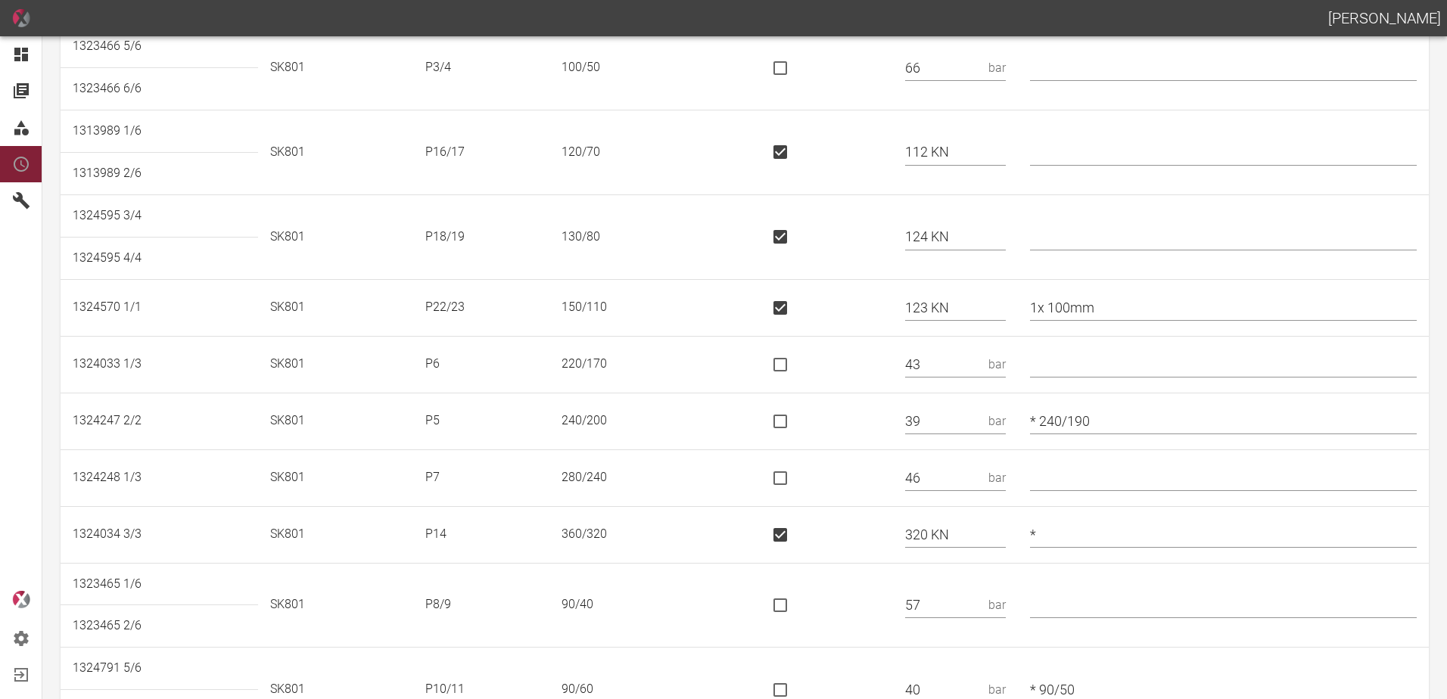
scroll to position [0, 0]
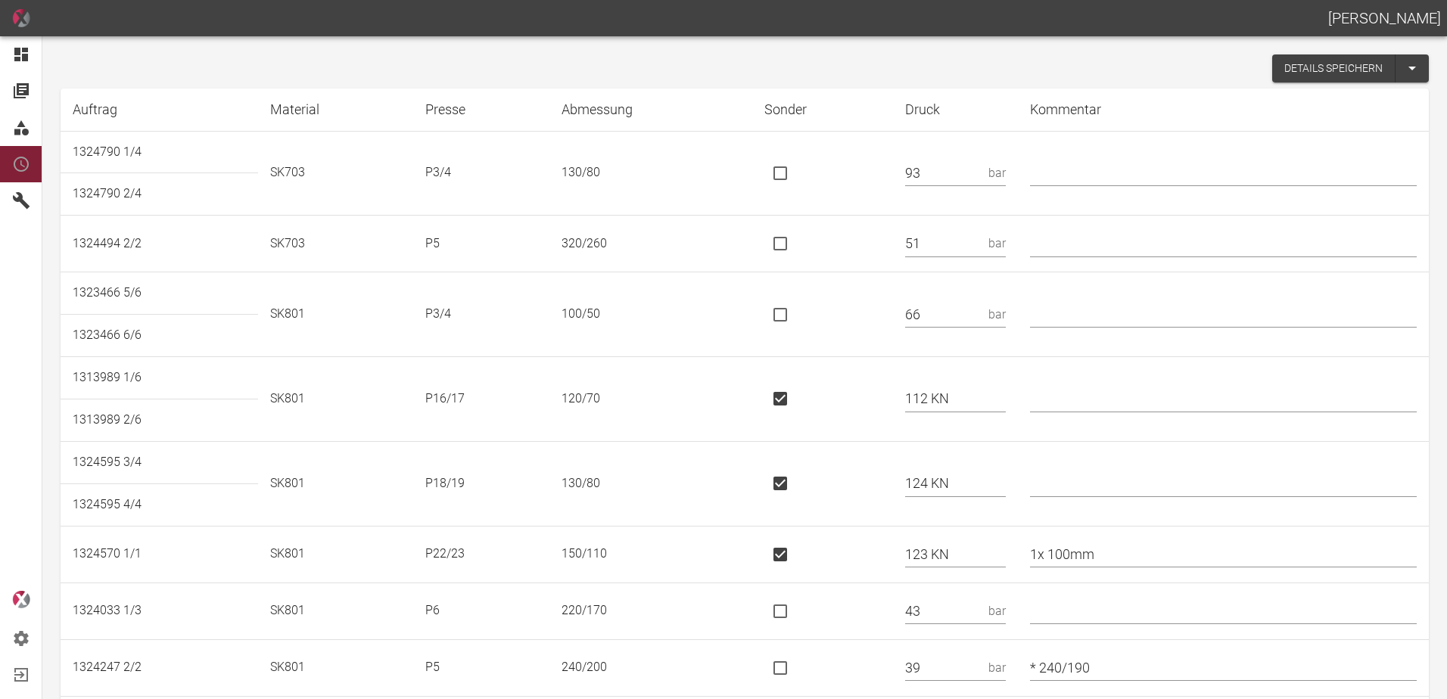
type input "* 2x 105mm"
click at [1281, 67] on button "Details speichern" at bounding box center [1333, 68] width 123 height 28
